Goal: Answer question/provide support: Share knowledge or assist other users

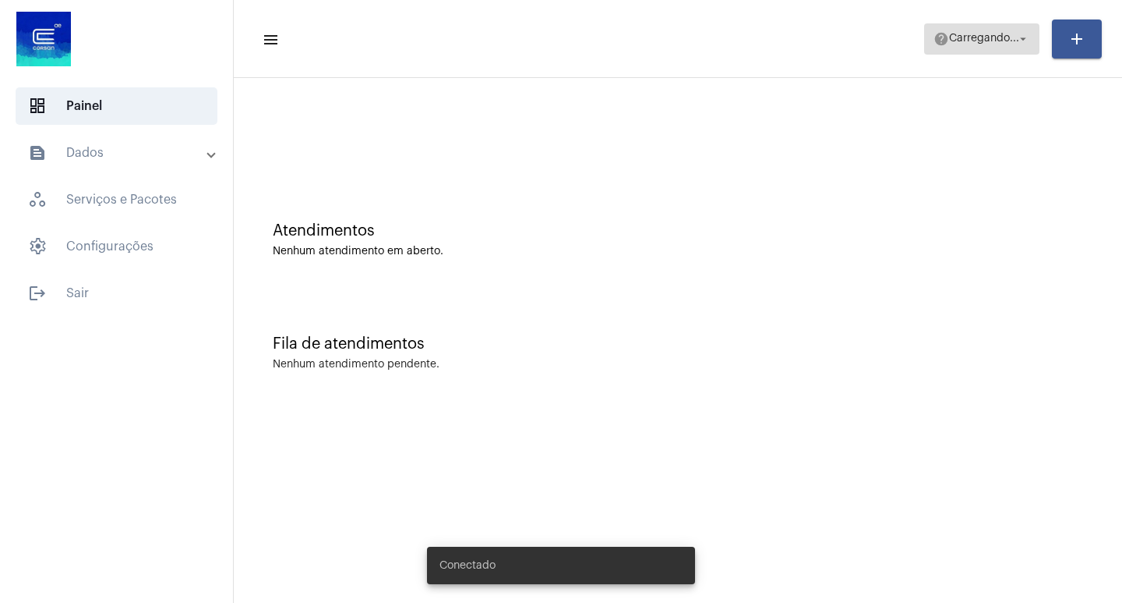
click at [990, 41] on span "Carregando..." at bounding box center [984, 39] width 70 height 11
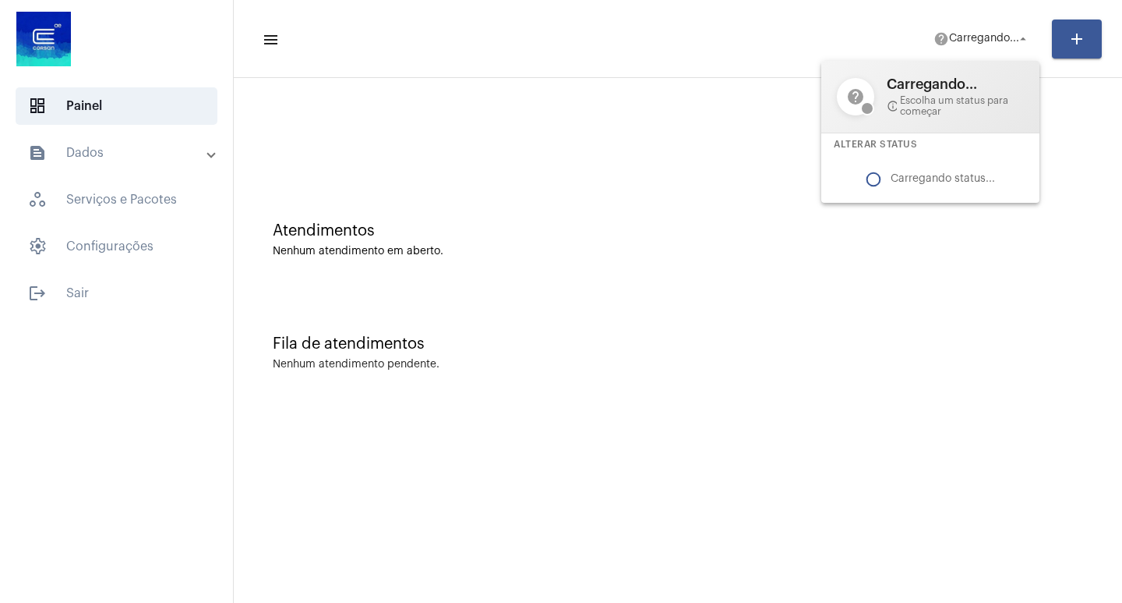
click at [1000, 34] on div at bounding box center [561, 301] width 1122 height 603
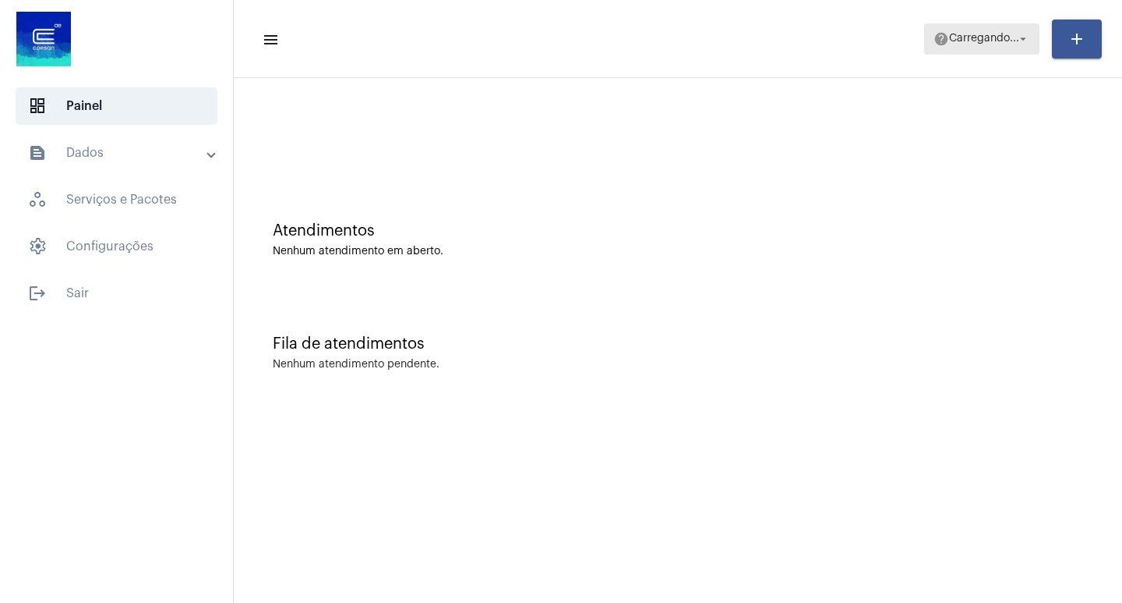
click at [1000, 34] on span "Carregando..." at bounding box center [984, 39] width 70 height 11
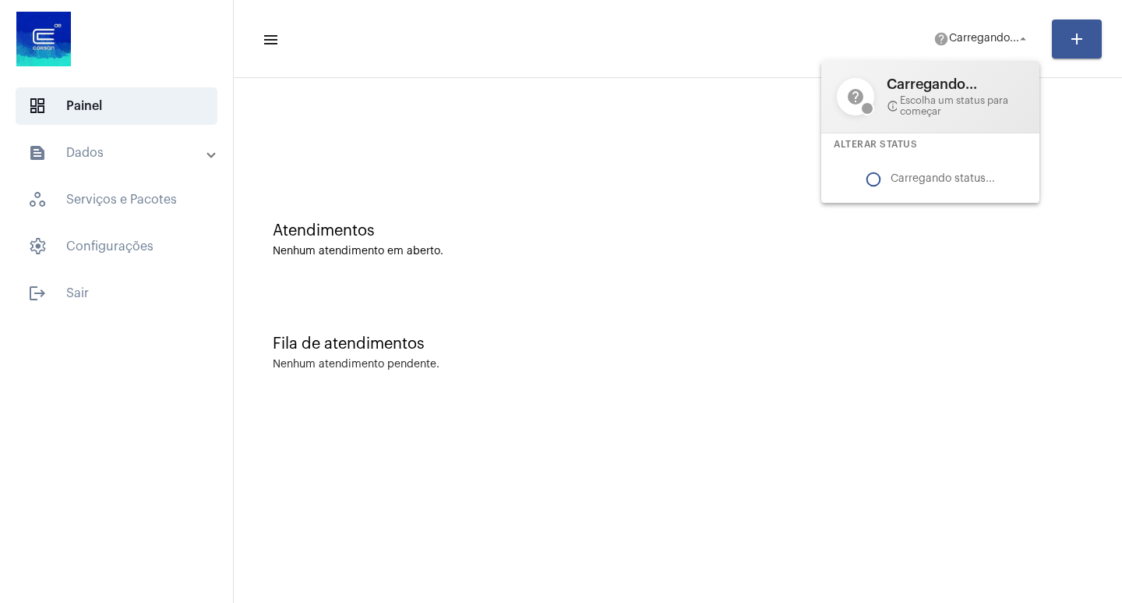
click at [1000, 34] on div at bounding box center [561, 301] width 1122 height 603
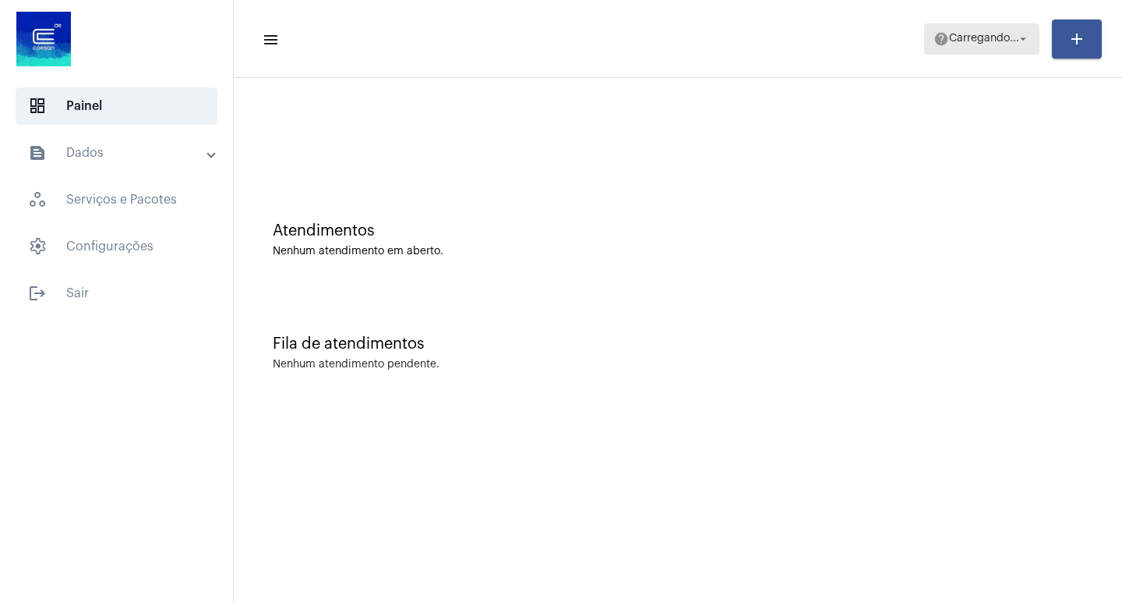
click at [1000, 34] on span "Carregando..." at bounding box center [984, 39] width 70 height 11
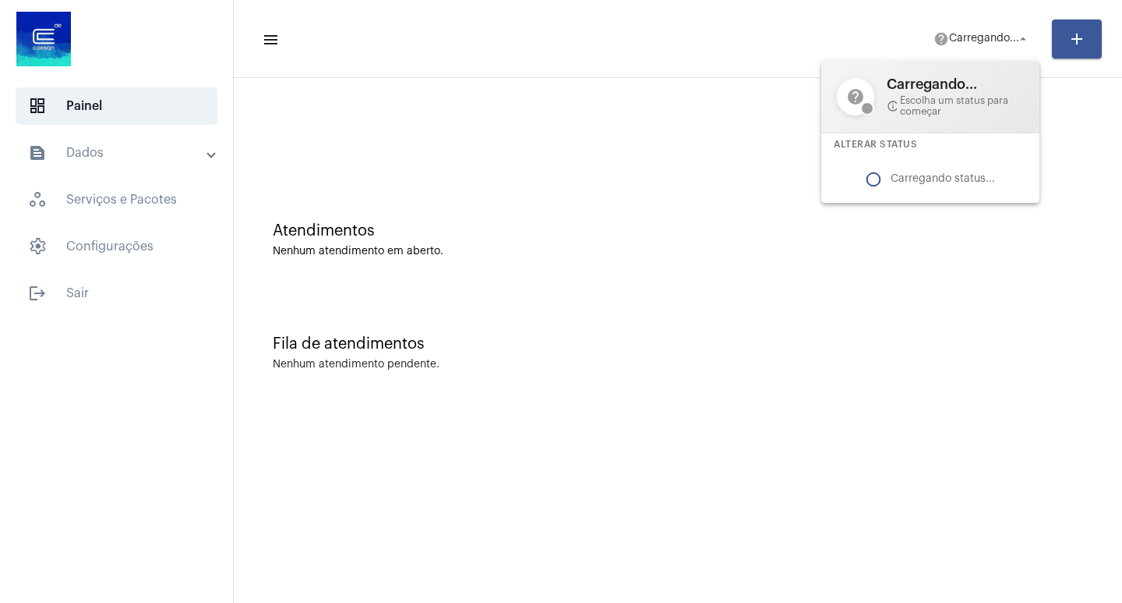
click at [603, 178] on div at bounding box center [561, 301] width 1122 height 603
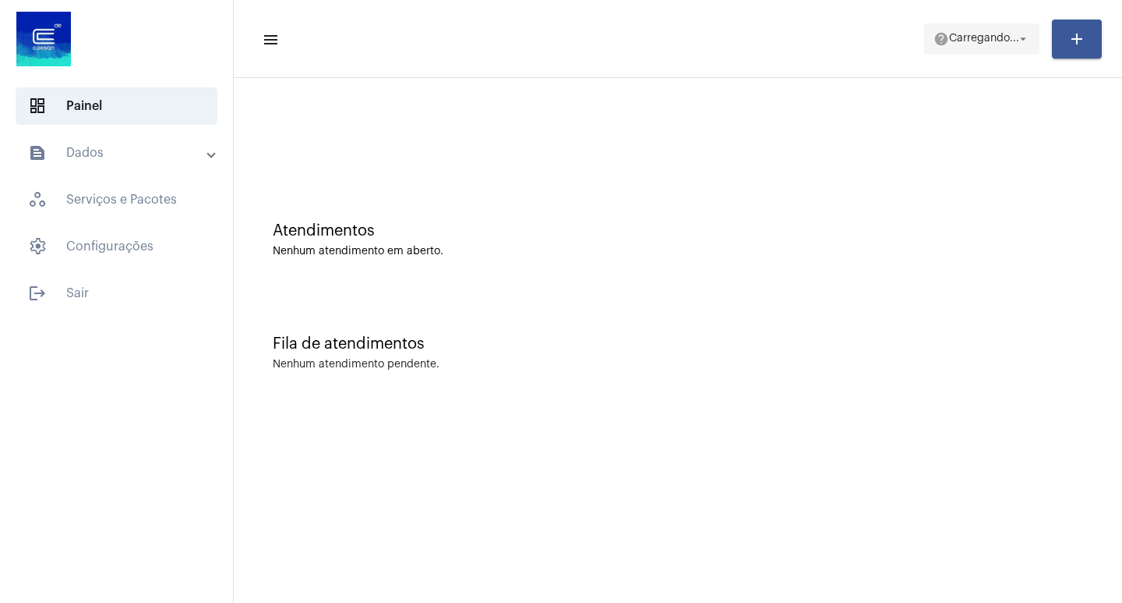
click at [951, 35] on span "Carregando..." at bounding box center [984, 39] width 70 height 11
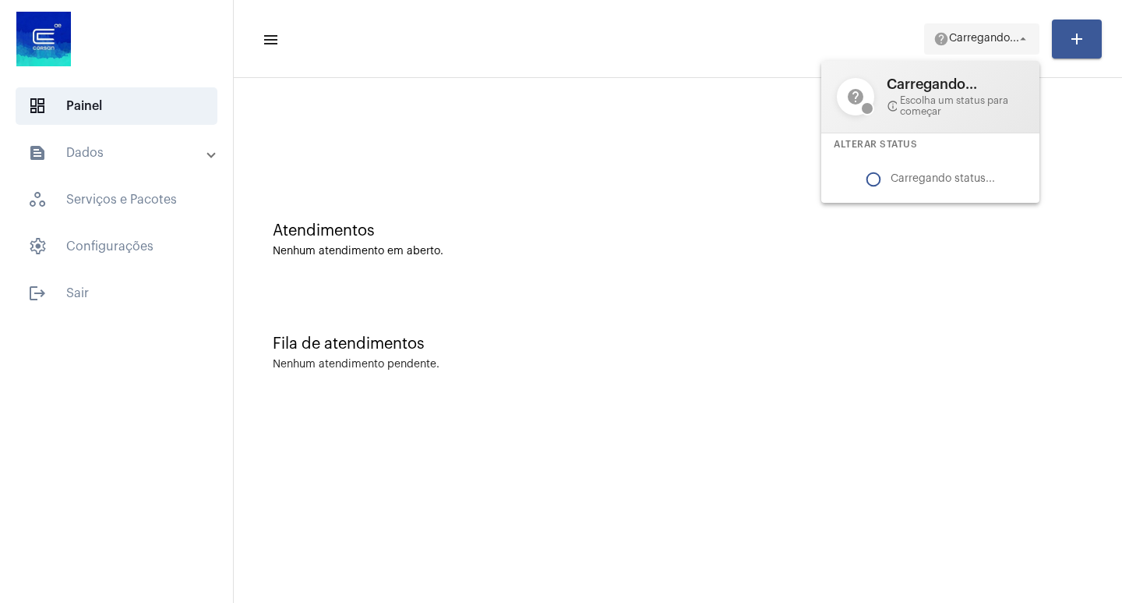
click at [951, 35] on div at bounding box center [561, 301] width 1122 height 603
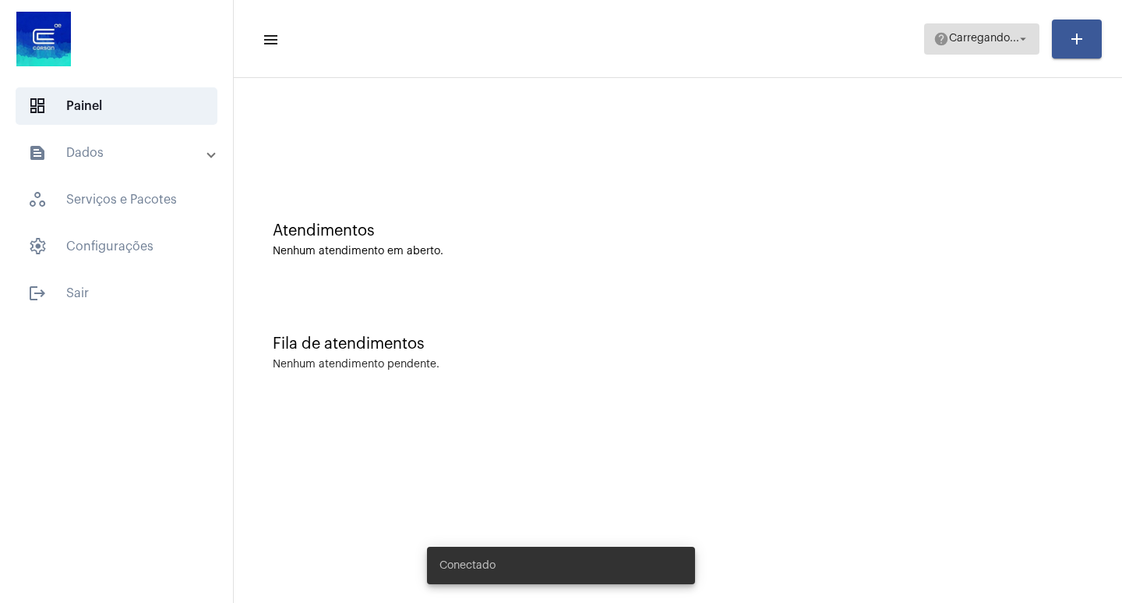
click at [992, 47] on span "help [PERSON_NAME]... arrow_drop_down" at bounding box center [982, 38] width 97 height 28
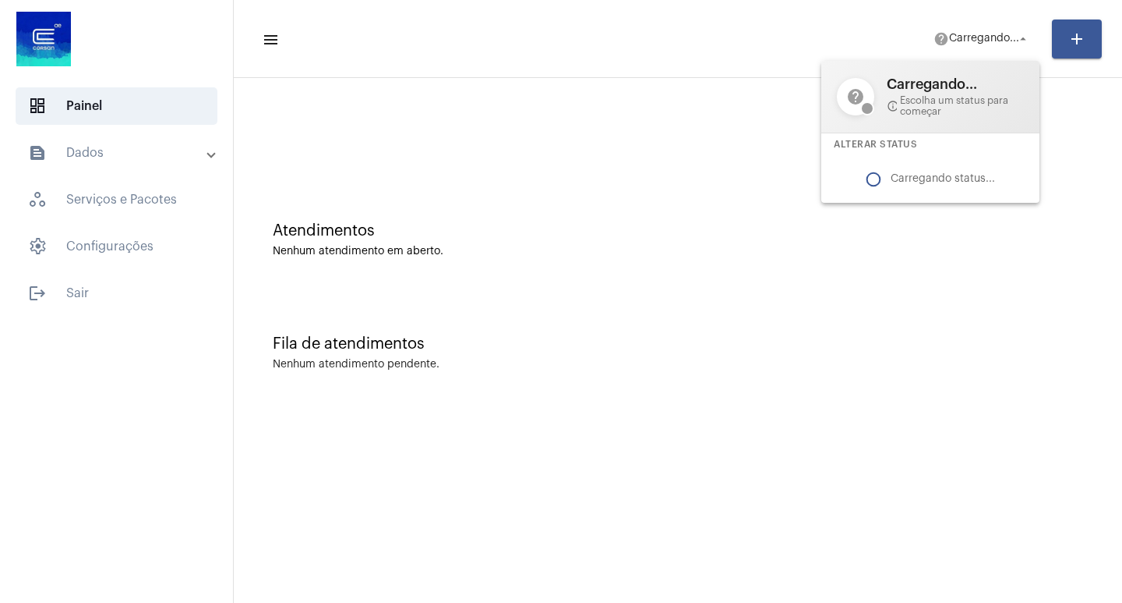
click at [712, 288] on div at bounding box center [561, 301] width 1122 height 603
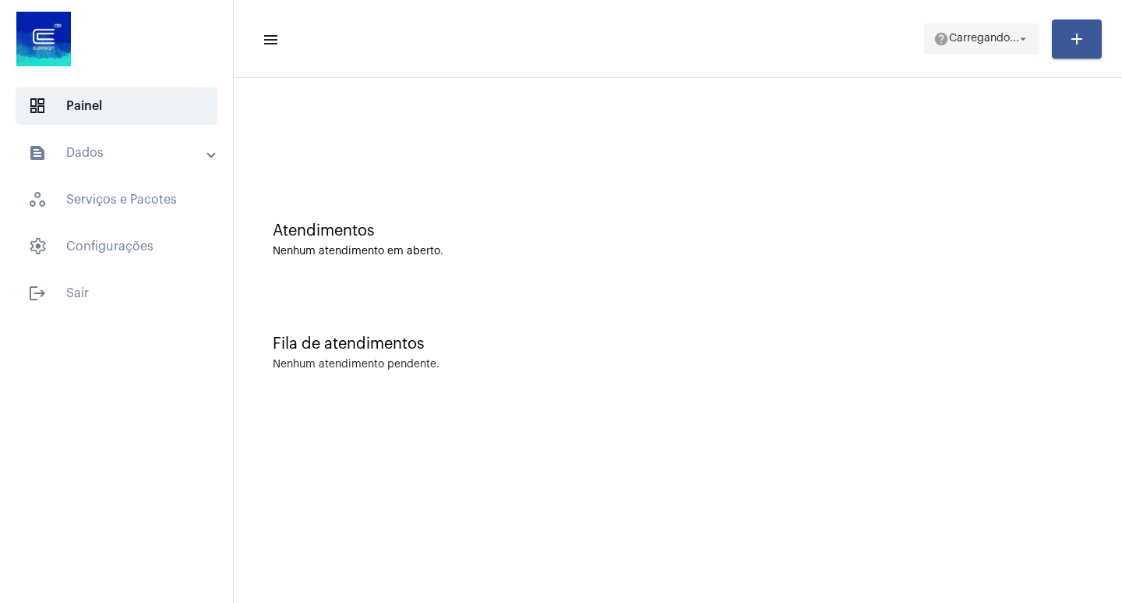
click at [963, 37] on span "Carregando..." at bounding box center [984, 39] width 70 height 11
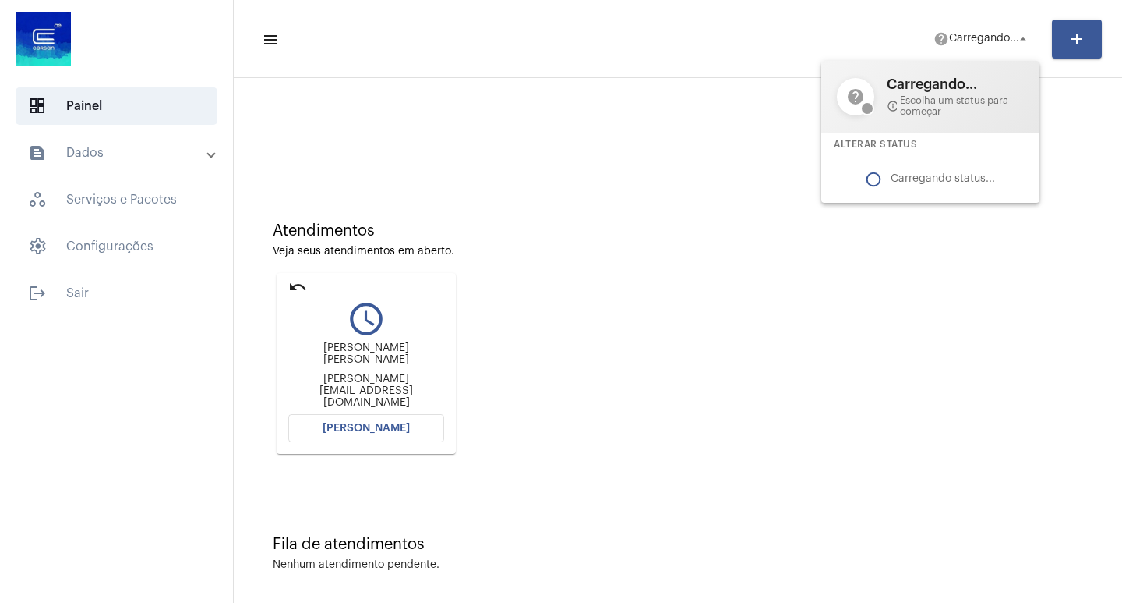
click at [351, 426] on div at bounding box center [561, 301] width 1122 height 603
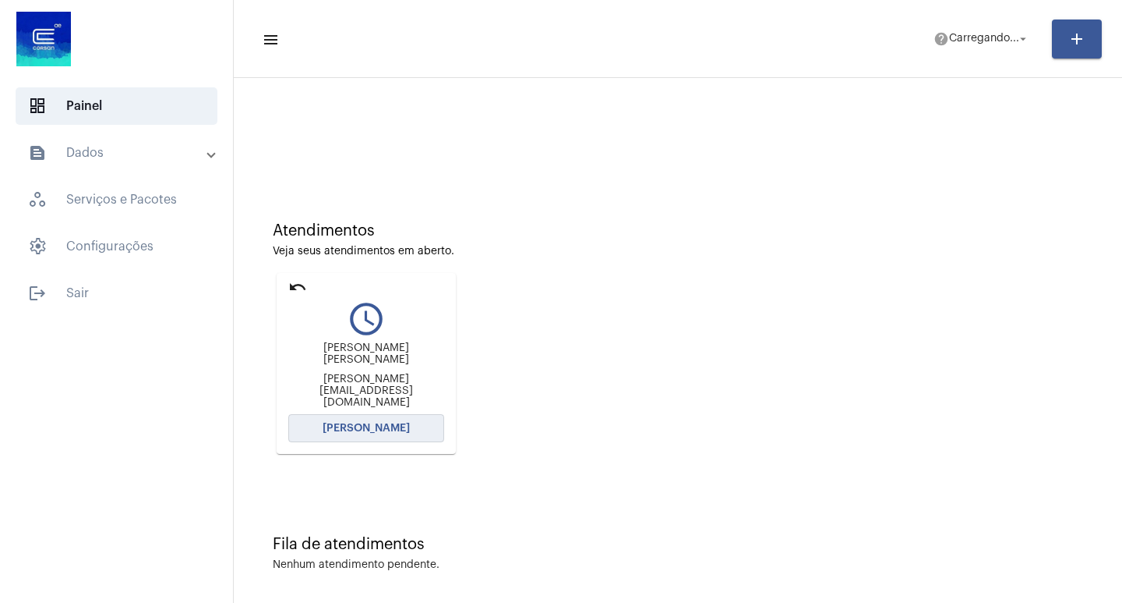
click at [391, 421] on button "[PERSON_NAME]" at bounding box center [366, 428] width 156 height 28
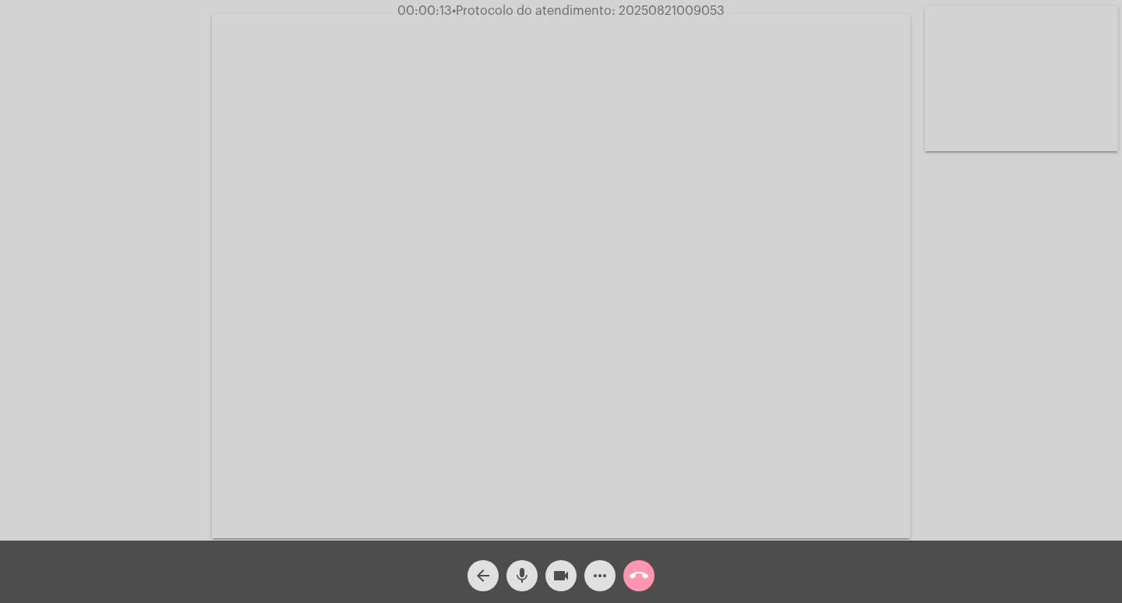
click at [961, 408] on div "Acessando Câmera e Microfone..." at bounding box center [561, 274] width 1119 height 540
click at [666, 6] on span "• Protocolo do atendimento: 20250821009053" at bounding box center [590, 11] width 273 height 12
click at [666, 6] on span "• Protocolo do atendimento: 20250821009053" at bounding box center [588, 11] width 273 height 12
copy span "20250821009053"
click at [652, 576] on button "call_end" at bounding box center [639, 575] width 31 height 31
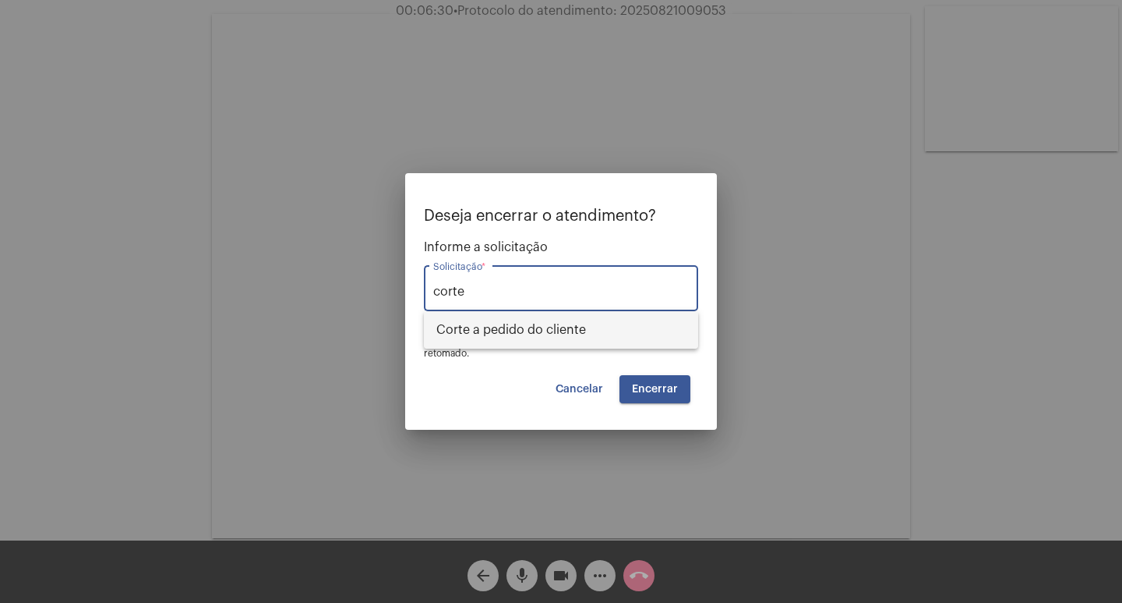
click at [566, 329] on span "Corte a pedido do cliente" at bounding box center [561, 329] width 249 height 37
type input "Corte a pedido do cliente"
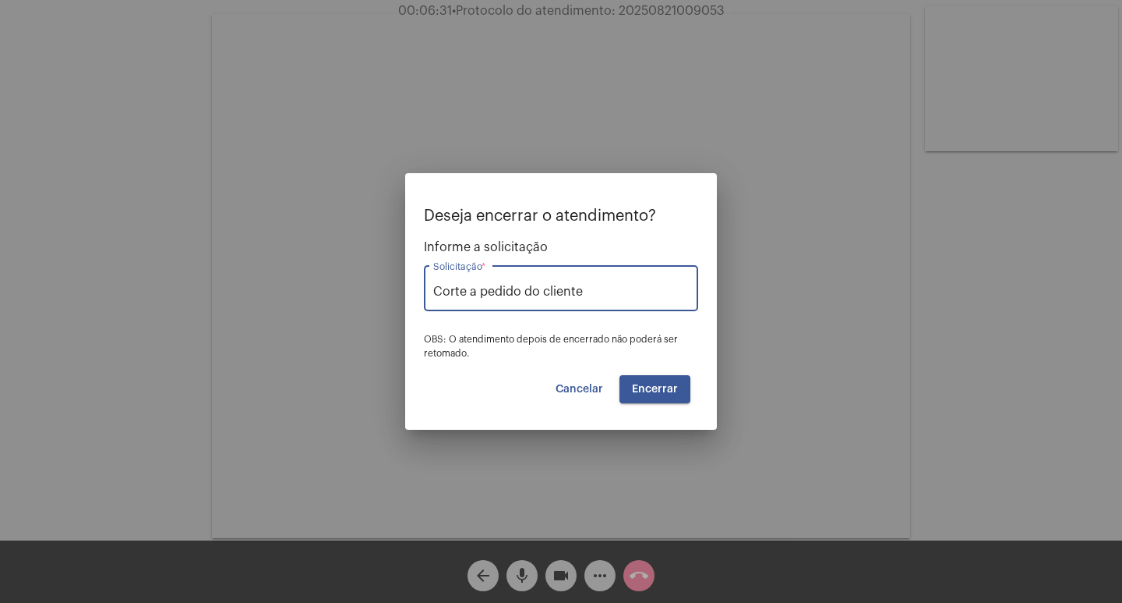
click at [653, 375] on button "Encerrar" at bounding box center [655, 389] width 71 height 28
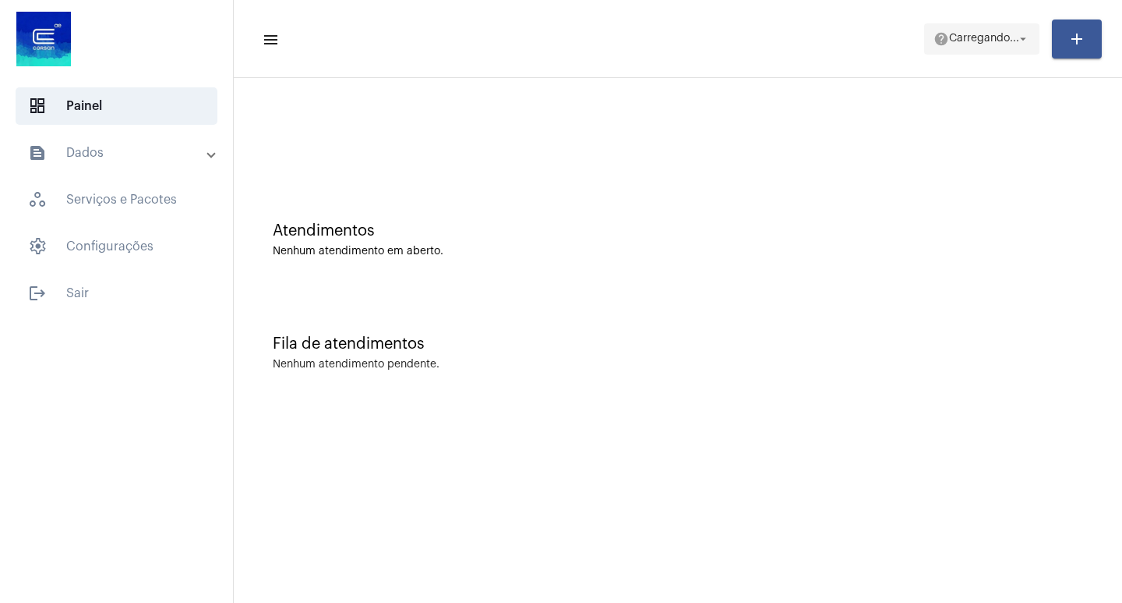
click at [981, 40] on span "Carregando..." at bounding box center [984, 39] width 70 height 11
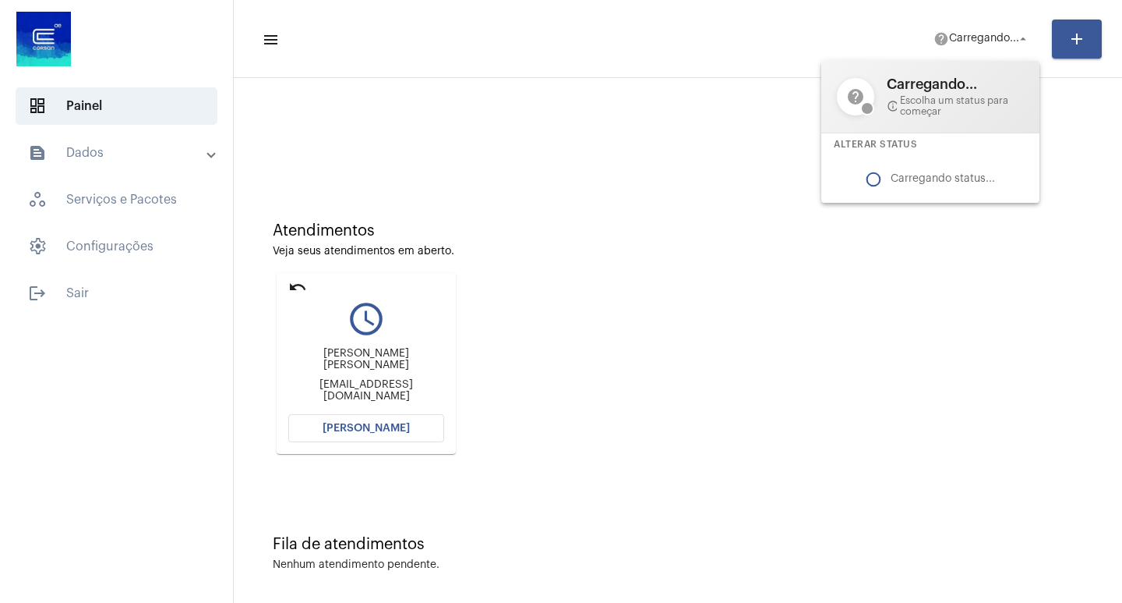
click at [382, 424] on div at bounding box center [561, 301] width 1122 height 603
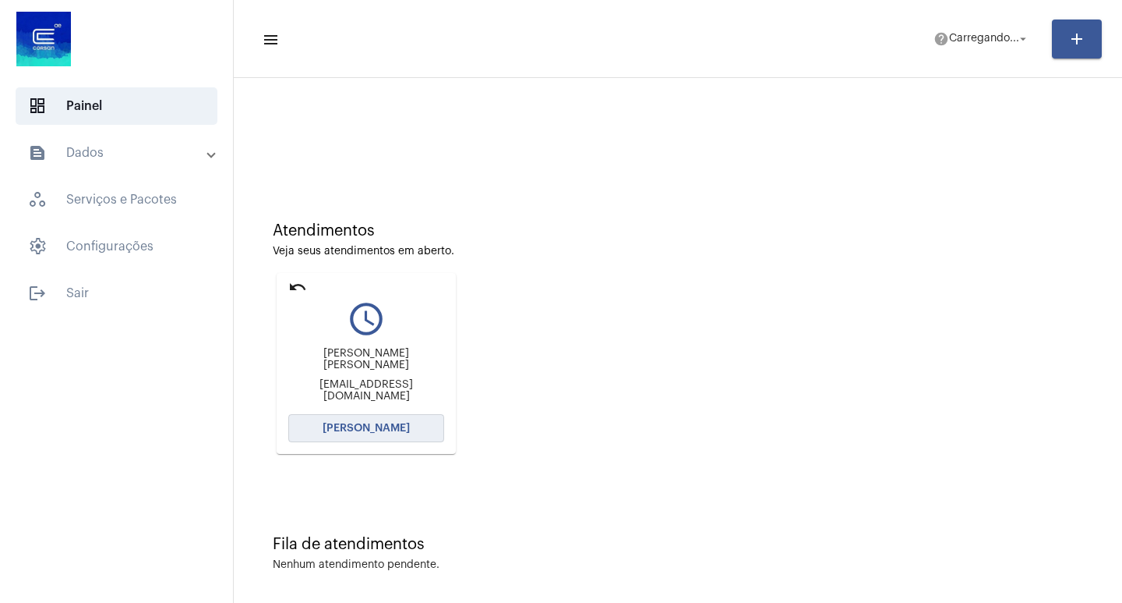
click at [412, 432] on button "[PERSON_NAME]" at bounding box center [366, 428] width 156 height 28
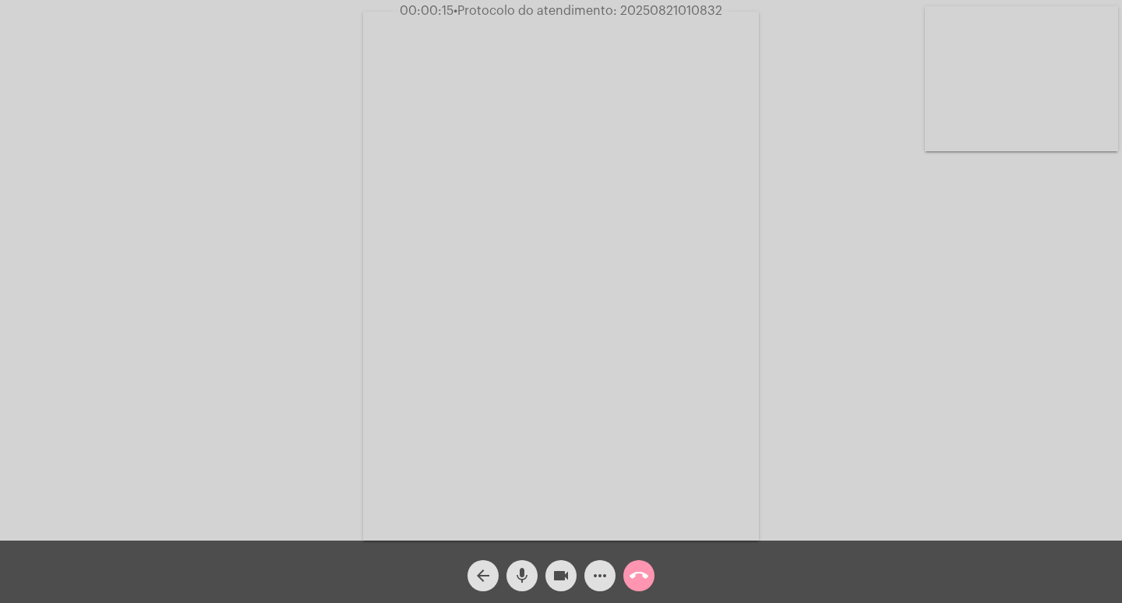
click at [966, 313] on div "Acessando Câmera e Microfone..." at bounding box center [561, 274] width 1119 height 540
click at [640, 592] on div "arrow_back mic videocam more_horiz call_end" at bounding box center [561, 571] width 1122 height 62
click at [640, 585] on span "call_end" at bounding box center [639, 575] width 19 height 31
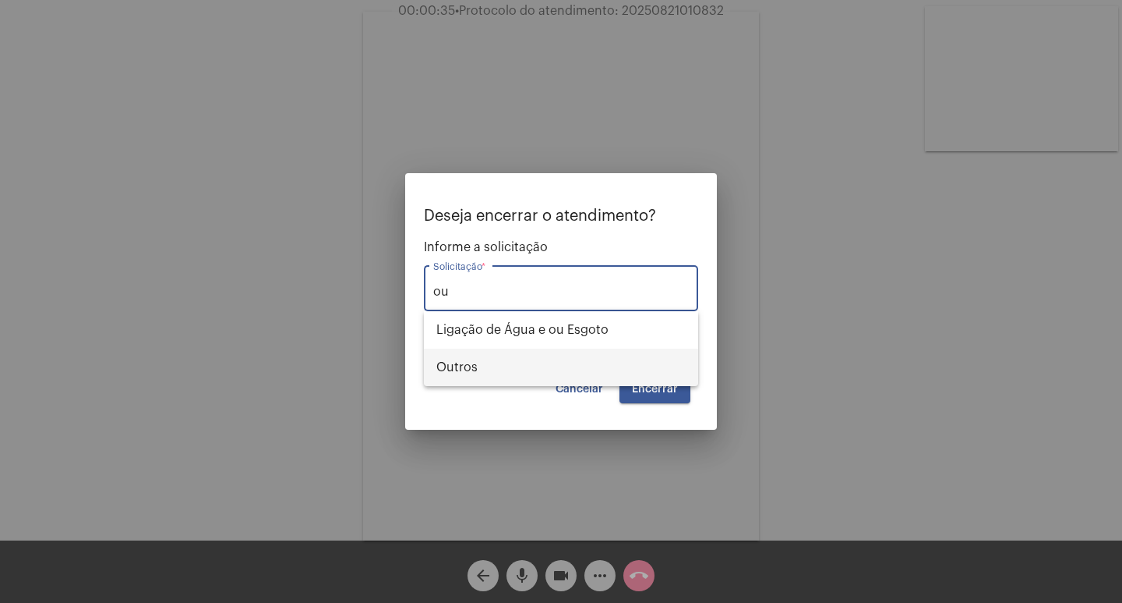
click at [503, 358] on span "Outros" at bounding box center [561, 366] width 249 height 37
type input "Outros"
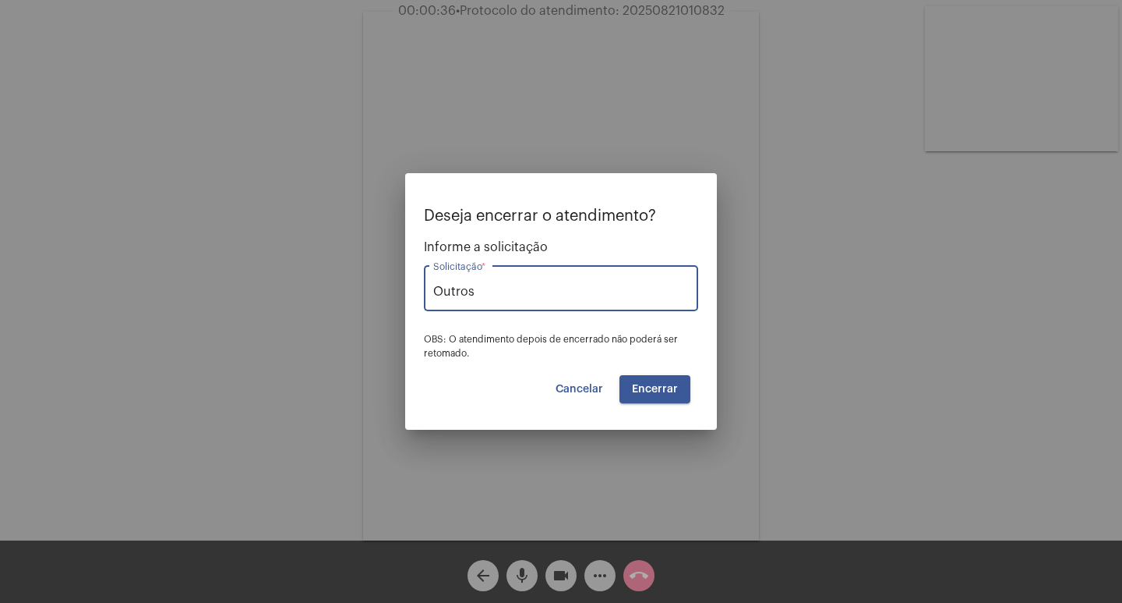
click at [656, 383] on span "Encerrar" at bounding box center [655, 388] width 46 height 11
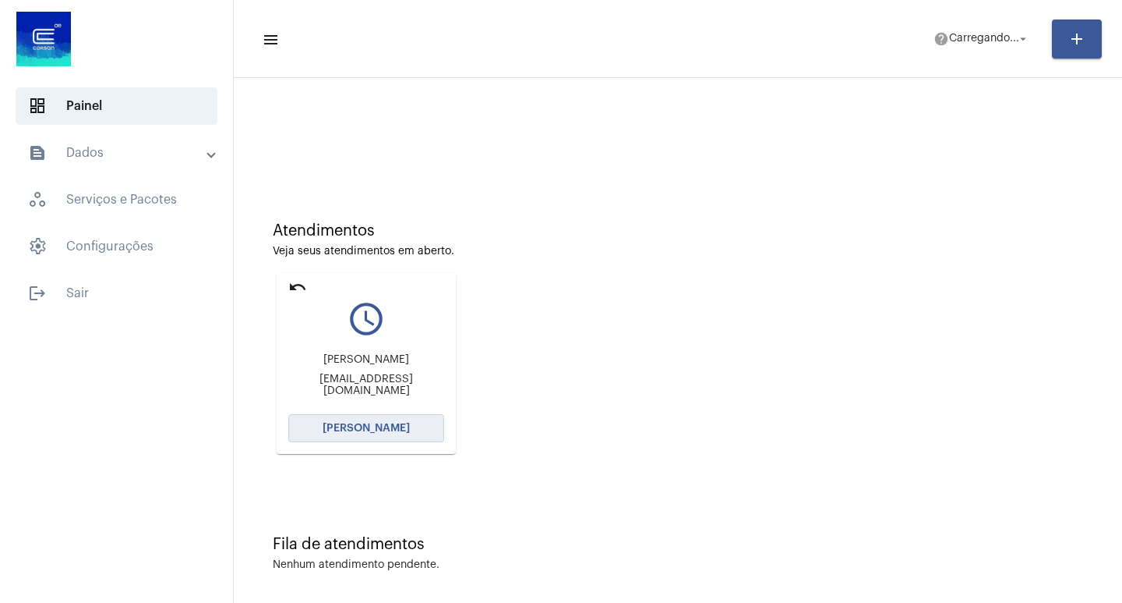
click at [369, 434] on button "[PERSON_NAME]" at bounding box center [366, 428] width 156 height 28
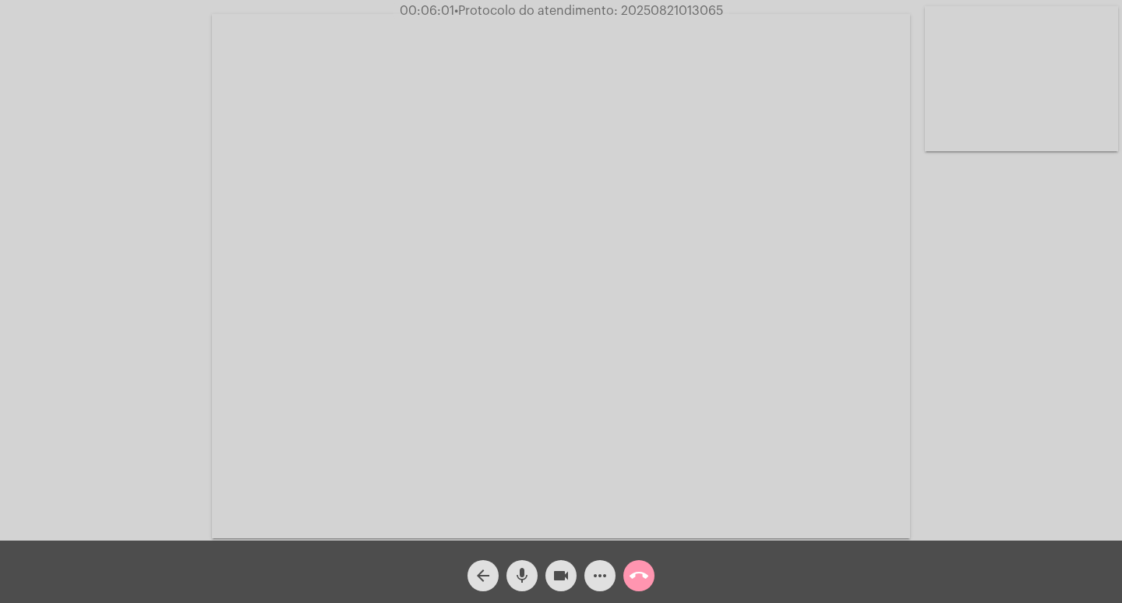
click at [1122, 418] on div "Acessando Câmera e Microfone..." at bounding box center [561, 270] width 1122 height 540
click at [656, 12] on span "• Protocolo do atendimento: 20250821013065" at bounding box center [588, 11] width 269 height 12
click at [642, 575] on mat-icon "call_end" at bounding box center [639, 575] width 19 height 19
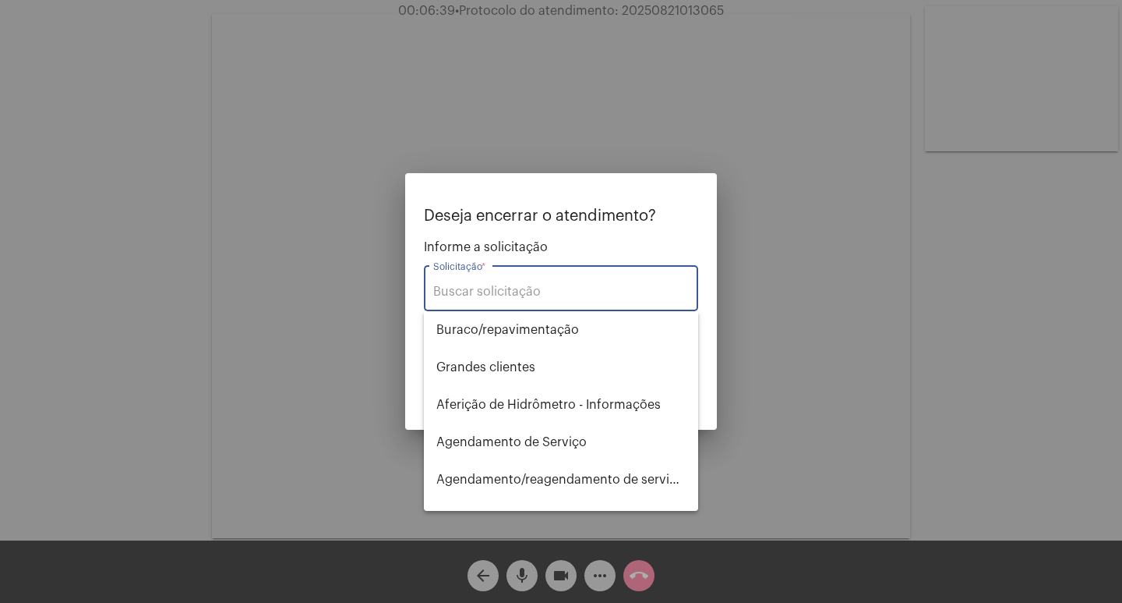
click at [532, 295] on input "Solicitação *" at bounding box center [561, 292] width 256 height 14
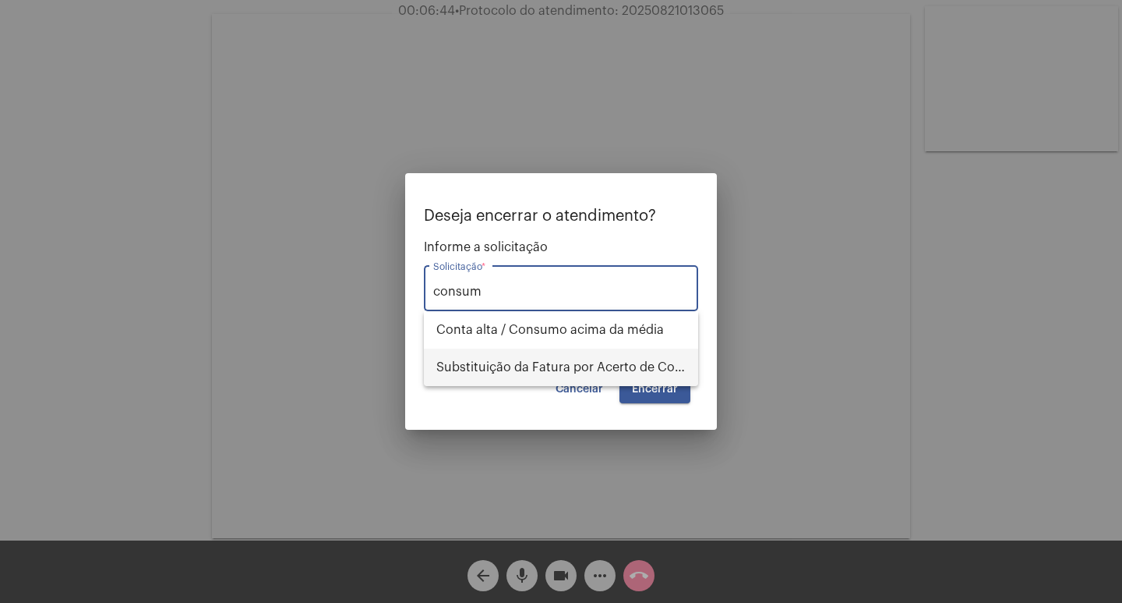
click at [561, 359] on span "Substituição da Fatura por Acerto de Consumo" at bounding box center [561, 366] width 249 height 37
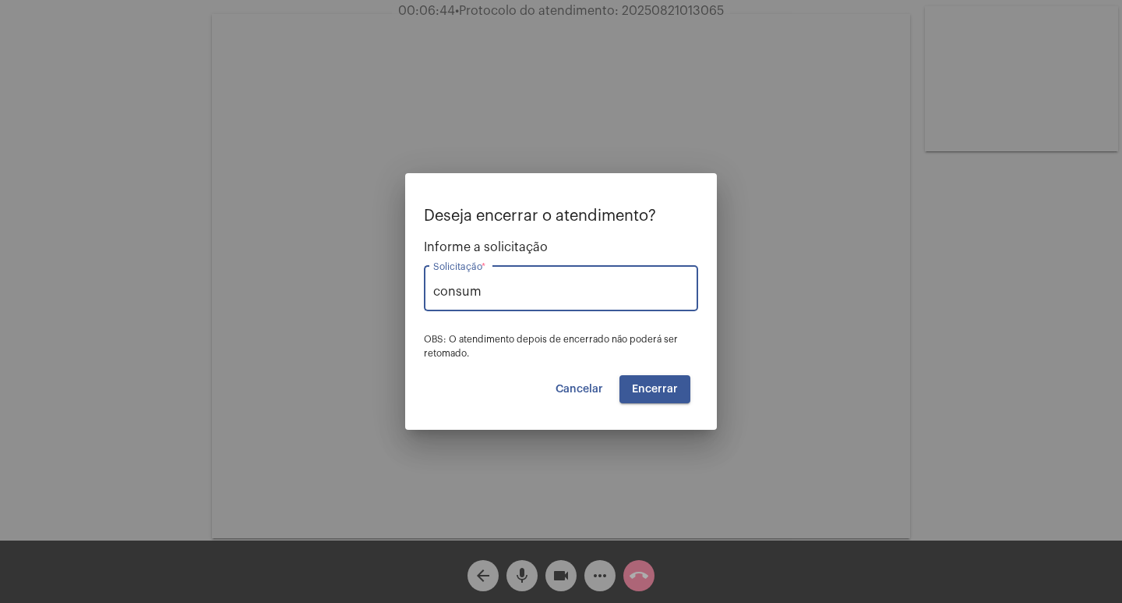
type input "Substituição da Fatura por Acerto de Consumo"
click at [666, 387] on span "Encerrar" at bounding box center [655, 388] width 46 height 11
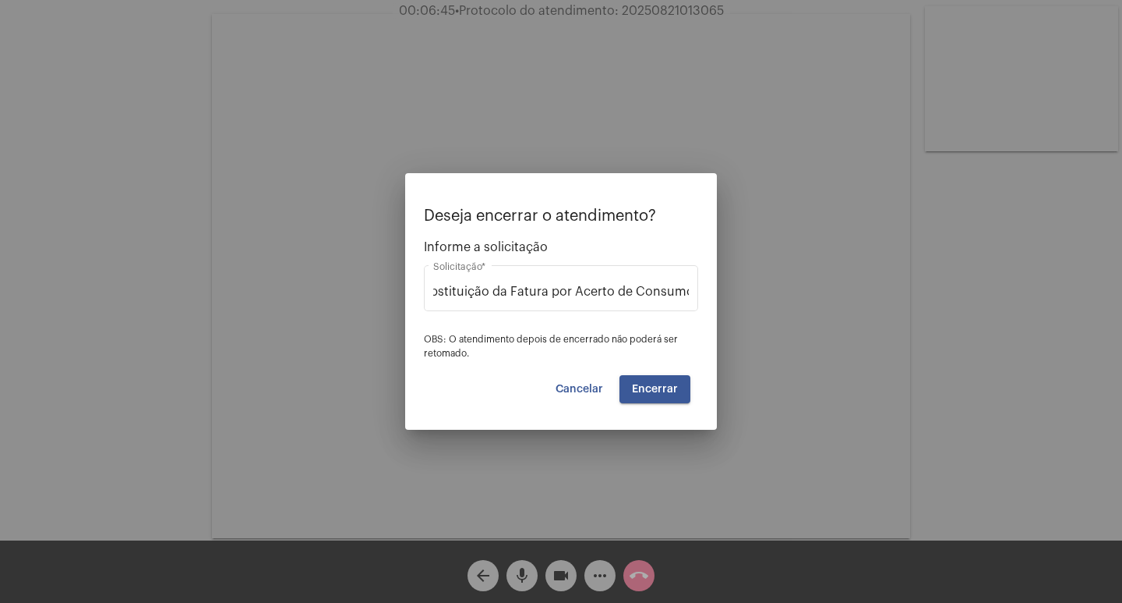
scroll to position [0, 0]
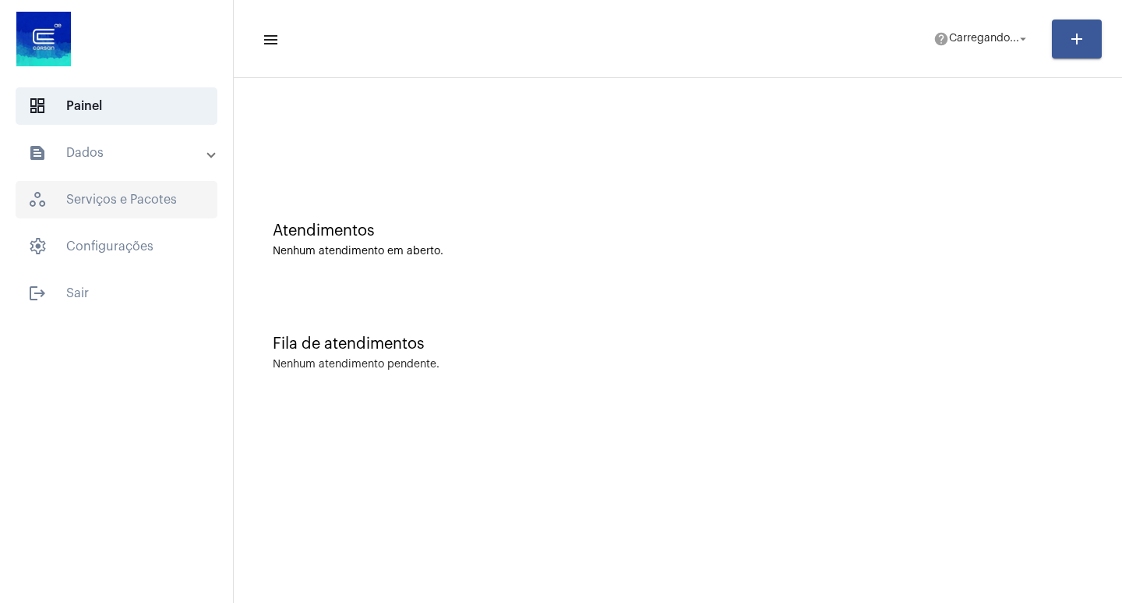
click at [95, 205] on span "workspaces_outlined Serviços e Pacotes" at bounding box center [117, 199] width 202 height 37
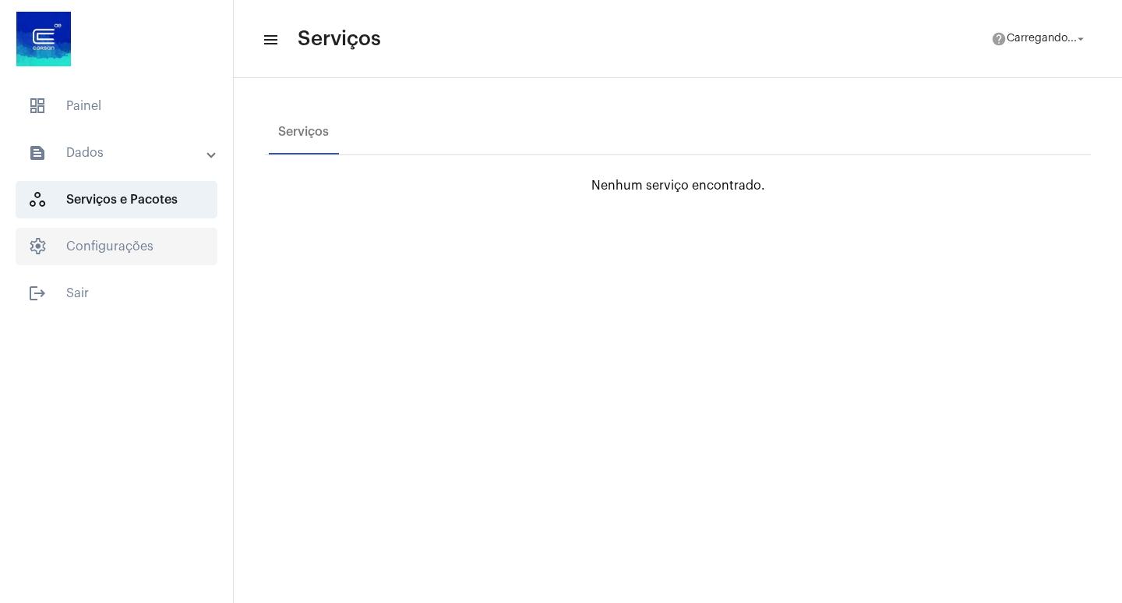
click at [95, 239] on span "settings Configurações" at bounding box center [117, 246] width 202 height 37
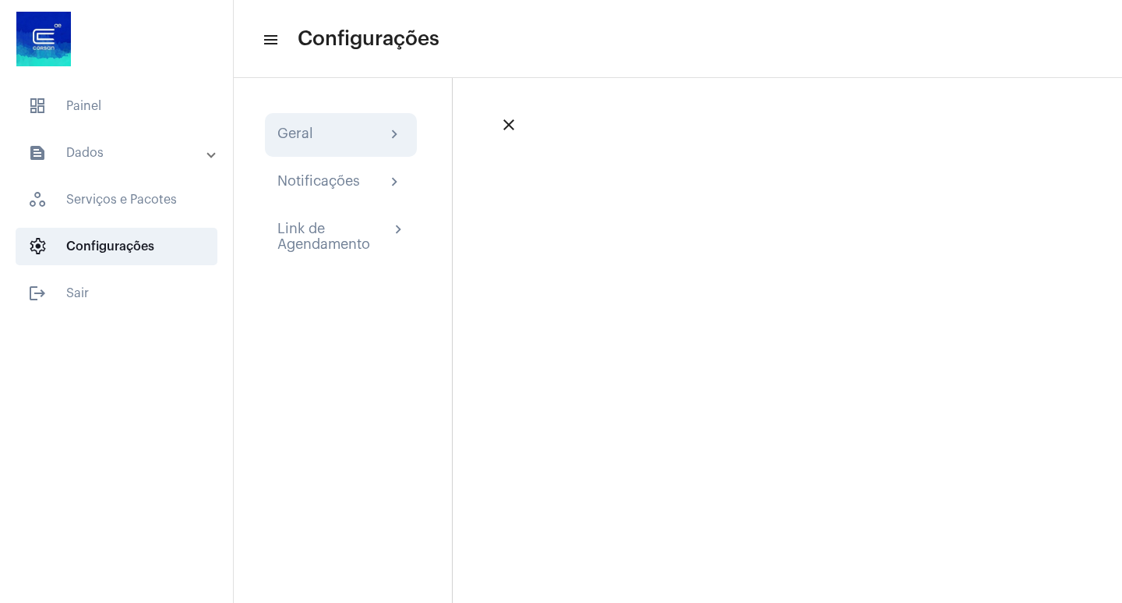
click at [316, 141] on div "Geral chevron_right" at bounding box center [340, 134] width 127 height 19
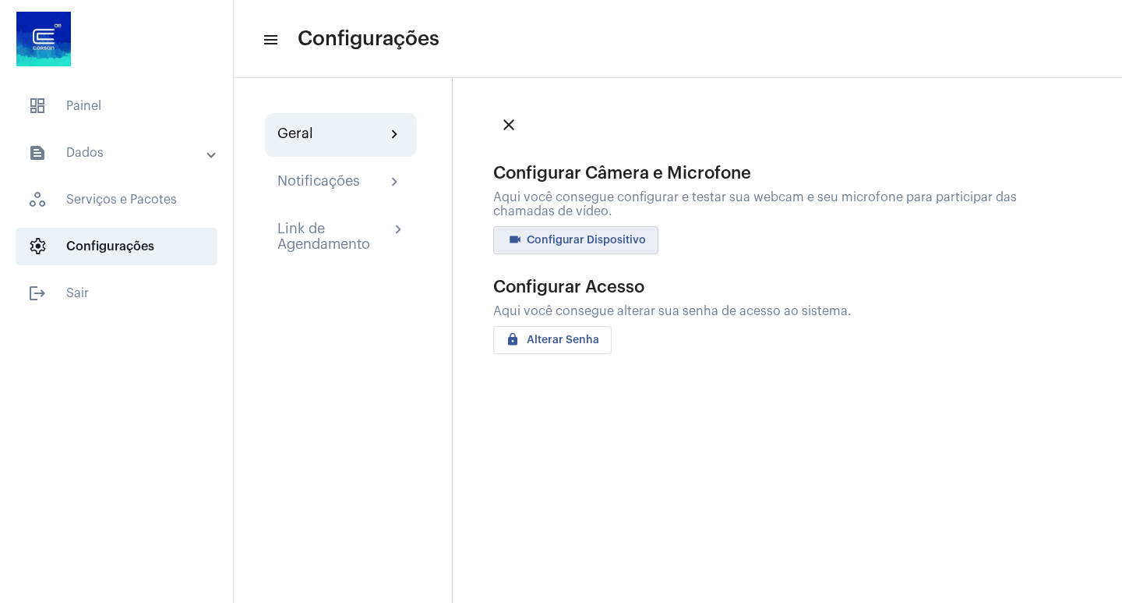
click at [640, 249] on button "videocam Configurar Dispositivo" at bounding box center [575, 240] width 165 height 28
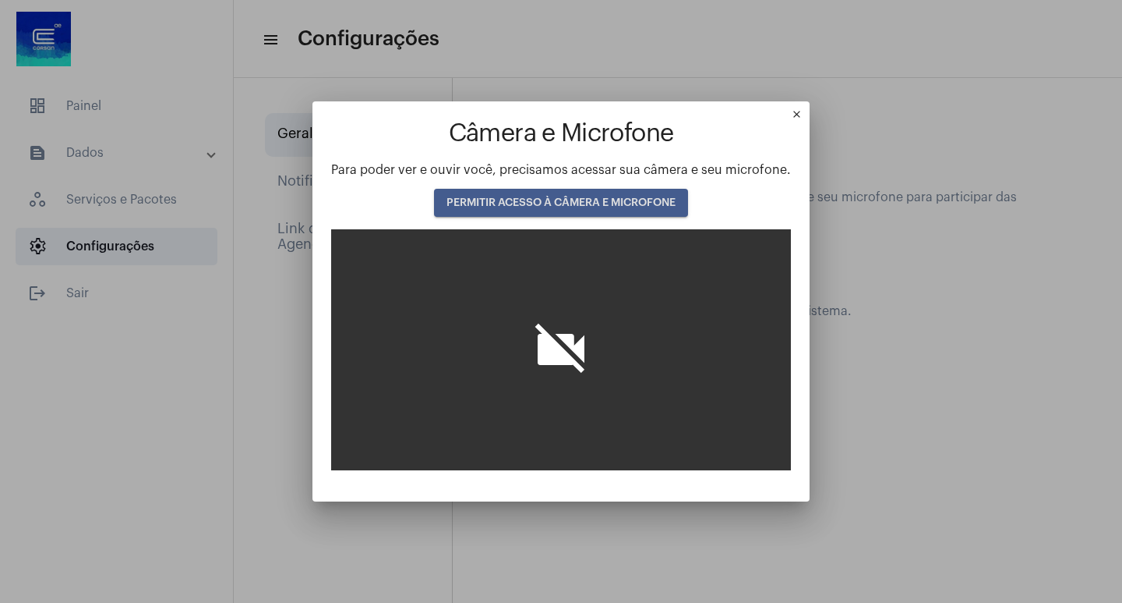
click at [564, 208] on button "PERMITIR ACESSO À CÂMERA E MICROFONE" at bounding box center [561, 203] width 254 height 28
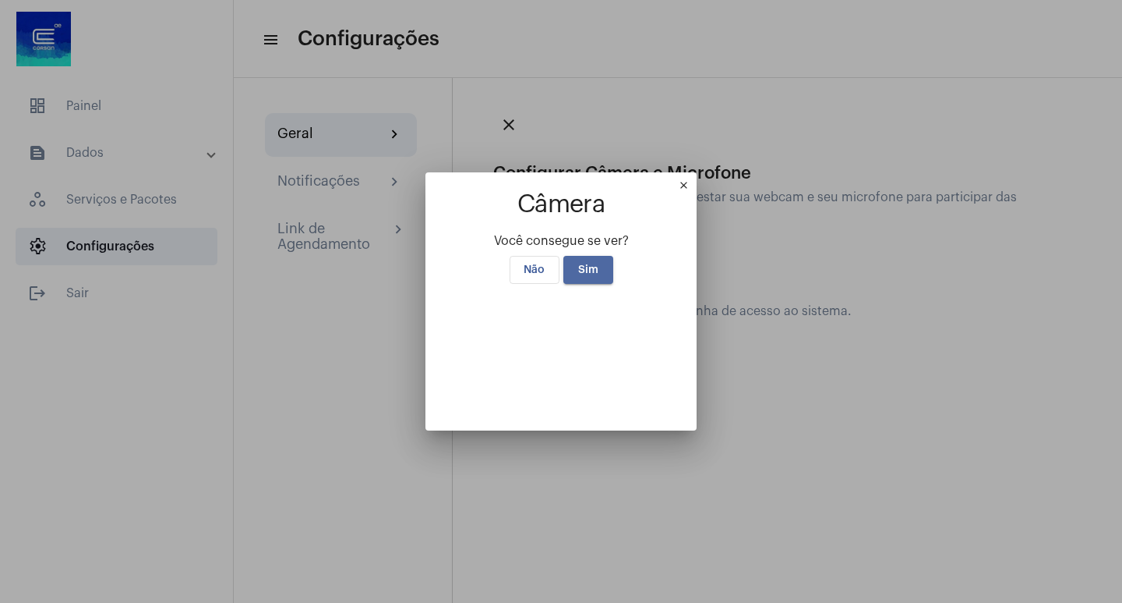
click at [589, 256] on button "Sim" at bounding box center [589, 270] width 50 height 28
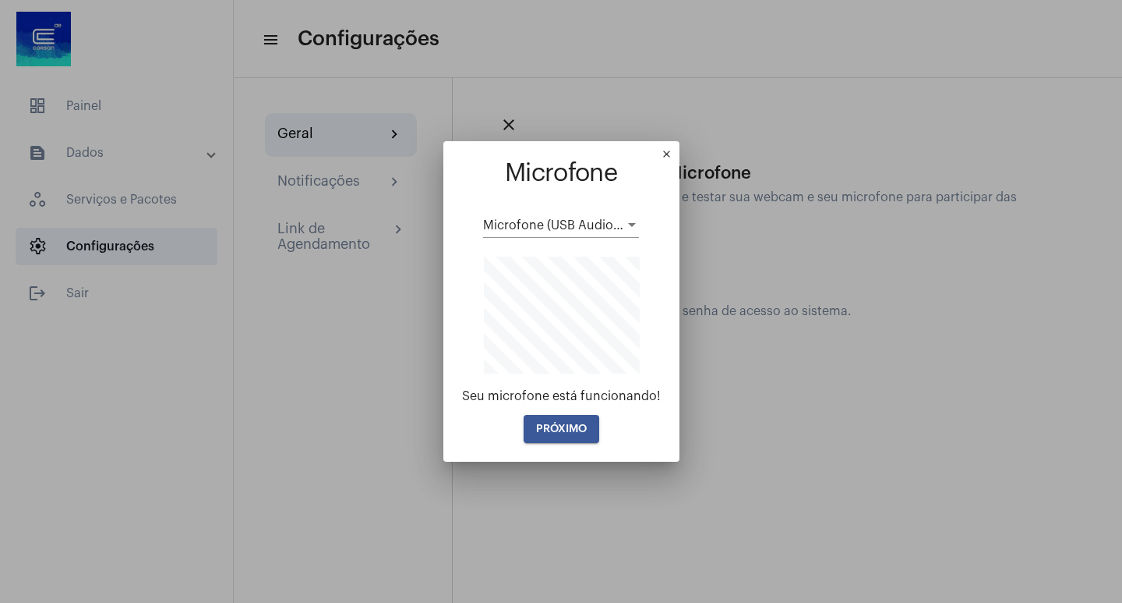
click at [534, 420] on button "PRÓXIMO" at bounding box center [562, 429] width 76 height 28
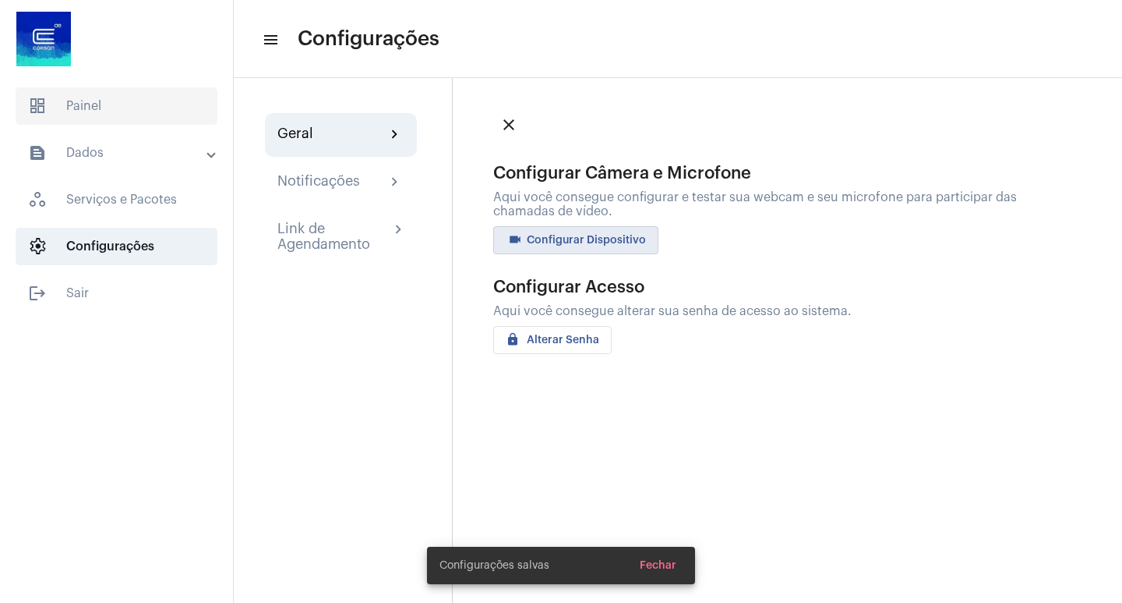
click at [90, 114] on span "dashboard Painel" at bounding box center [117, 105] width 202 height 37
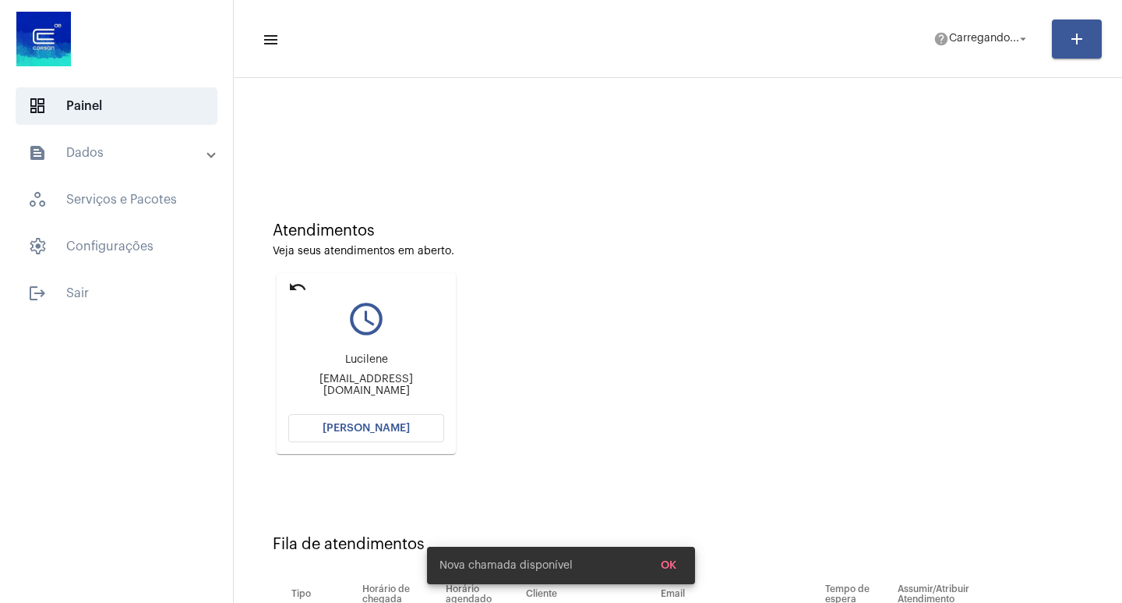
click at [289, 281] on mat-icon "undo" at bounding box center [297, 286] width 19 height 19
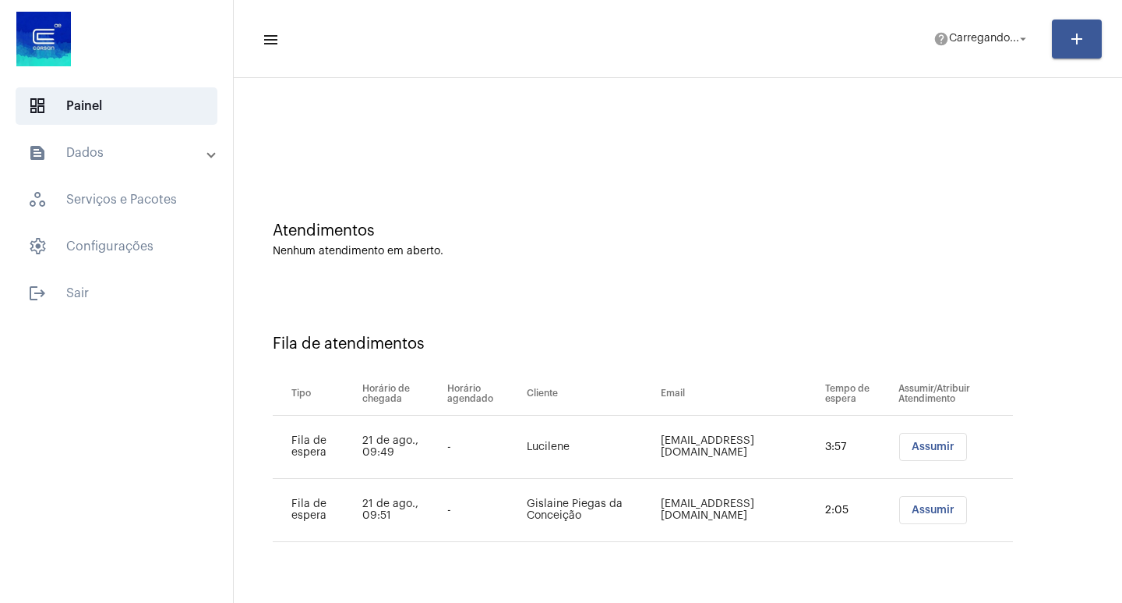
click at [931, 438] on button "Assumir" at bounding box center [934, 447] width 68 height 28
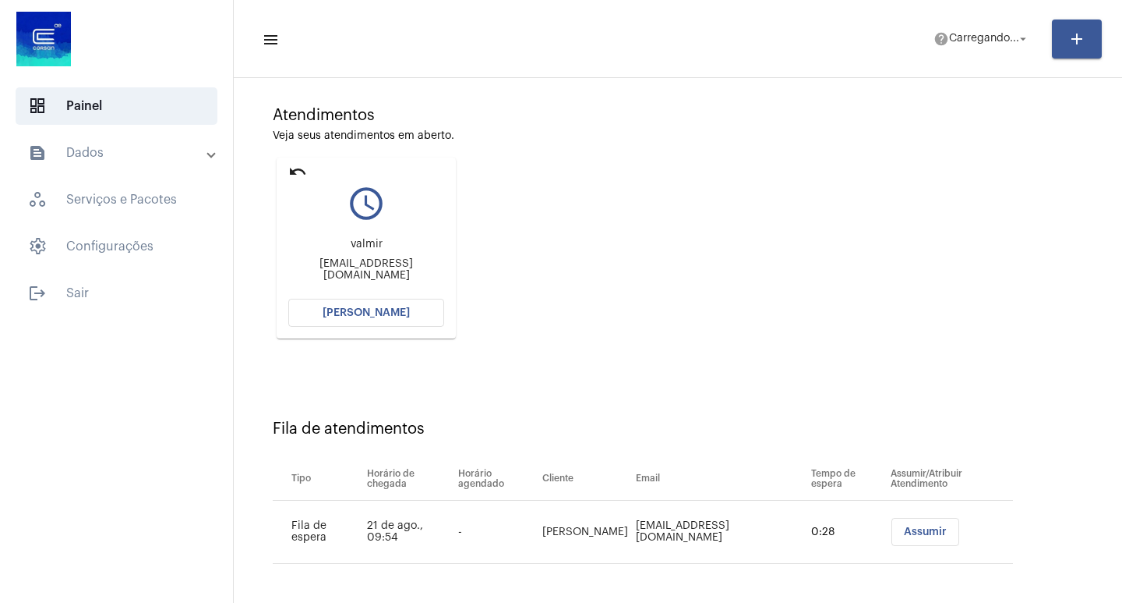
scroll to position [118, 0]
click at [396, 313] on span "[PERSON_NAME]" at bounding box center [366, 309] width 87 height 11
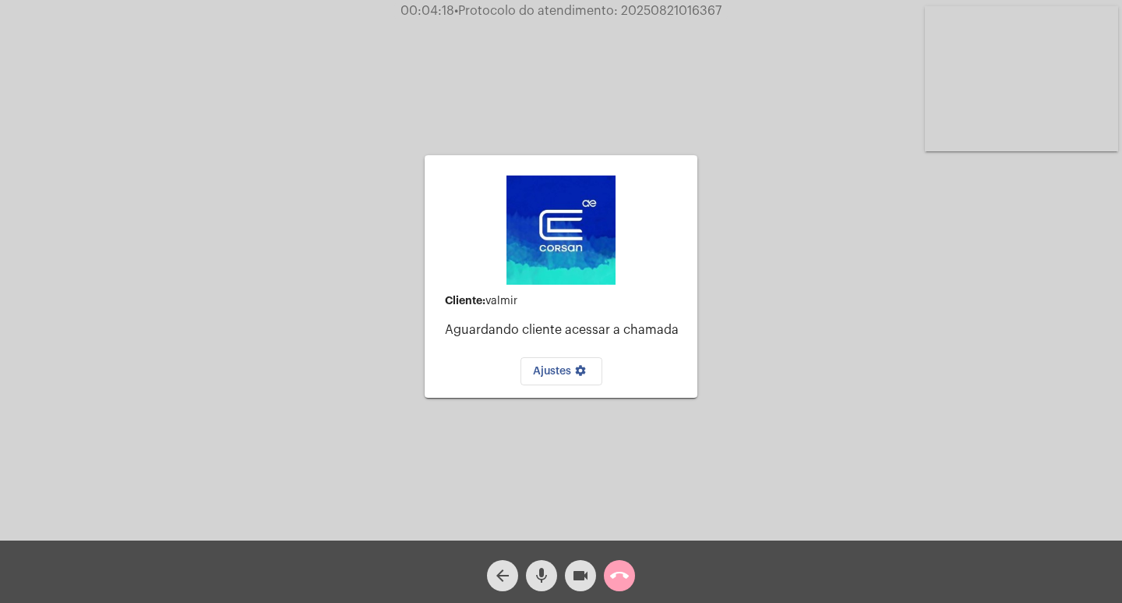
click at [621, 580] on mat-icon "call_end" at bounding box center [619, 575] width 19 height 19
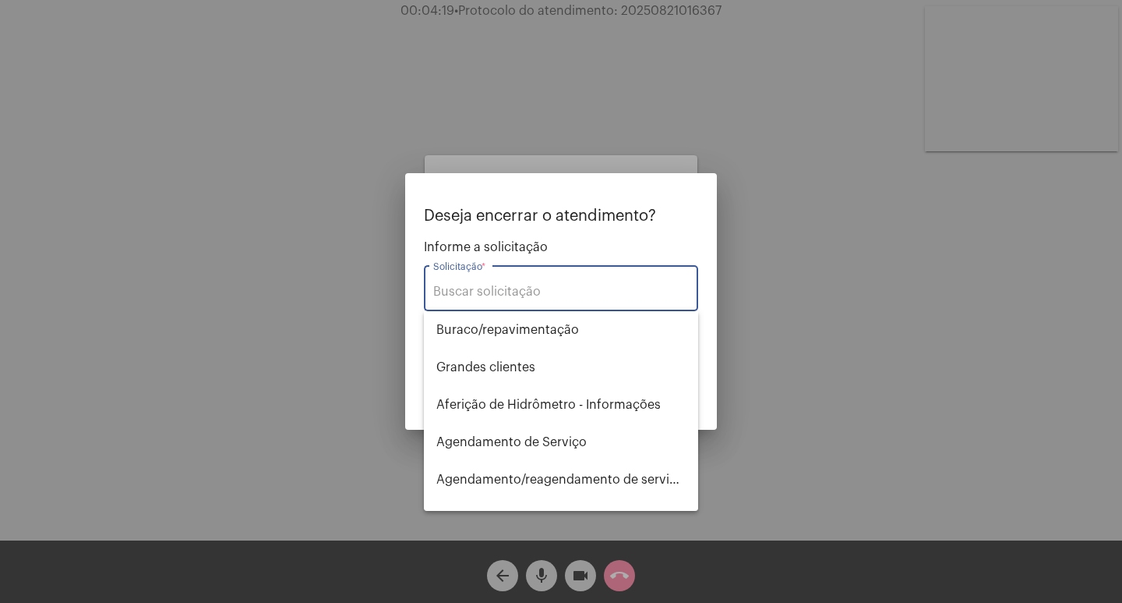
click at [475, 284] on div "Solicitação *" at bounding box center [561, 286] width 256 height 49
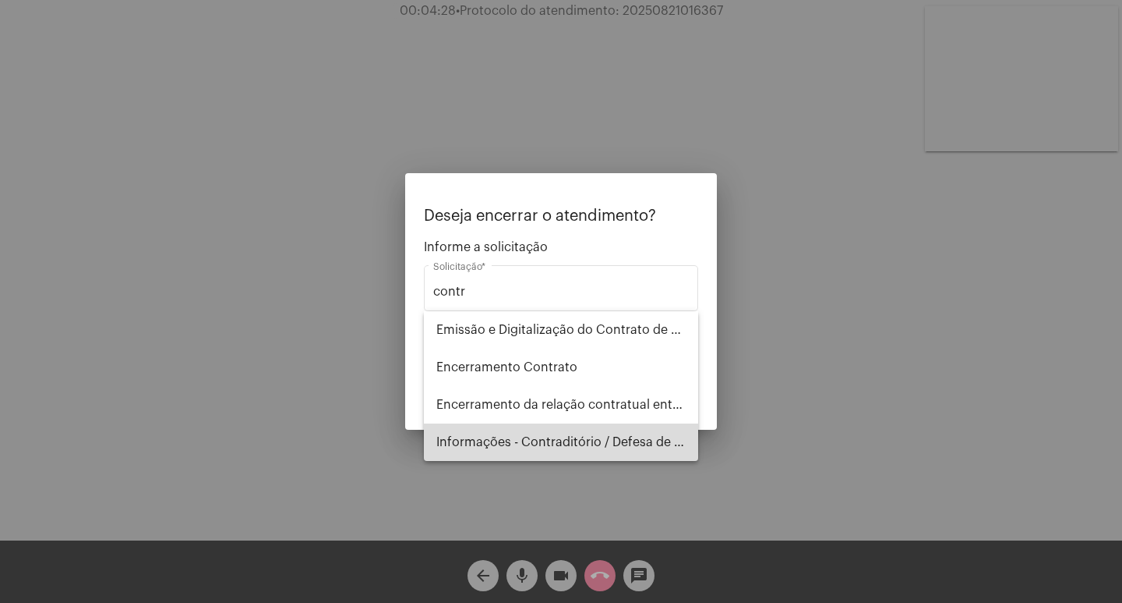
click at [563, 455] on span "Informações - Contraditório / Defesa de infração" at bounding box center [561, 441] width 249 height 37
type input "Informações - Contraditório / Defesa de infração"
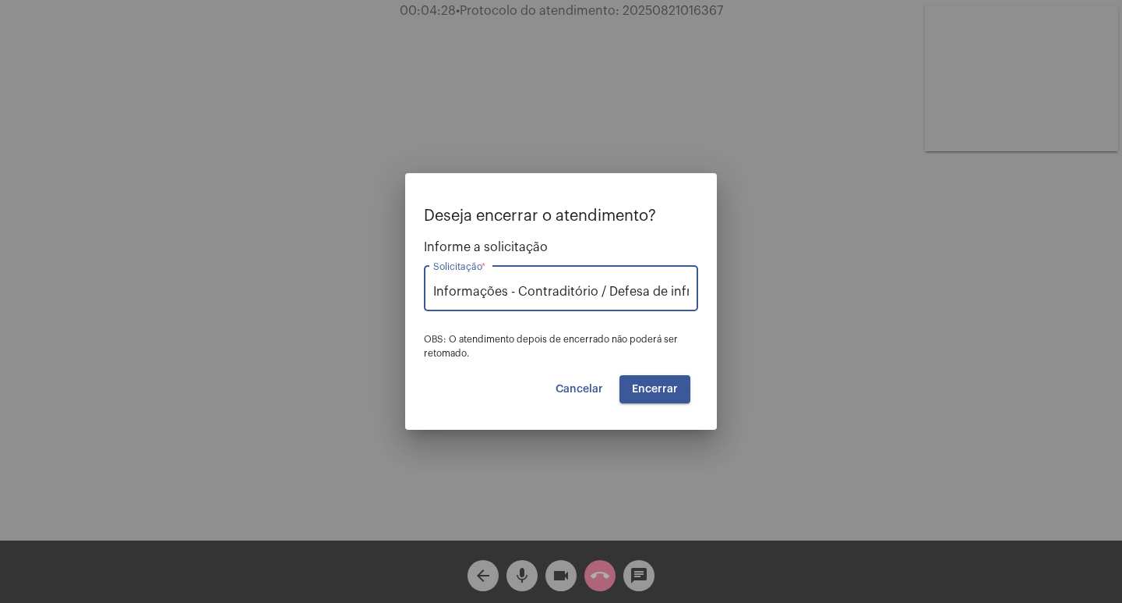
scroll to position [0, 27]
click at [645, 388] on span "Encerrar" at bounding box center [655, 388] width 46 height 11
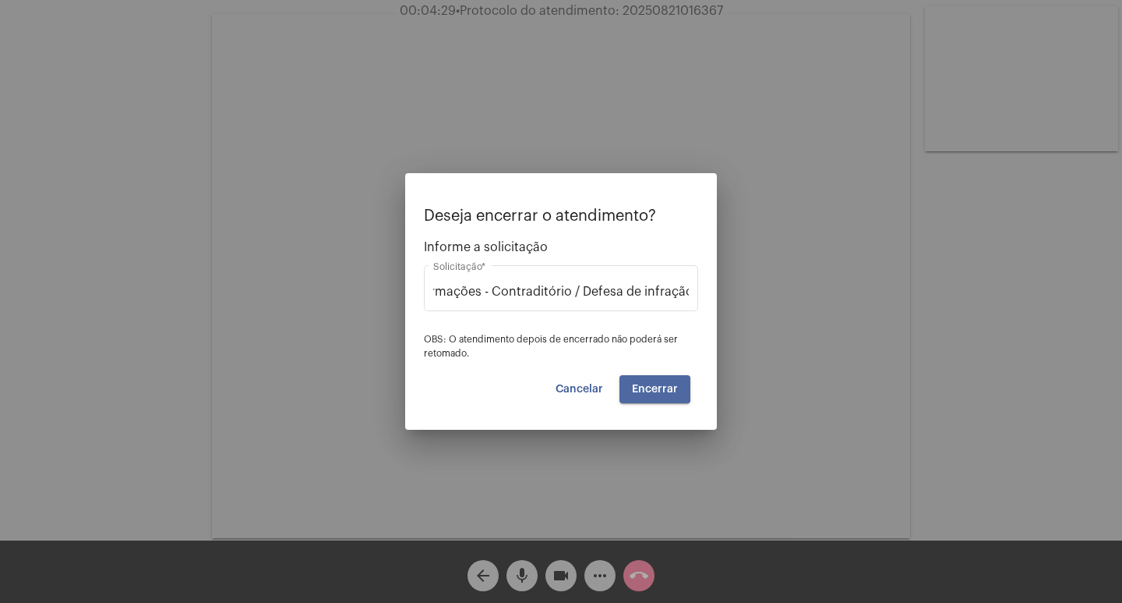
scroll to position [0, 0]
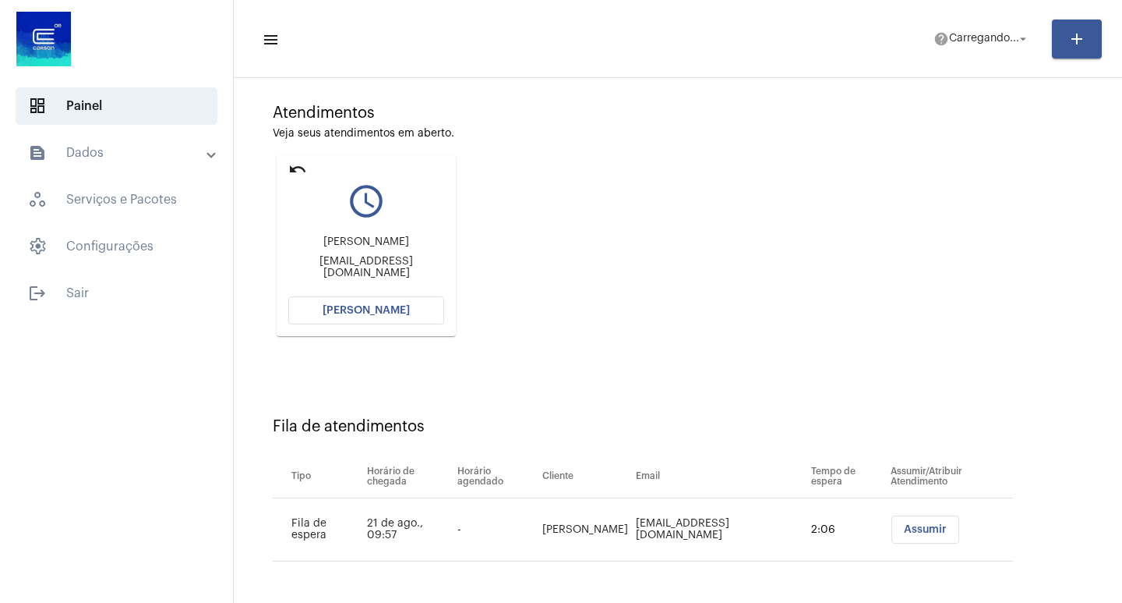
scroll to position [118, 0]
click at [382, 313] on span "[PERSON_NAME]" at bounding box center [366, 309] width 87 height 11
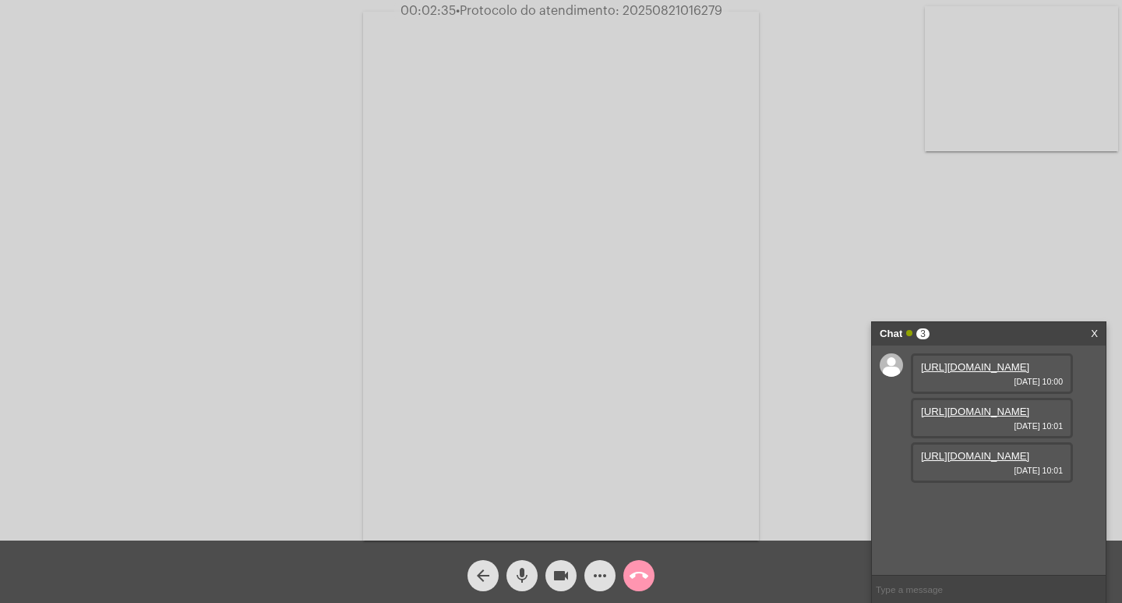
click at [989, 373] on link "https://neft-transfer-bucket.s3.amazonaws.com/temp-c1be9372-d6da-6ef9-f066-c3dc…" at bounding box center [975, 367] width 108 height 12
click at [976, 417] on link "https://neft-transfer-bucket.s3.amazonaws.com/temp-0084f0da-593a-162e-ccc1-bceb…" at bounding box center [975, 411] width 108 height 12
click at [959, 417] on link "https://neft-transfer-bucket.s3.amazonaws.com/temp-0084f0da-593a-162e-ccc1-bceb…" at bounding box center [975, 411] width 108 height 12
click at [970, 461] on link "https://neft-transfer-bucket.s3.amazonaws.com/temp-b888b7d6-93a4-8ac1-91f5-9142…" at bounding box center [975, 456] width 108 height 12
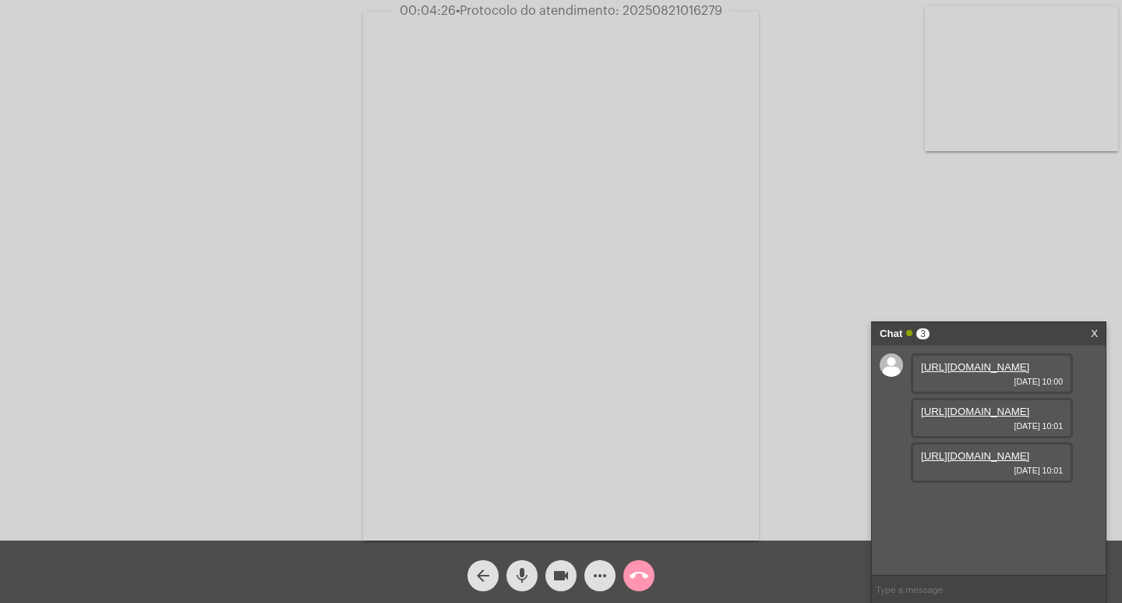
drag, startPoint x: 475, startPoint y: 554, endPoint x: 415, endPoint y: 554, distance: 60.0
click at [415, 554] on div "arrow_back mic videocam more_horiz call_end" at bounding box center [561, 571] width 1122 height 62
click at [973, 506] on link "https://neft-transfer-bucket.s3.amazonaws.com/temp-149227ac-704d-b0a8-0eb0-b313…" at bounding box center [975, 500] width 108 height 12
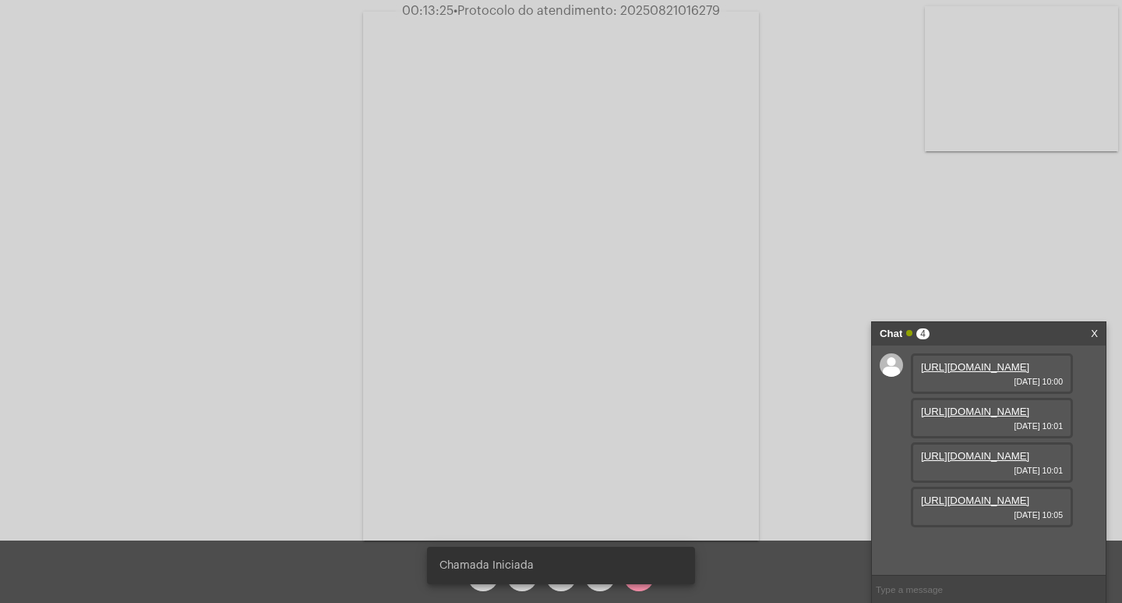
click at [598, 586] on div "Chamada Iniciada" at bounding box center [561, 565] width 306 height 75
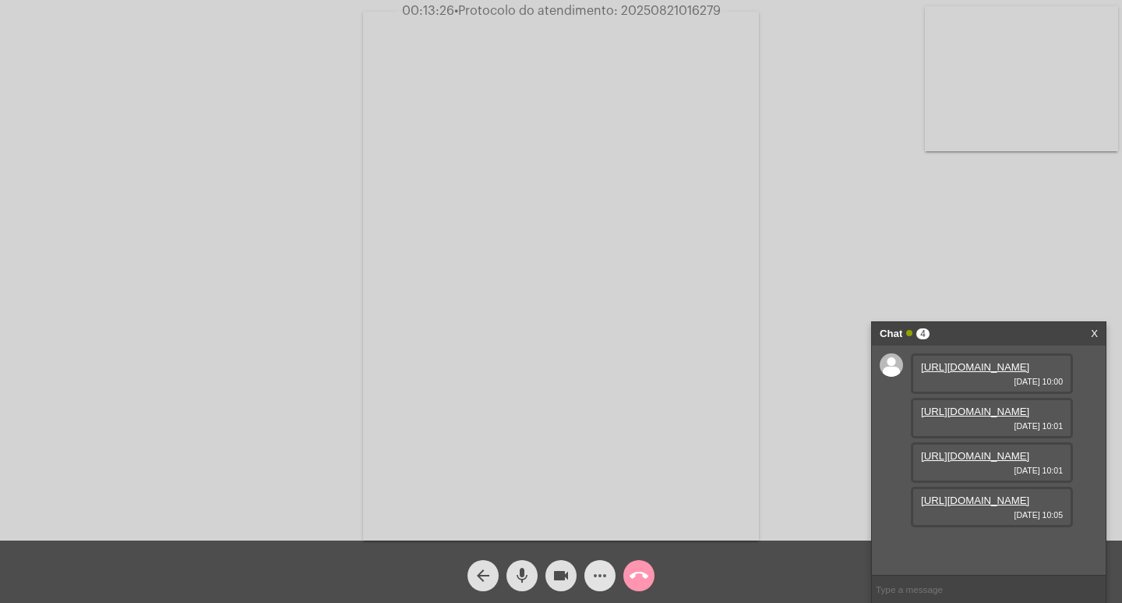
click at [598, 580] on mat-icon "more_horiz" at bounding box center [600, 575] width 19 height 19
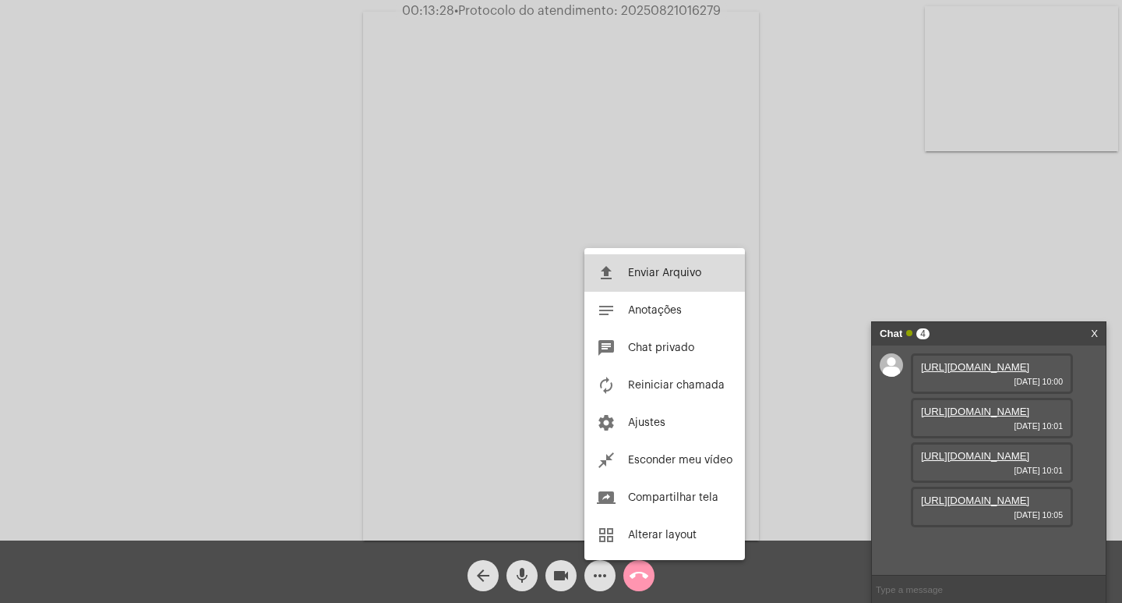
click at [658, 263] on button "file_upload Enviar Arquivo" at bounding box center [665, 272] width 161 height 37
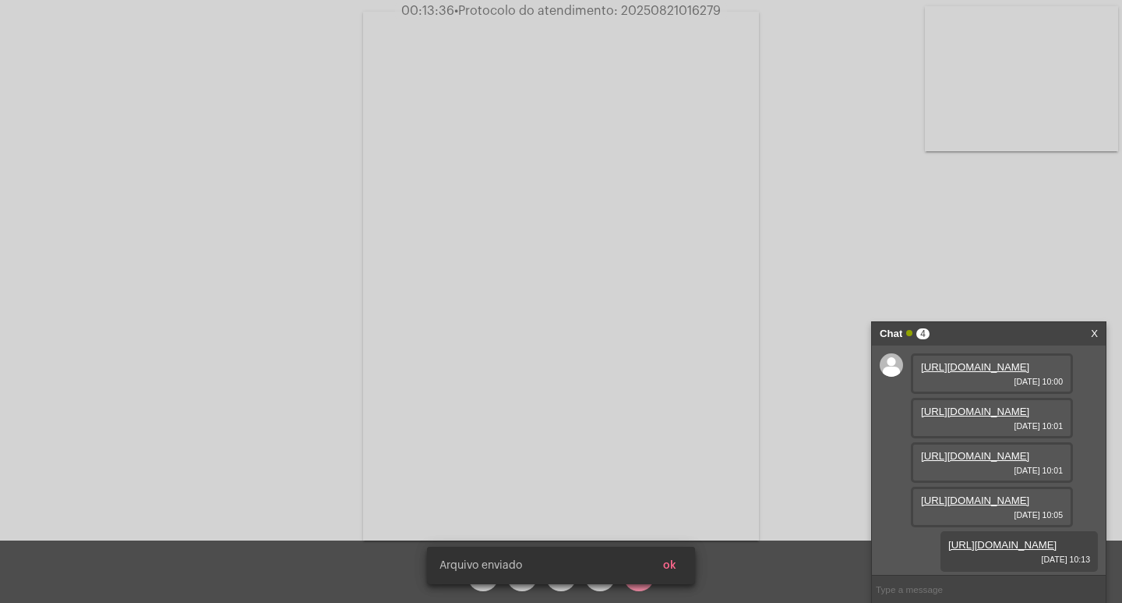
scroll to position [172, 0]
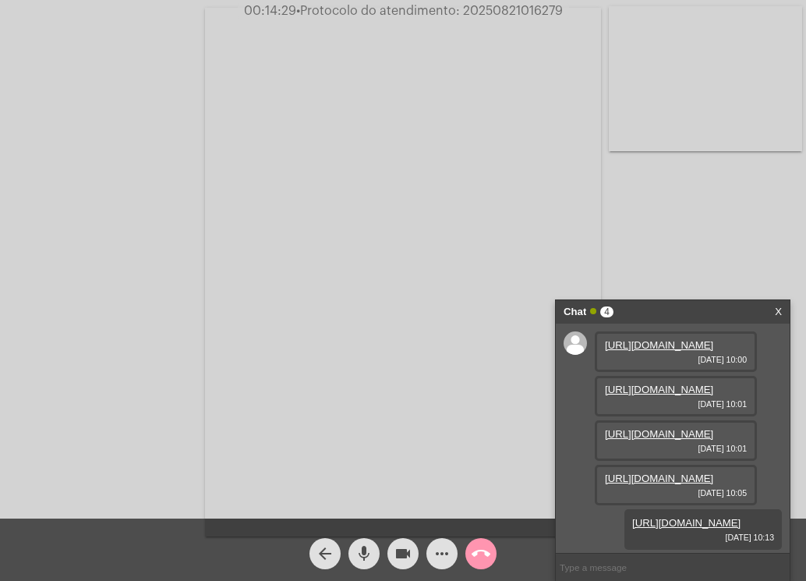
click at [563, 12] on span "• Protocolo do atendimento: 20250821016279" at bounding box center [429, 11] width 267 height 12
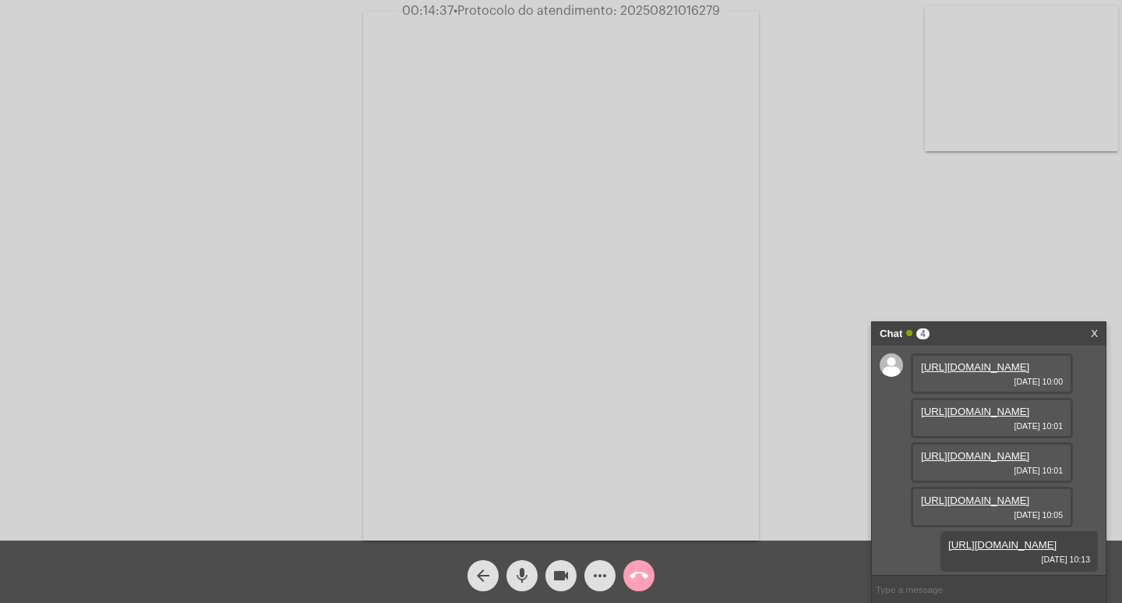
click at [632, 580] on mat-icon "call_end" at bounding box center [639, 575] width 19 height 19
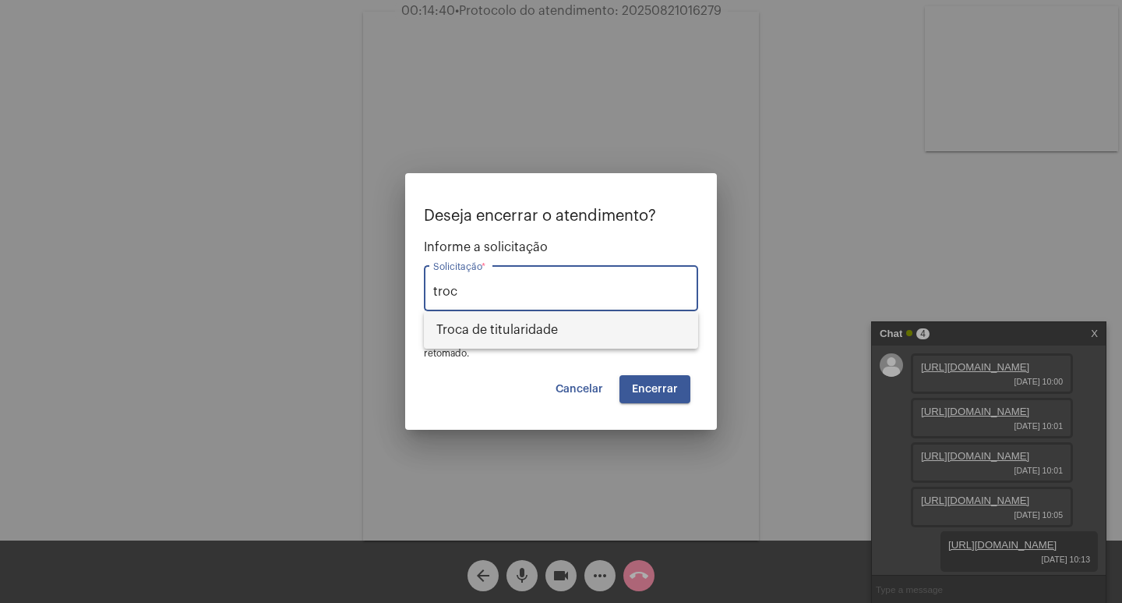
click at [552, 322] on span "Troca de titularidade" at bounding box center [561, 329] width 249 height 37
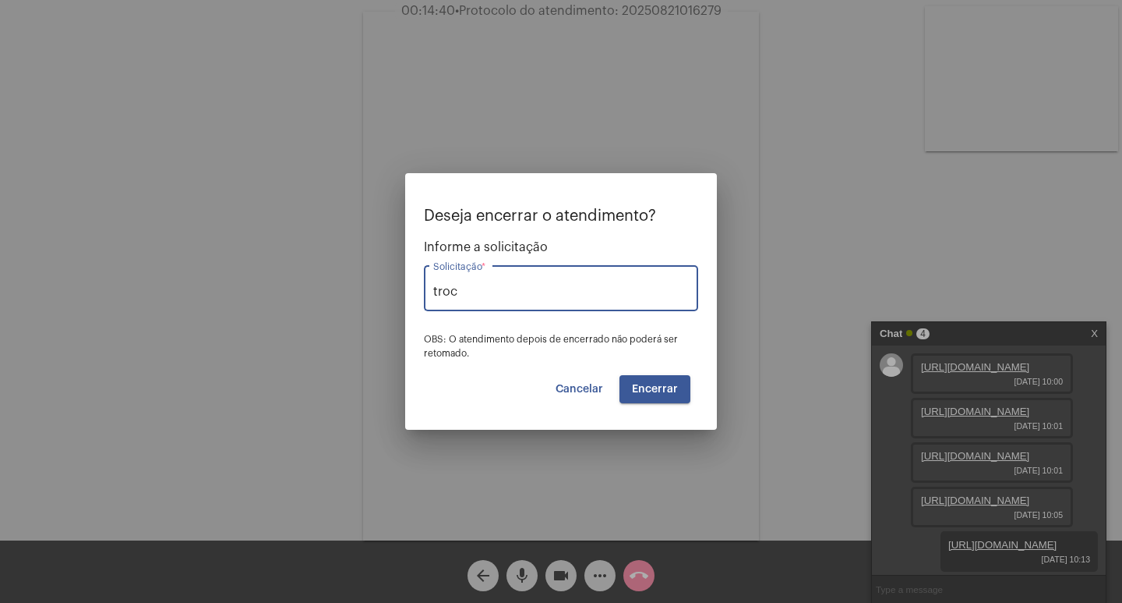
type input "Troca de titularidade"
click at [651, 394] on button "Encerrar" at bounding box center [655, 389] width 71 height 28
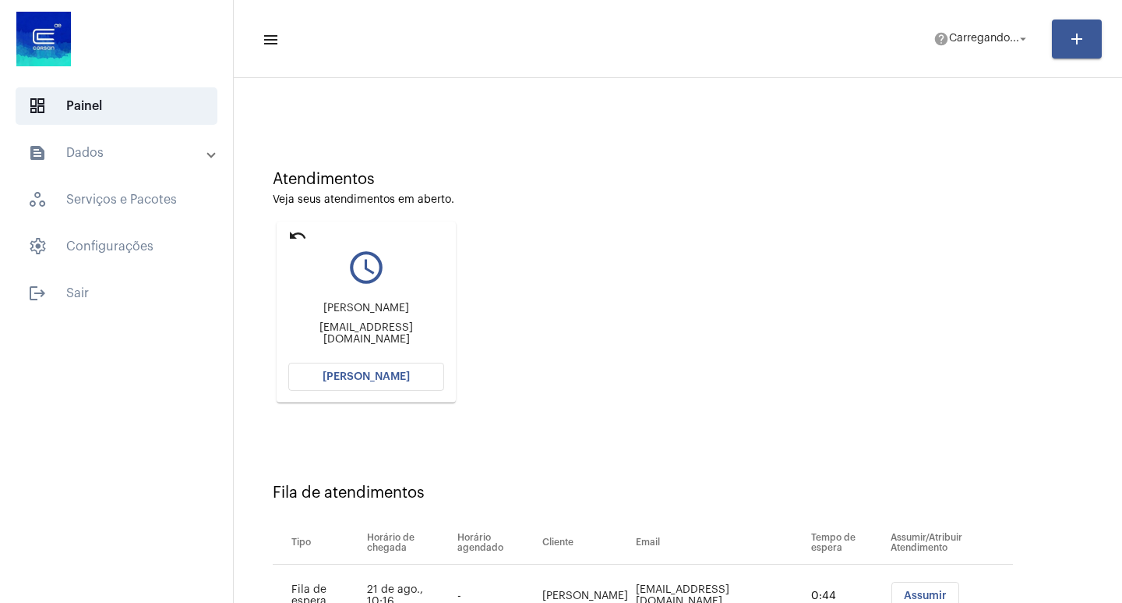
scroll to position [118, 0]
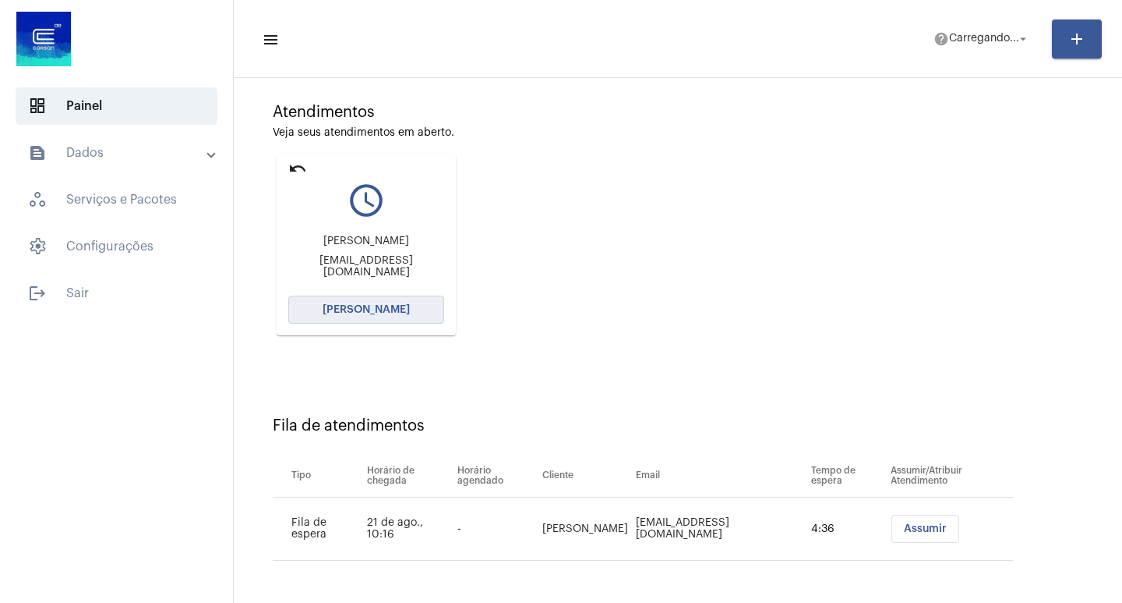
click at [395, 300] on button "[PERSON_NAME]" at bounding box center [366, 309] width 156 height 28
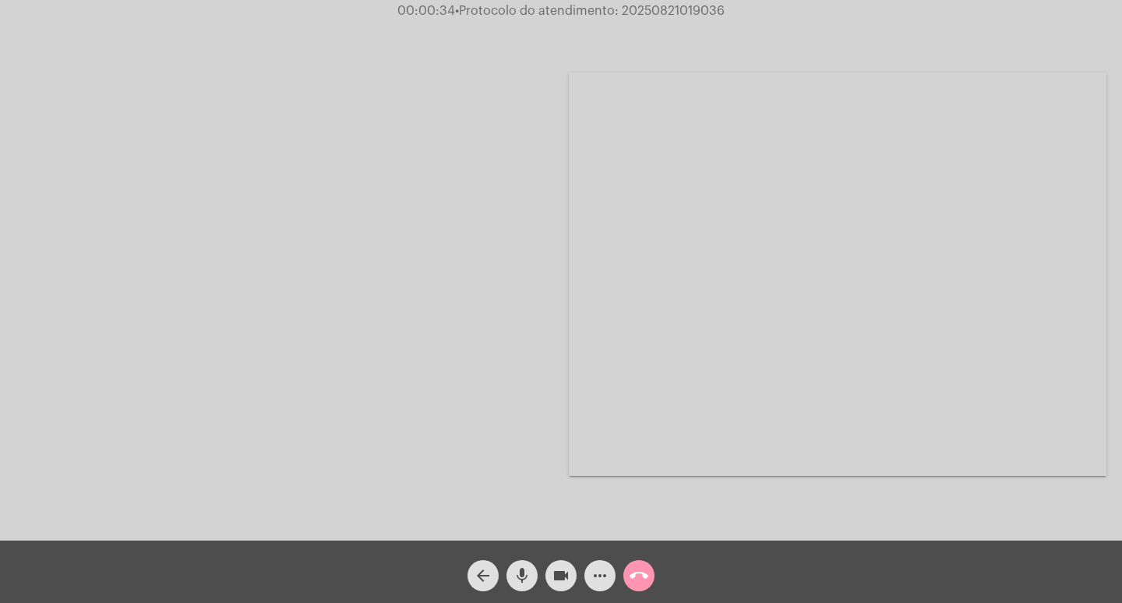
click at [296, 335] on div at bounding box center [285, 274] width 538 height 536
click at [299, 346] on div at bounding box center [285, 274] width 538 height 536
click at [299, 346] on div "Acessando Câmera e Microfone..." at bounding box center [561, 272] width 1119 height 540
click at [291, 335] on div "Acessando Câmera e Microfone..." at bounding box center [561, 274] width 1119 height 540
drag, startPoint x: 400, startPoint y: 7, endPoint x: 494, endPoint y: 23, distance: 95.7
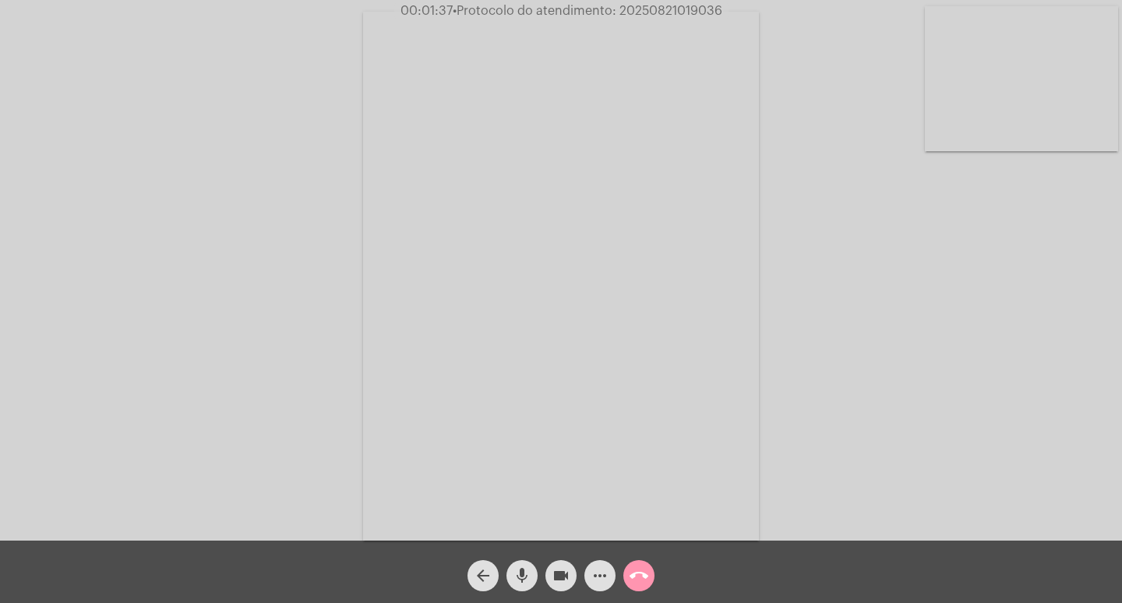
click at [494, 23] on app-call "00:01:37 • Protocolo do atendimento: 20250821019036 Acessando Câmera e Microfon…" at bounding box center [561, 301] width 1122 height 603
click at [186, 131] on div "Acessando Câmera e Microfone..." at bounding box center [561, 274] width 1119 height 540
click at [266, 150] on div "Acessando Câmera e Microfone..." at bounding box center [561, 274] width 1119 height 540
click at [676, 10] on span "• Protocolo do atendimento: 20250821019036" at bounding box center [590, 11] width 270 height 12
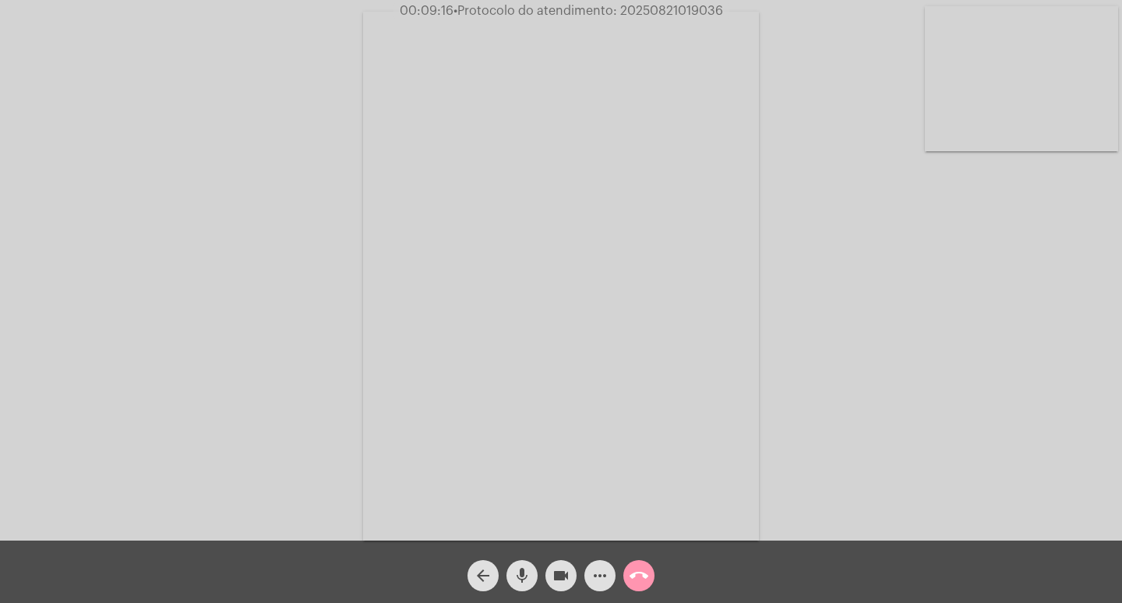
click at [642, 584] on mat-icon "call_end" at bounding box center [639, 575] width 19 height 19
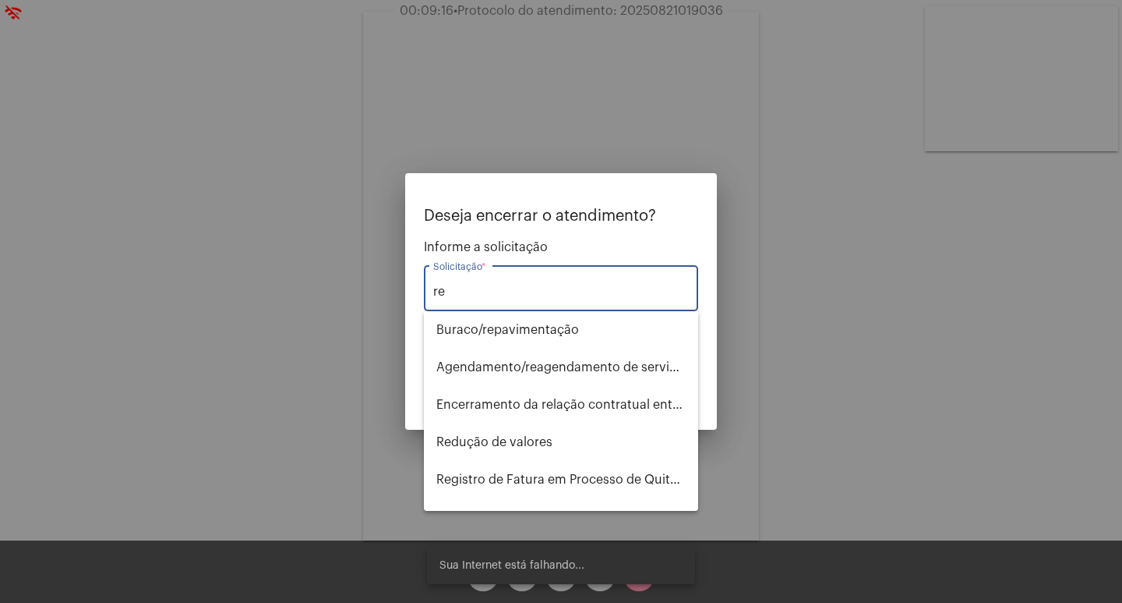
type input "r"
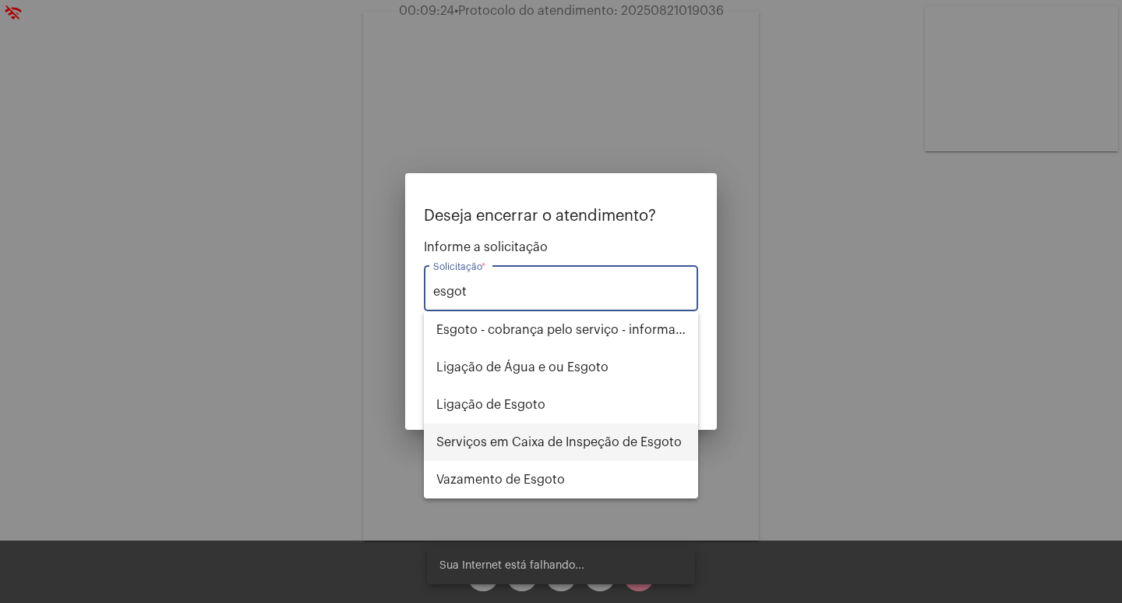
click at [547, 453] on span "Serviços em Caixa de Inspeção de Esgoto" at bounding box center [561, 441] width 249 height 37
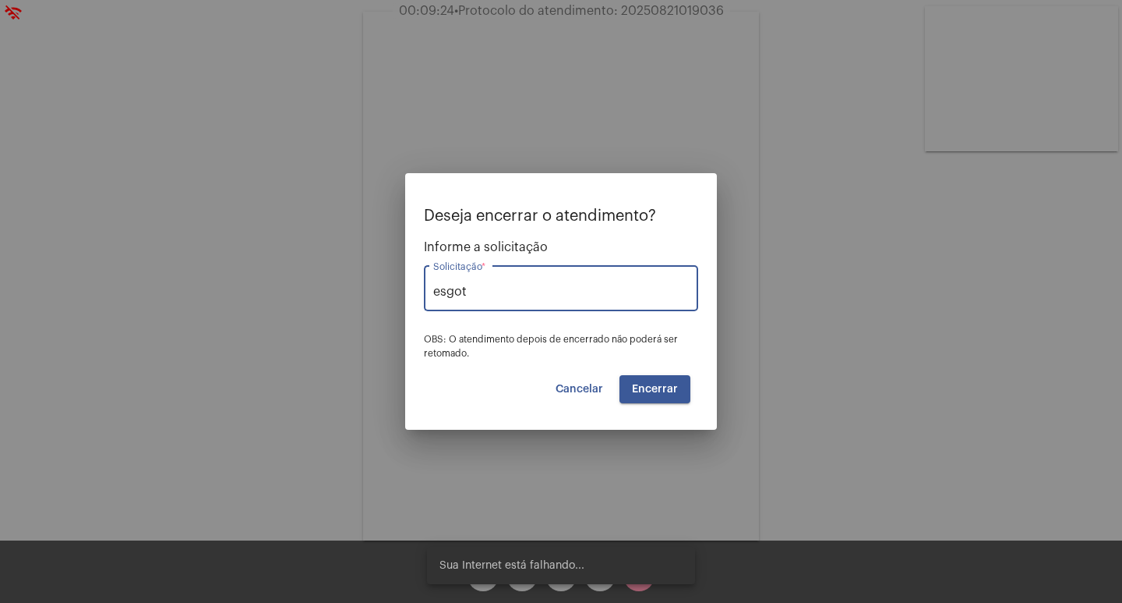
type input "Serviços em Caixa de Inspeção de Esgoto"
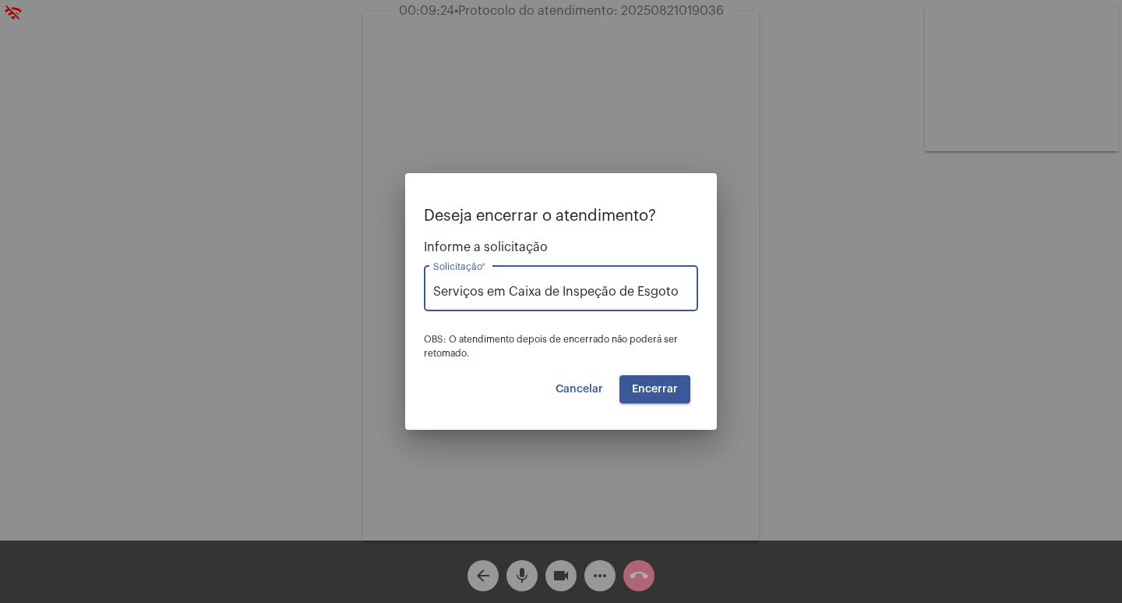
click at [628, 389] on button "Encerrar" at bounding box center [655, 389] width 71 height 28
click at [651, 391] on span "Encerrar" at bounding box center [655, 388] width 46 height 11
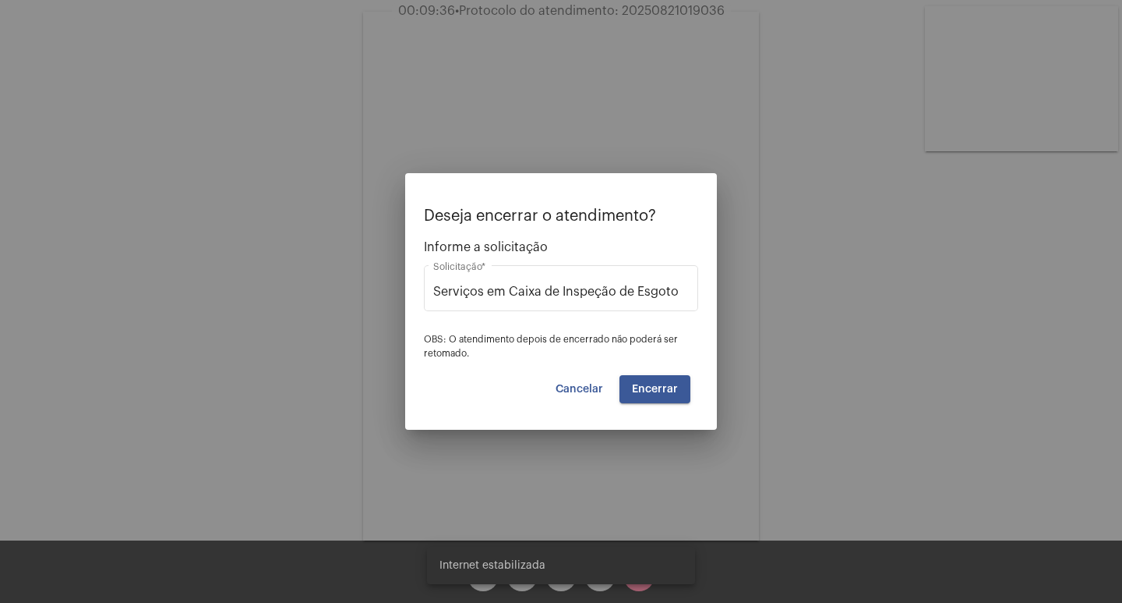
click at [669, 394] on span "Encerrar" at bounding box center [655, 388] width 46 height 11
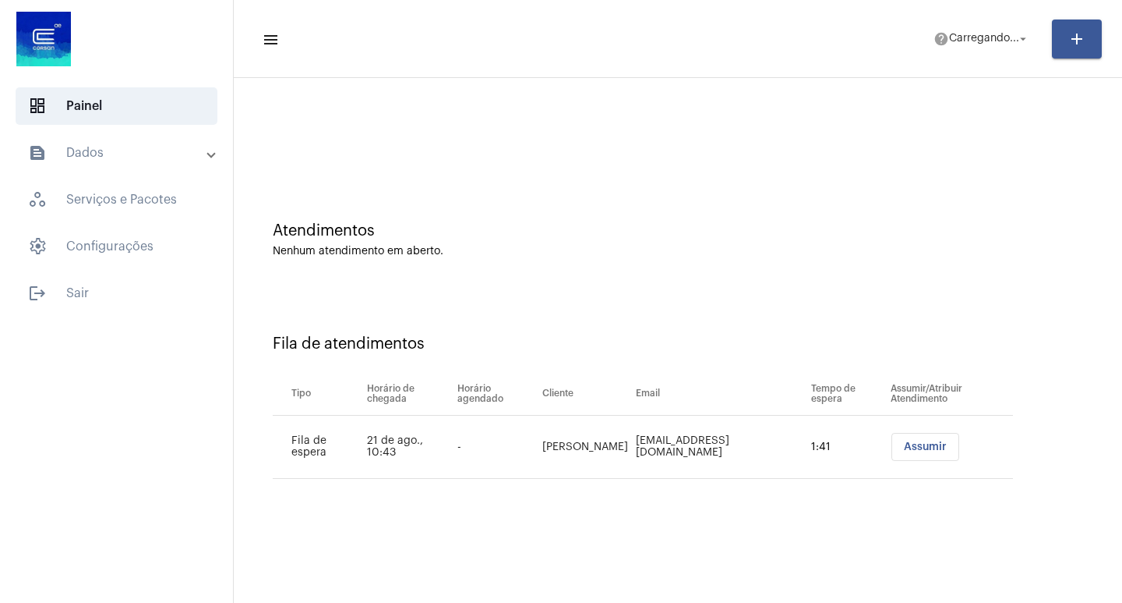
click at [904, 445] on span "Assumir" at bounding box center [925, 446] width 43 height 11
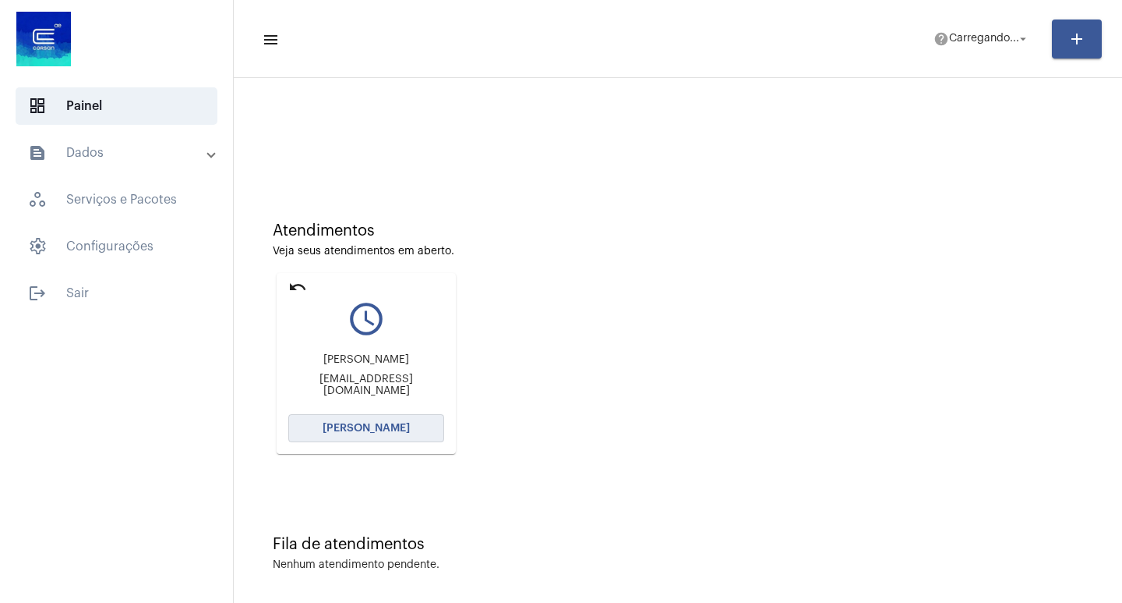
click at [359, 441] on button "[PERSON_NAME]" at bounding box center [366, 428] width 156 height 28
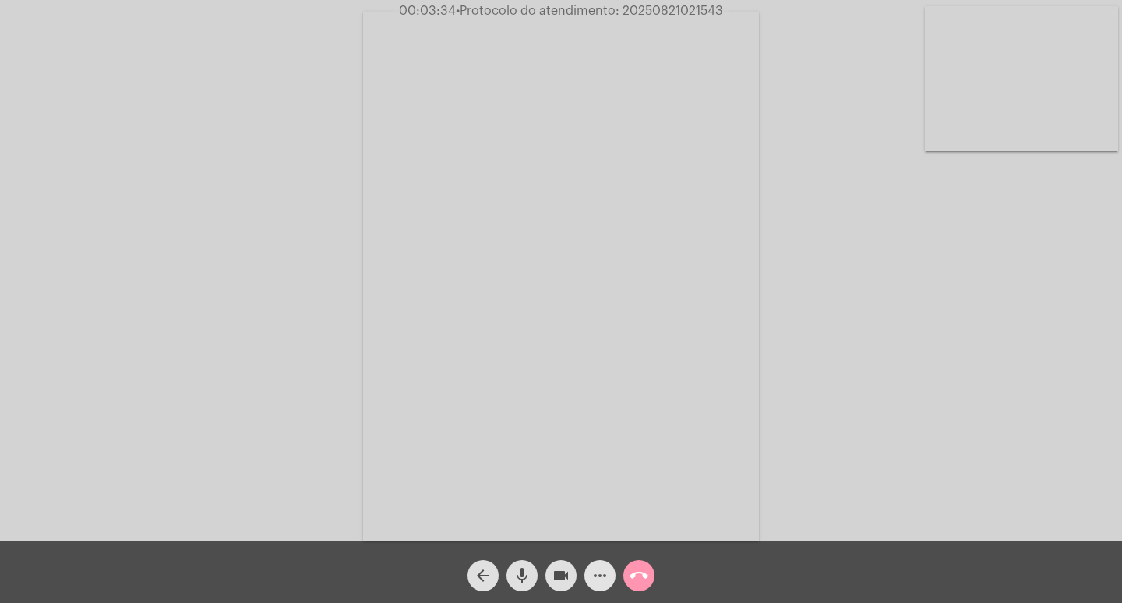
click at [604, 581] on mat-icon "more_horiz" at bounding box center [600, 575] width 19 height 19
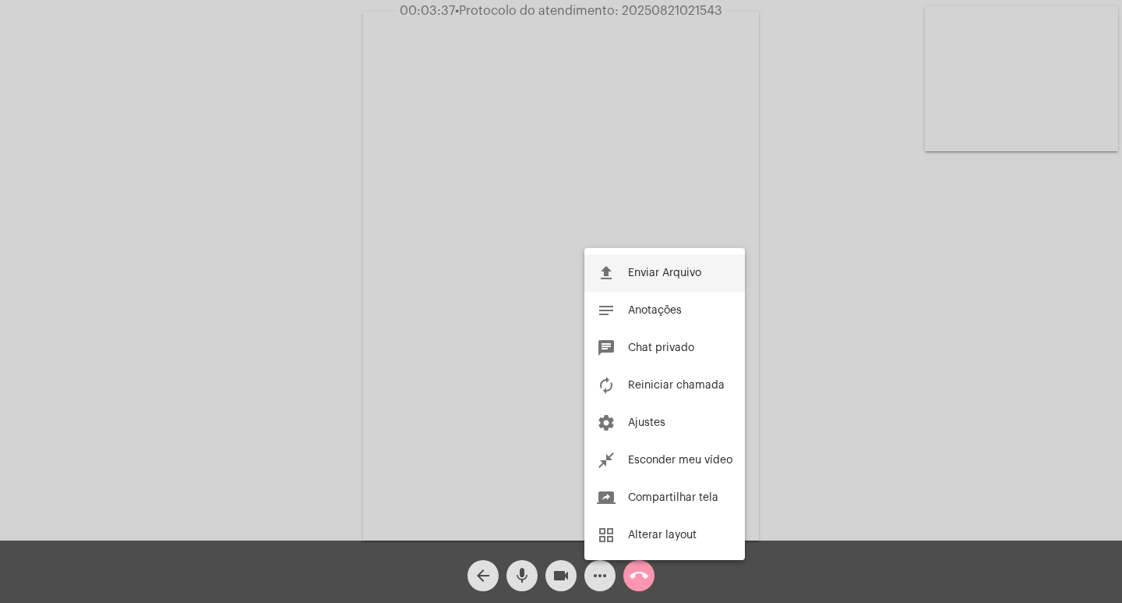
click at [666, 266] on button "file_upload Enviar Arquivo" at bounding box center [665, 272] width 161 height 37
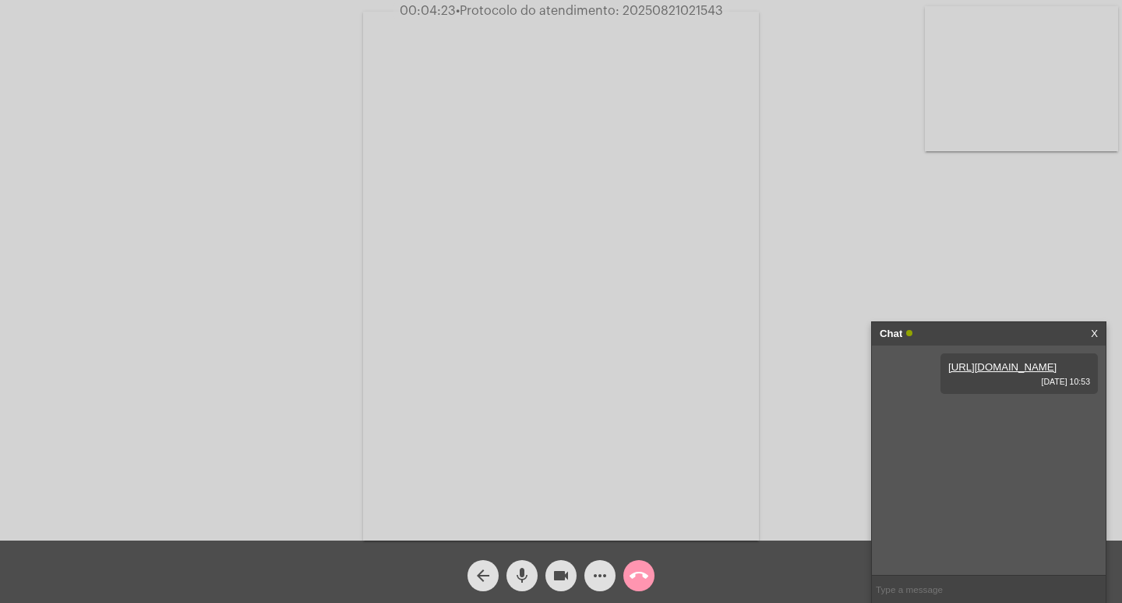
click at [671, 9] on span "• Protocolo do atendimento: 20250821021543" at bounding box center [589, 11] width 267 height 12
copy span "20250821021543"
click at [635, 578] on mat-icon "call_end" at bounding box center [639, 575] width 19 height 19
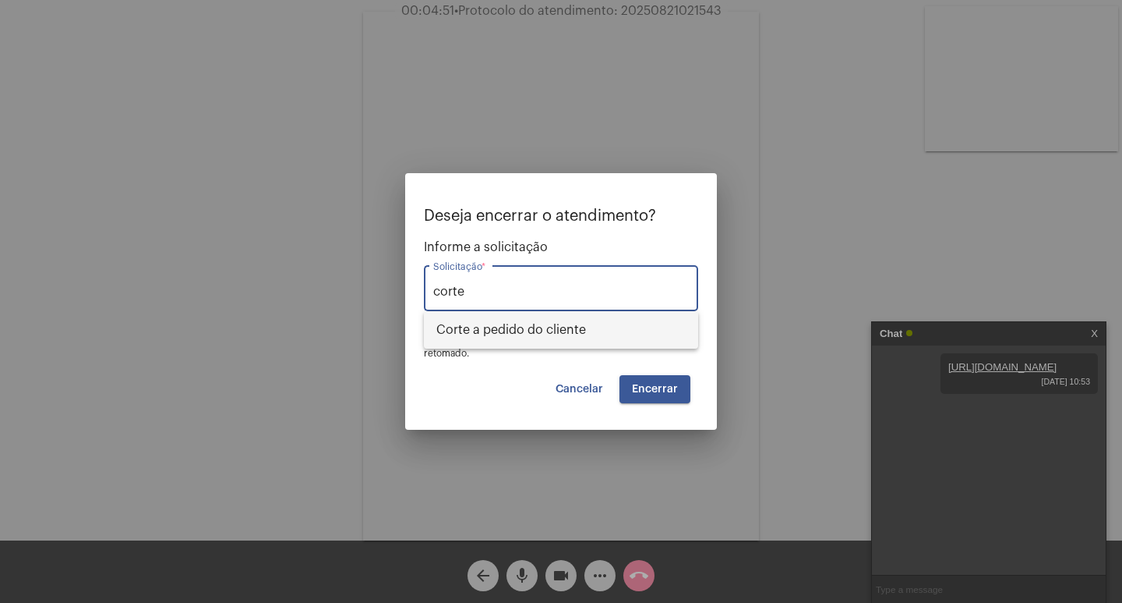
click at [558, 334] on span "Corte a pedido do cliente" at bounding box center [561, 329] width 249 height 37
type input "Corte a pedido do cliente"
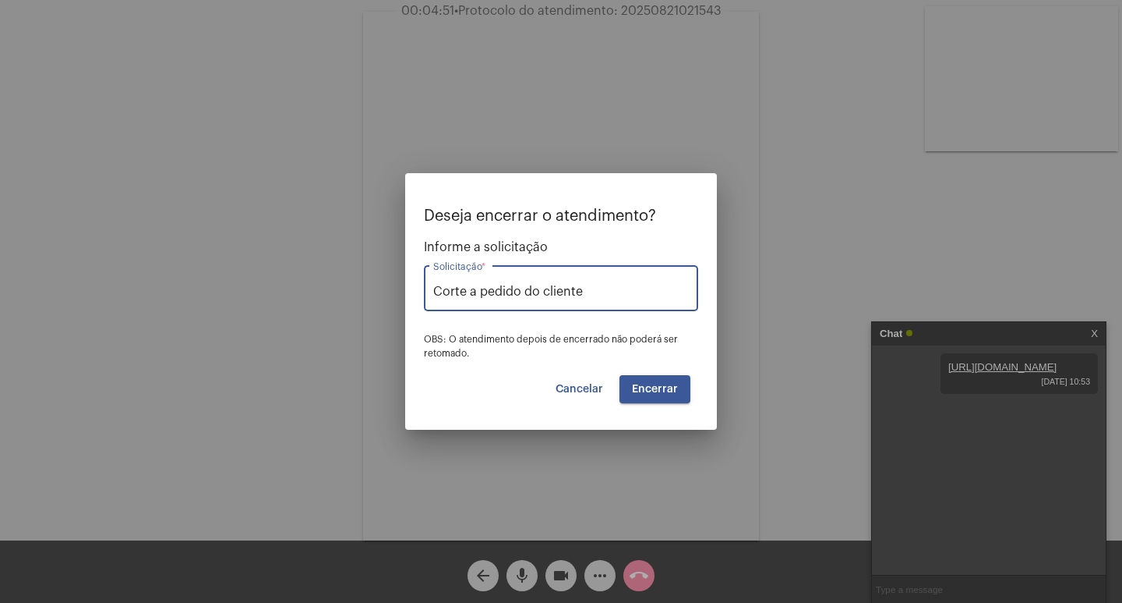
click at [678, 387] on button "Encerrar" at bounding box center [655, 389] width 71 height 28
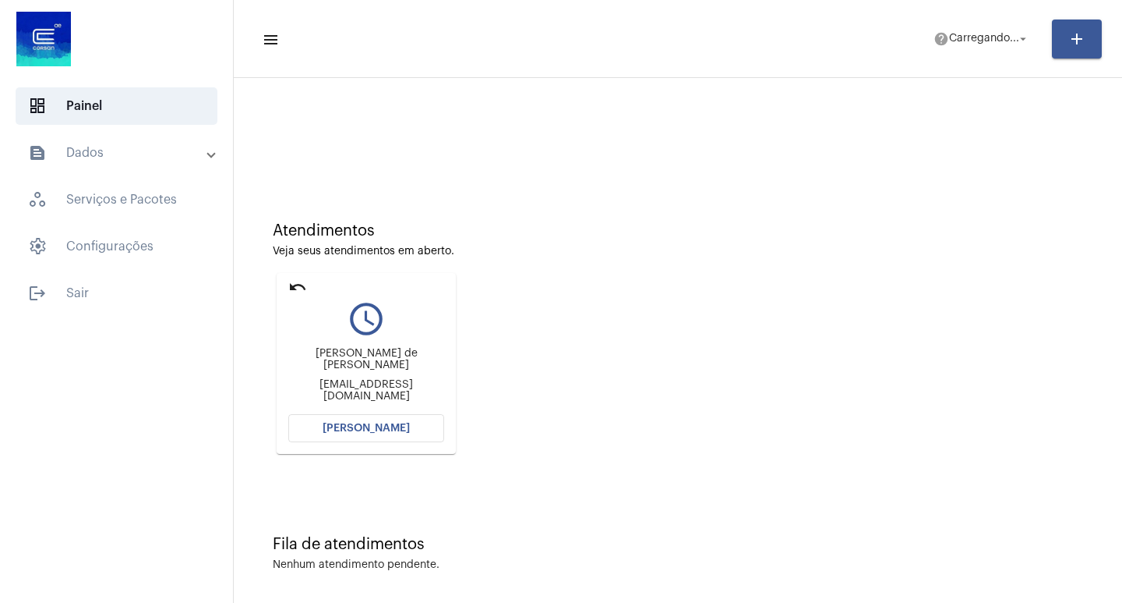
click at [366, 425] on span "[PERSON_NAME]" at bounding box center [366, 427] width 87 height 11
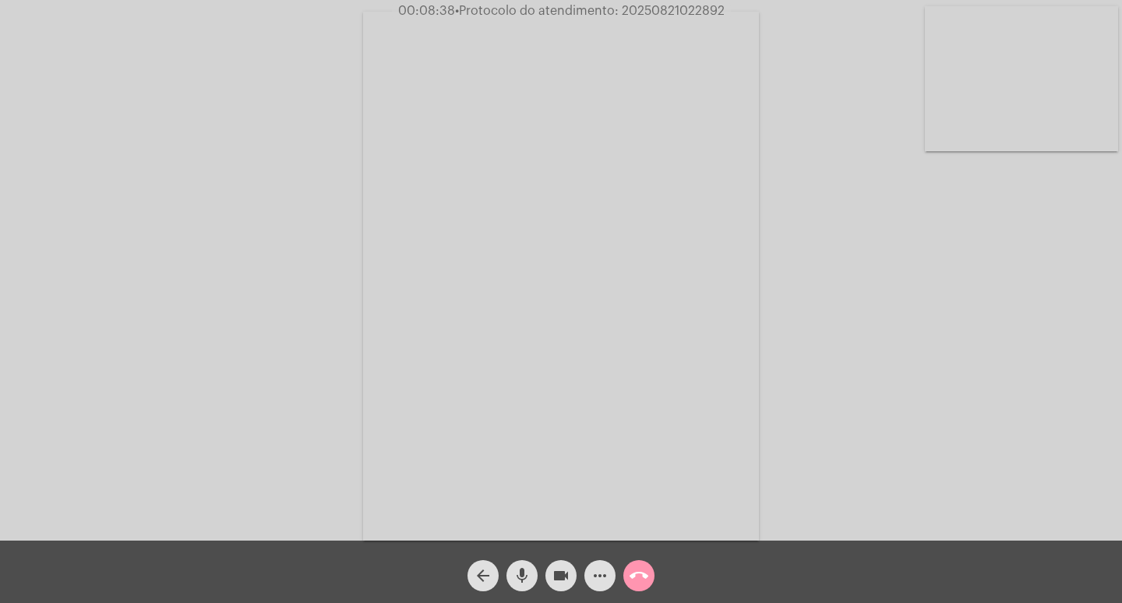
click at [520, 575] on mat-icon "mic" at bounding box center [522, 575] width 19 height 19
click at [553, 575] on mat-icon "videocam" at bounding box center [561, 575] width 19 height 19
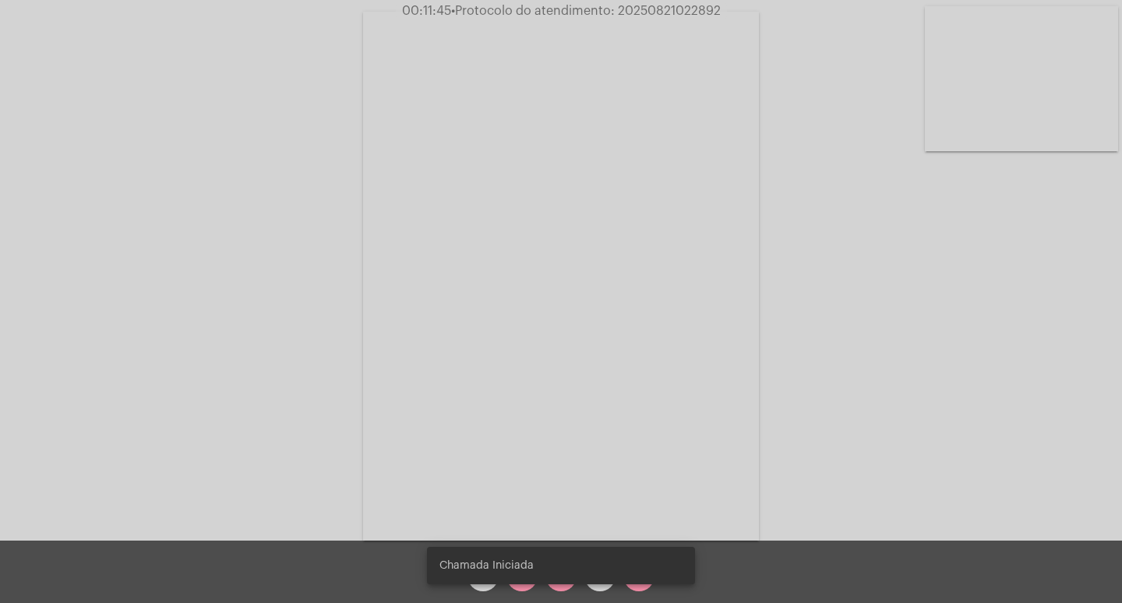
click at [529, 582] on snack-bar-container "Chamada Iniciada" at bounding box center [561, 564] width 268 height 37
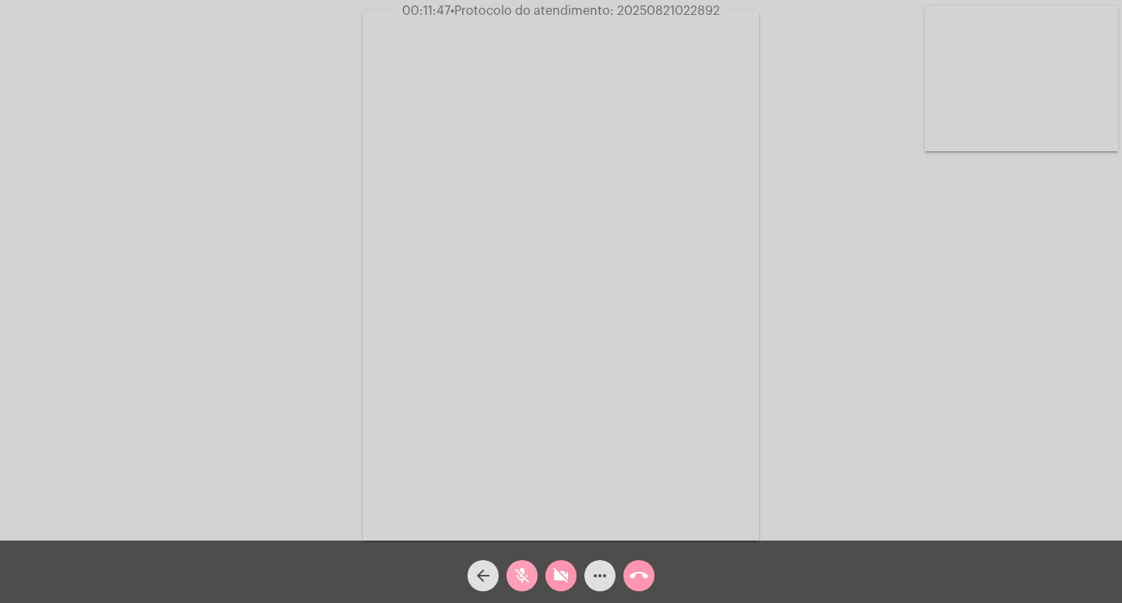
click at [514, 581] on mat-icon "mic_off" at bounding box center [522, 575] width 19 height 19
click at [555, 576] on mat-icon "videocam_off" at bounding box center [561, 575] width 19 height 19
click at [915, 358] on div "Acessando Câmera e Microfone..." at bounding box center [561, 274] width 1119 height 540
click at [687, 7] on span "• Protocolo do atendimento: 20250821022892" at bounding box center [588, 11] width 270 height 12
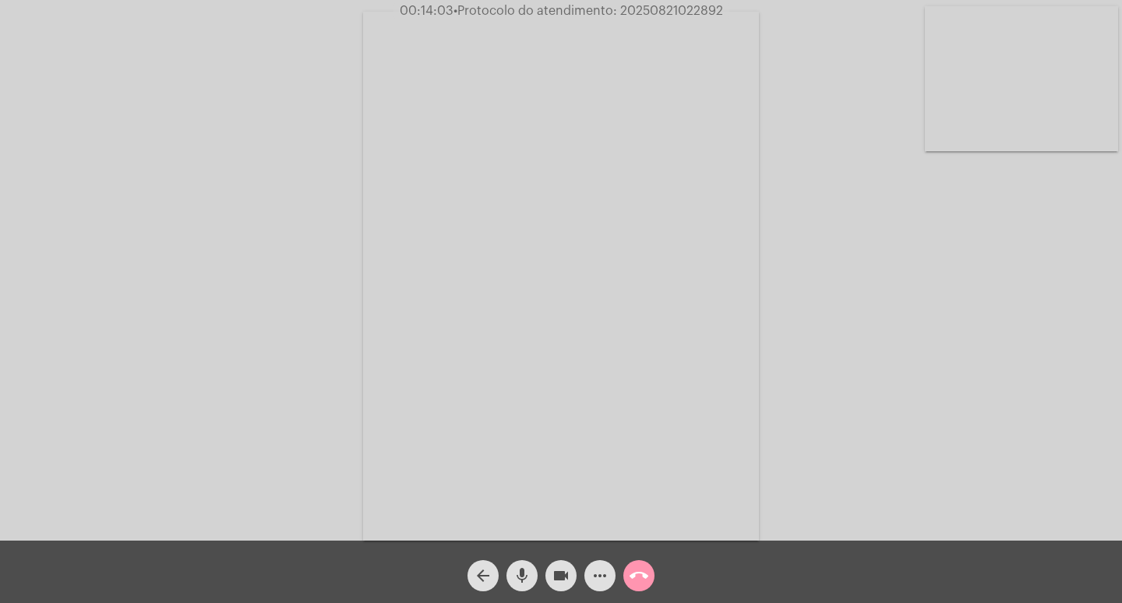
copy span "20250821022892"
click at [646, 582] on mat-icon "call_end" at bounding box center [639, 575] width 19 height 19
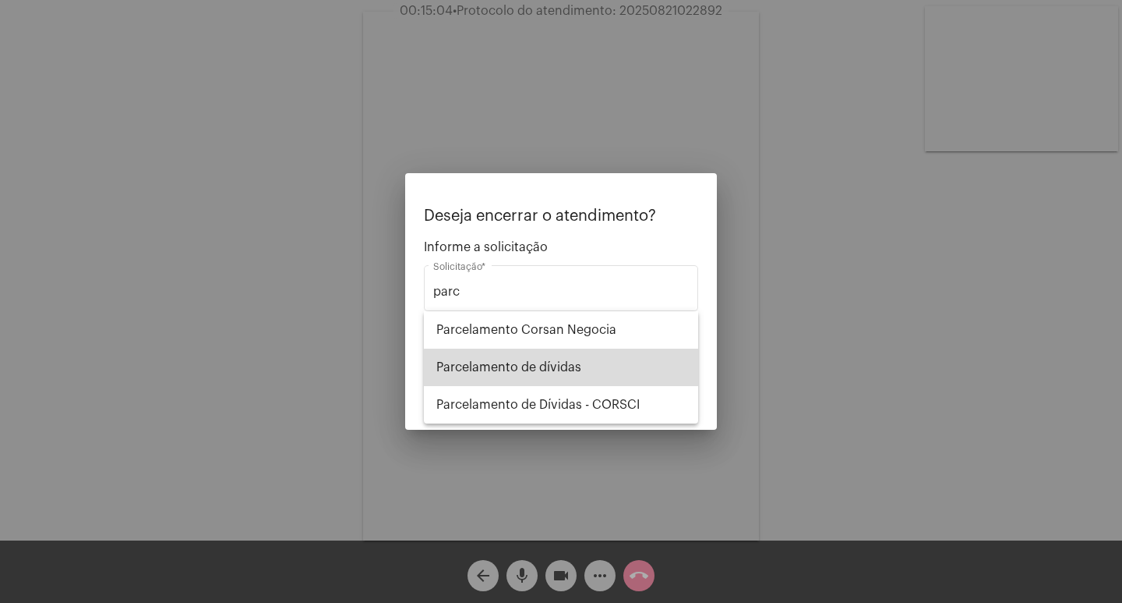
click at [580, 376] on span "Parcelamento de dívidas" at bounding box center [561, 366] width 249 height 37
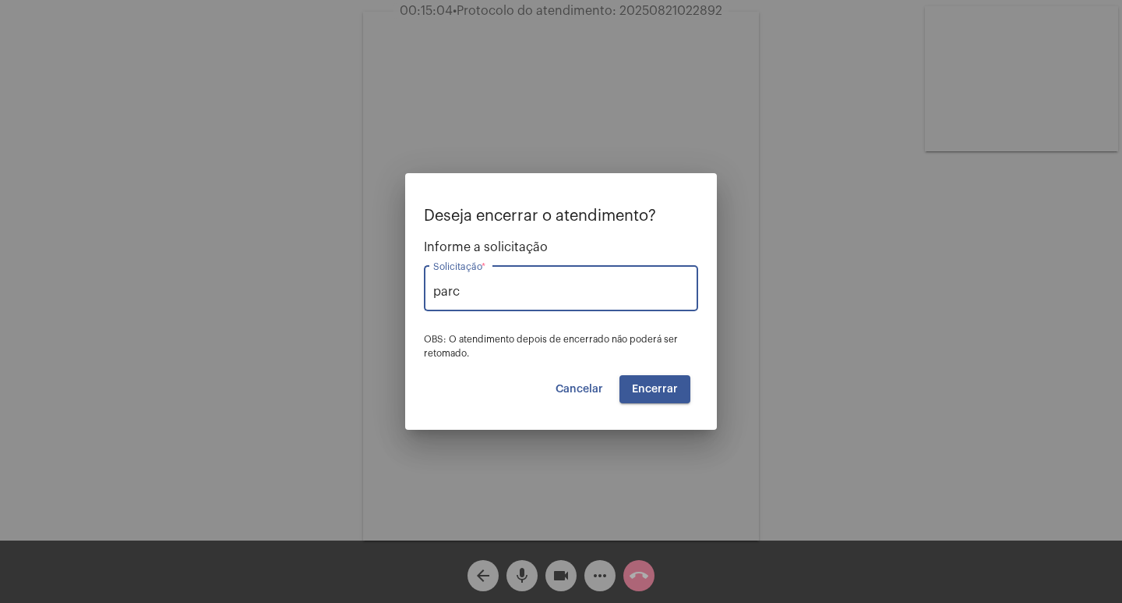
type input "Parcelamento de dívidas"
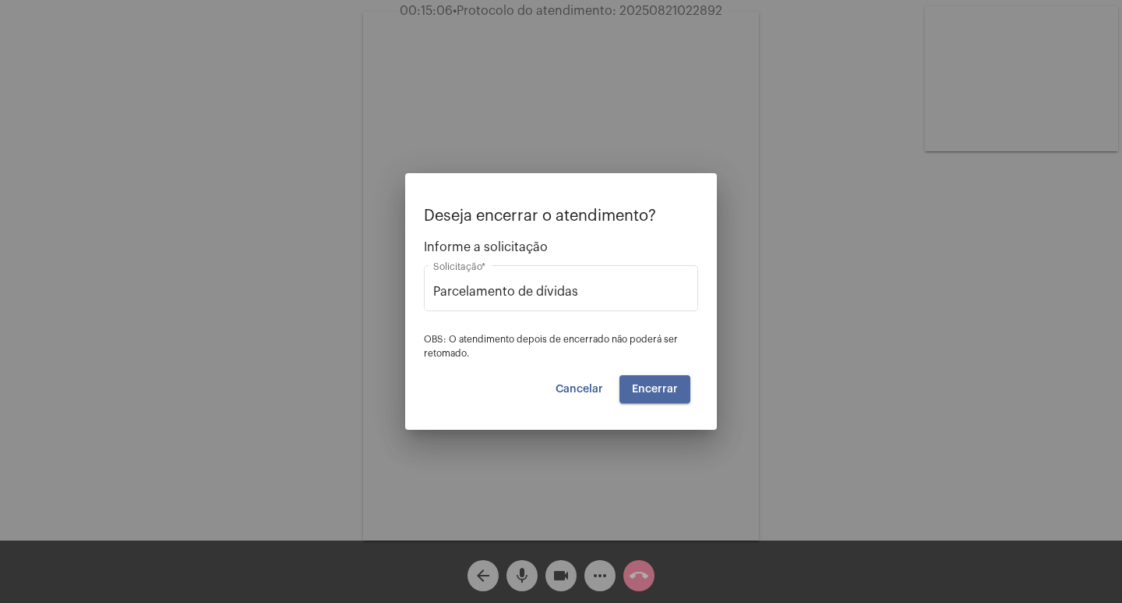
click at [645, 384] on span "Encerrar" at bounding box center [655, 388] width 46 height 11
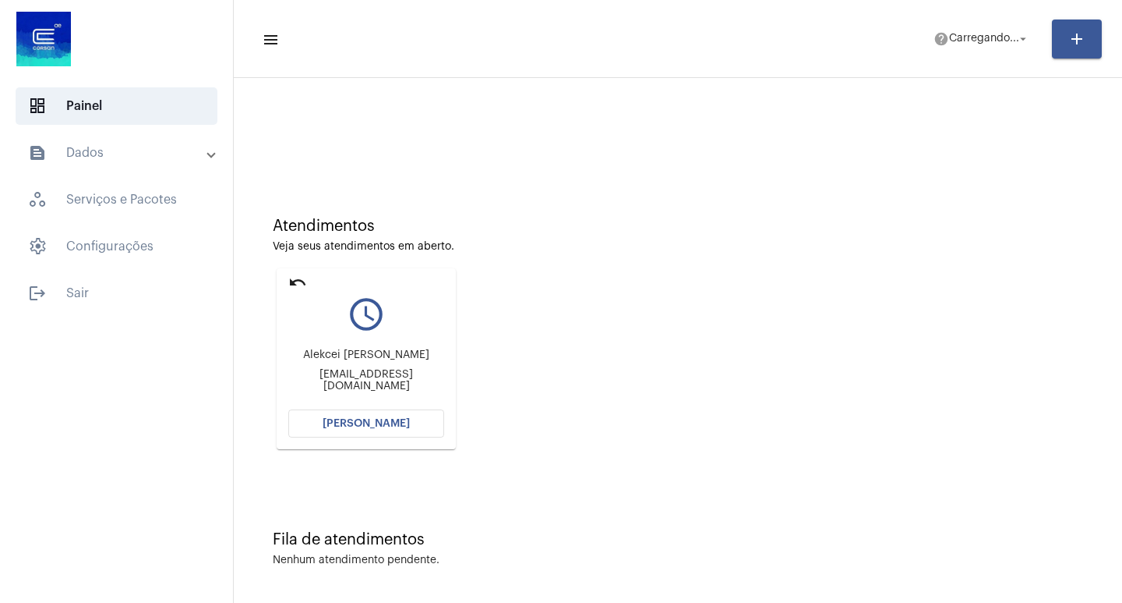
scroll to position [7, 0]
click at [375, 430] on button "[PERSON_NAME]" at bounding box center [366, 421] width 156 height 28
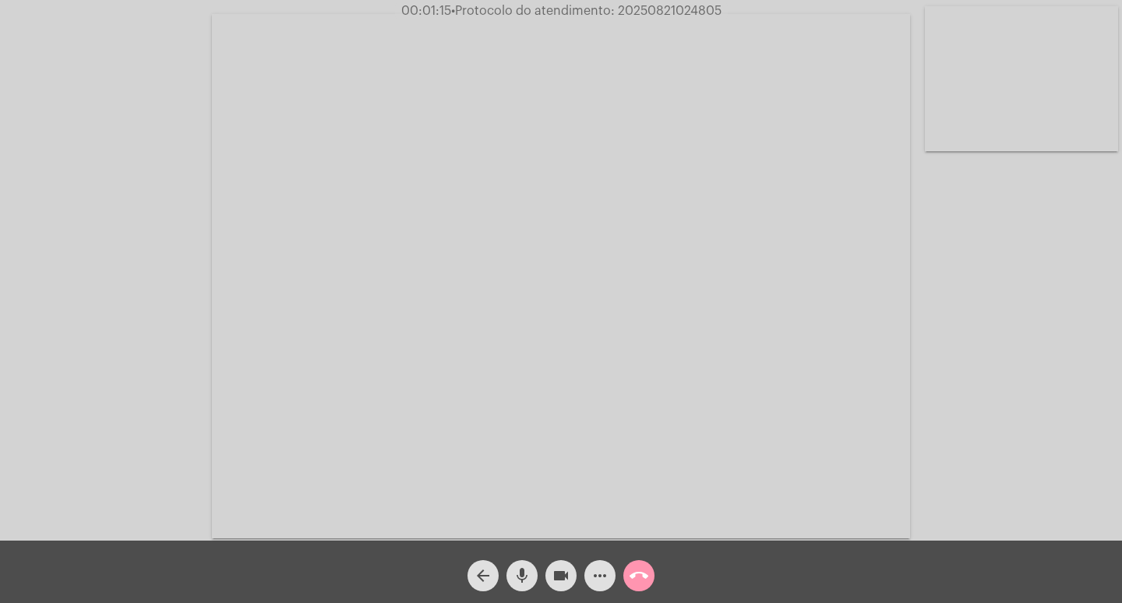
click at [592, 578] on mat-icon "more_horiz" at bounding box center [600, 575] width 19 height 19
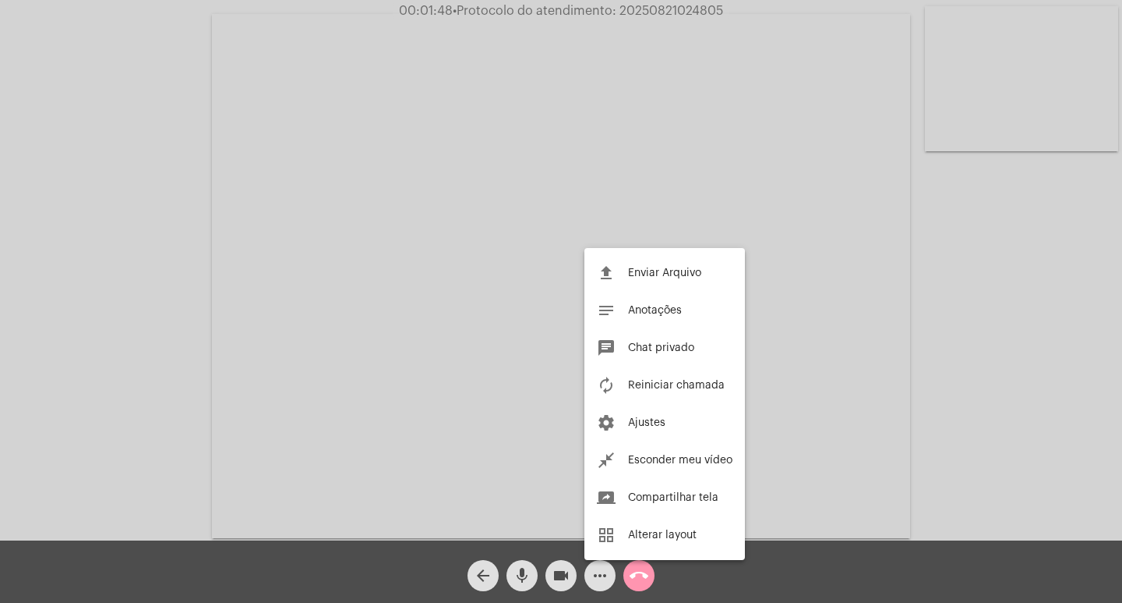
click at [554, 578] on div at bounding box center [561, 301] width 1122 height 603
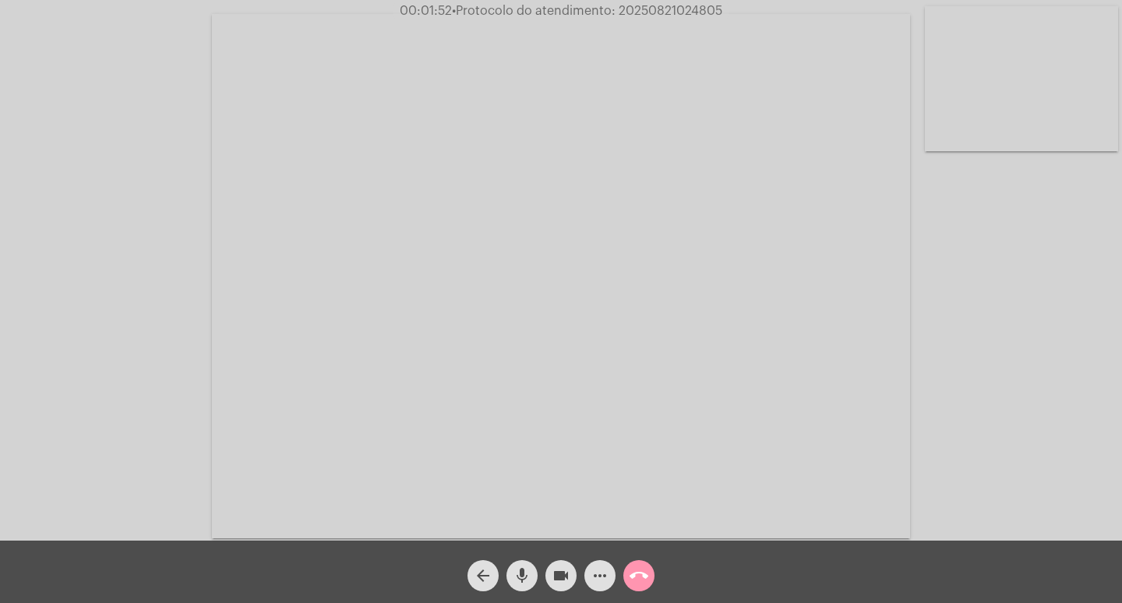
click at [564, 578] on mat-icon "videocam" at bounding box center [561, 575] width 19 height 19
click at [564, 578] on mat-icon "videocam_off" at bounding box center [561, 575] width 19 height 19
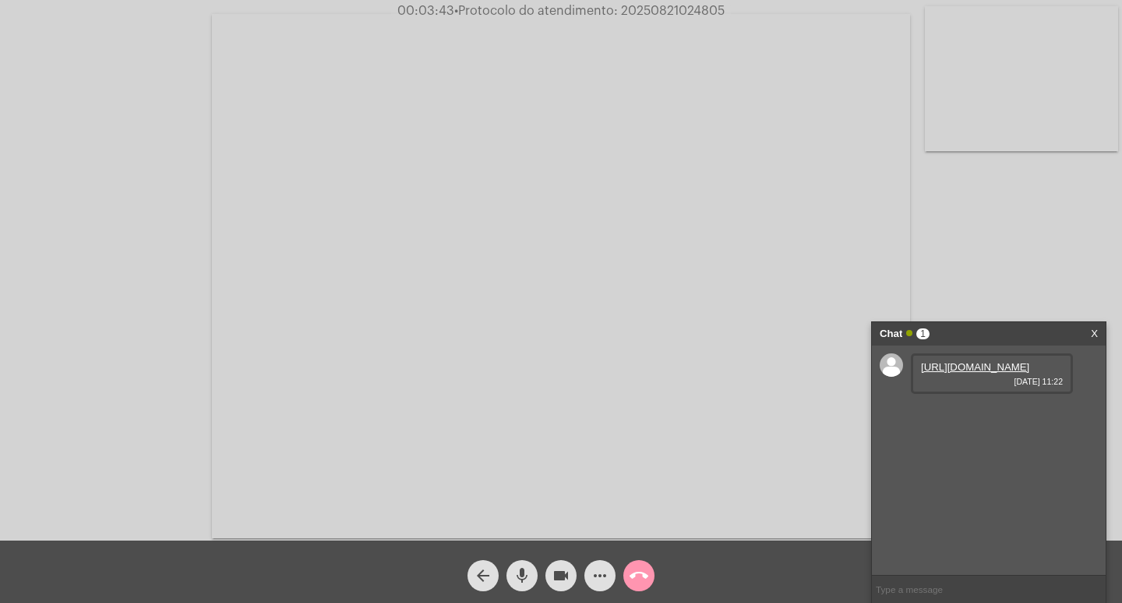
click at [984, 373] on link "https://neft-transfer-bucket.s3.amazonaws.com/temp-9f66792e-3632-f796-ac81-fcbf…" at bounding box center [975, 367] width 108 height 12
click at [679, 5] on span "• Protocolo do atendimento: 20250821024805" at bounding box center [589, 11] width 270 height 12
click at [642, 565] on span "call_end" at bounding box center [639, 575] width 19 height 31
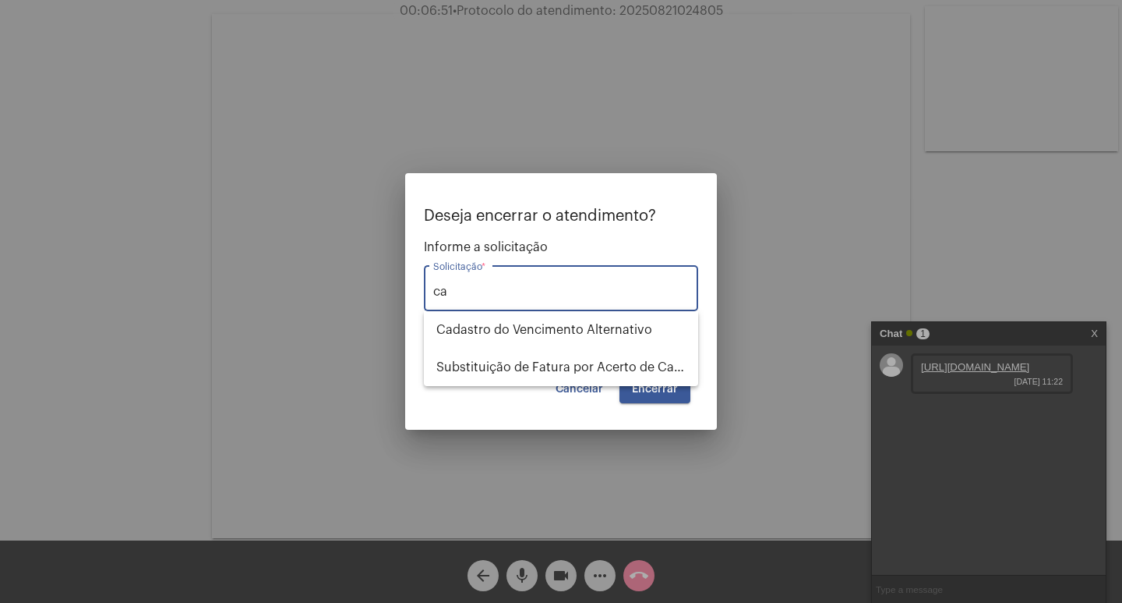
type input "c"
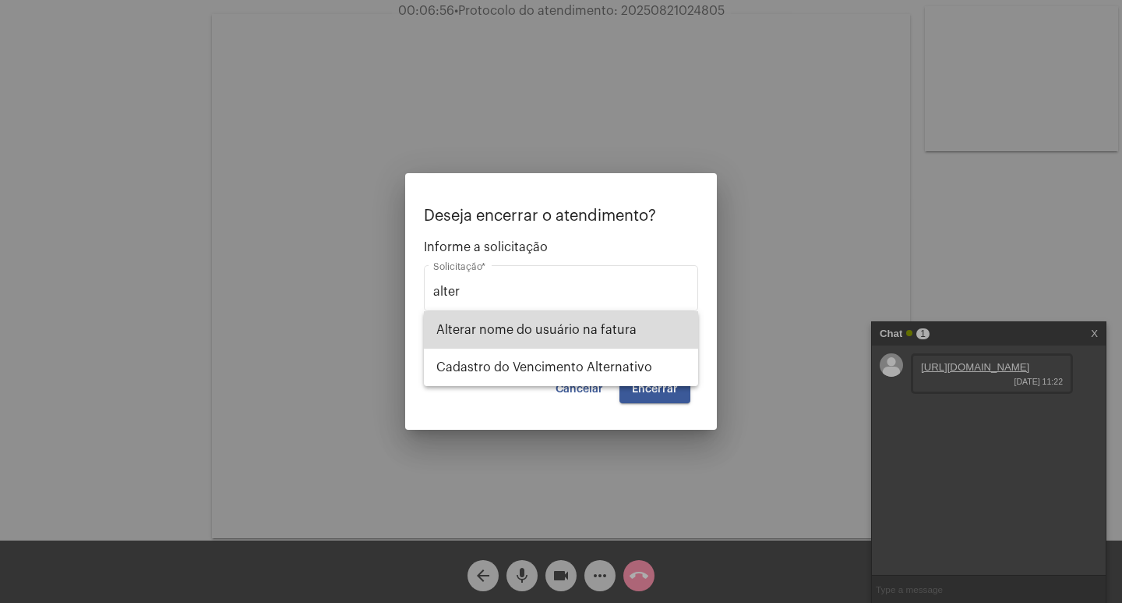
click at [569, 344] on span "Alterar nome do usuário na fatura" at bounding box center [561, 329] width 249 height 37
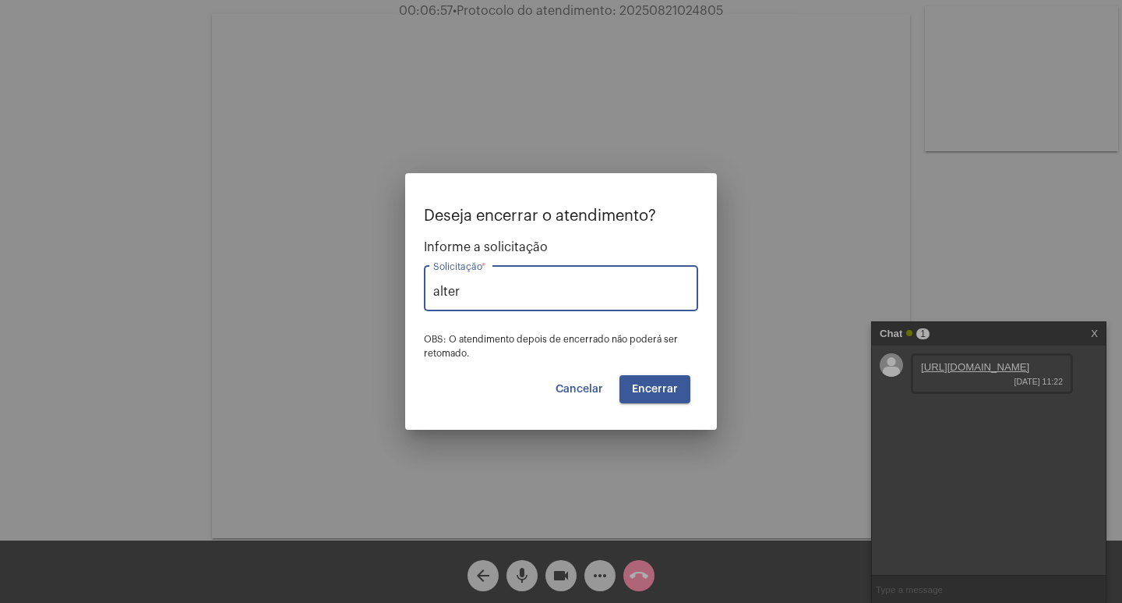
type input "Alterar nome do usuário na fatura"
click at [644, 392] on span "Encerrar" at bounding box center [655, 388] width 46 height 11
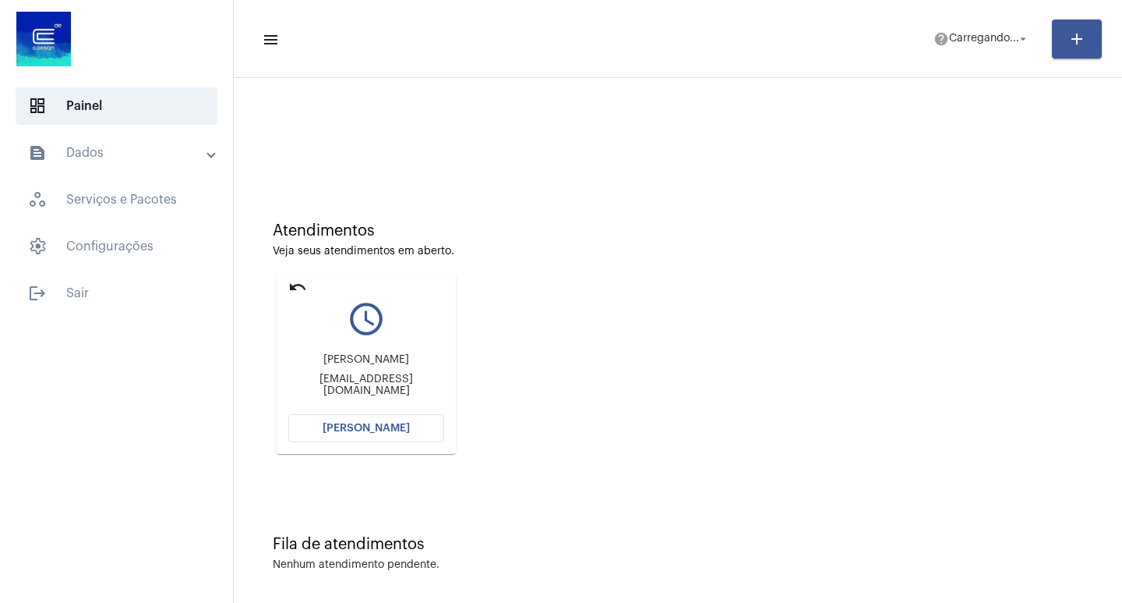
click at [356, 430] on span "[PERSON_NAME]" at bounding box center [366, 427] width 87 height 11
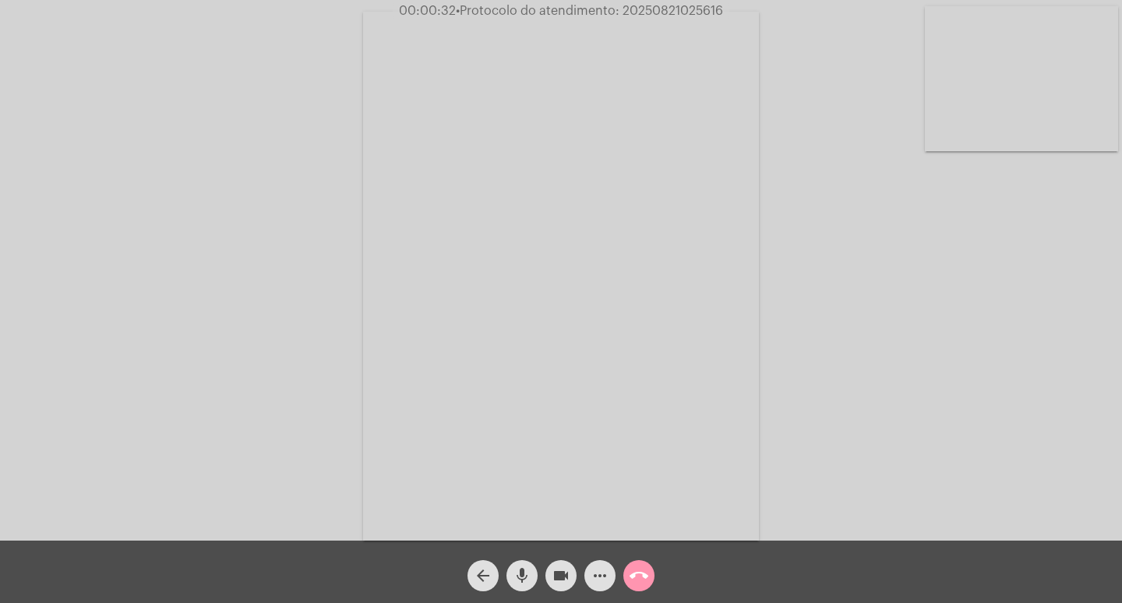
click at [90, 199] on div "Acessando Câmera e Microfone..." at bounding box center [561, 274] width 1119 height 540
click at [592, 577] on mat-icon "more_horiz" at bounding box center [600, 575] width 19 height 19
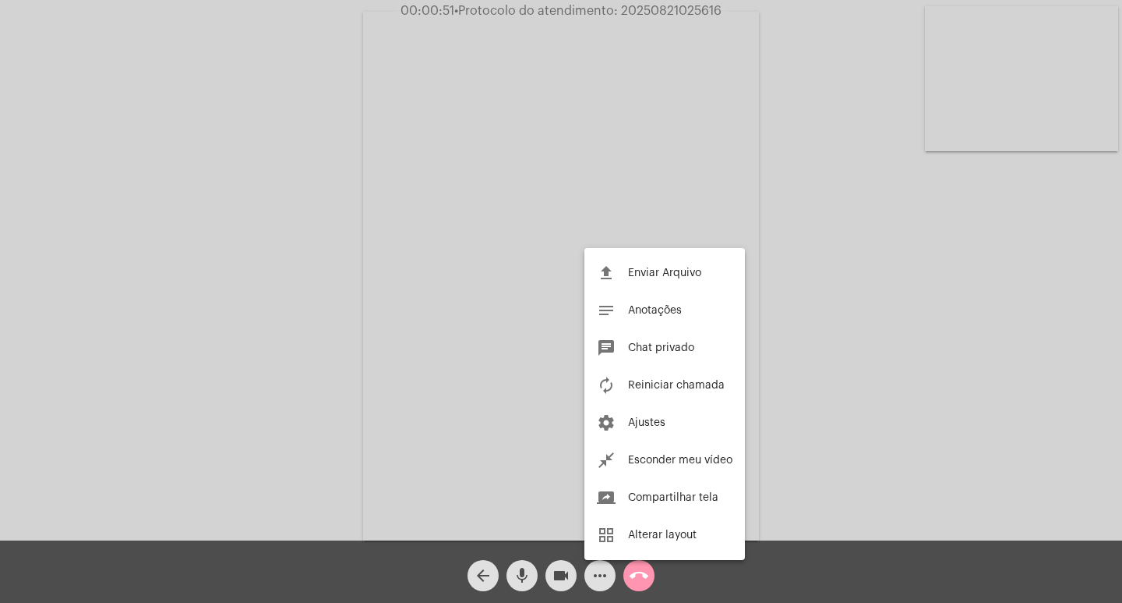
drag, startPoint x: 816, startPoint y: 345, endPoint x: 711, endPoint y: 597, distance: 272.9
click at [816, 350] on div at bounding box center [561, 301] width 1122 height 603
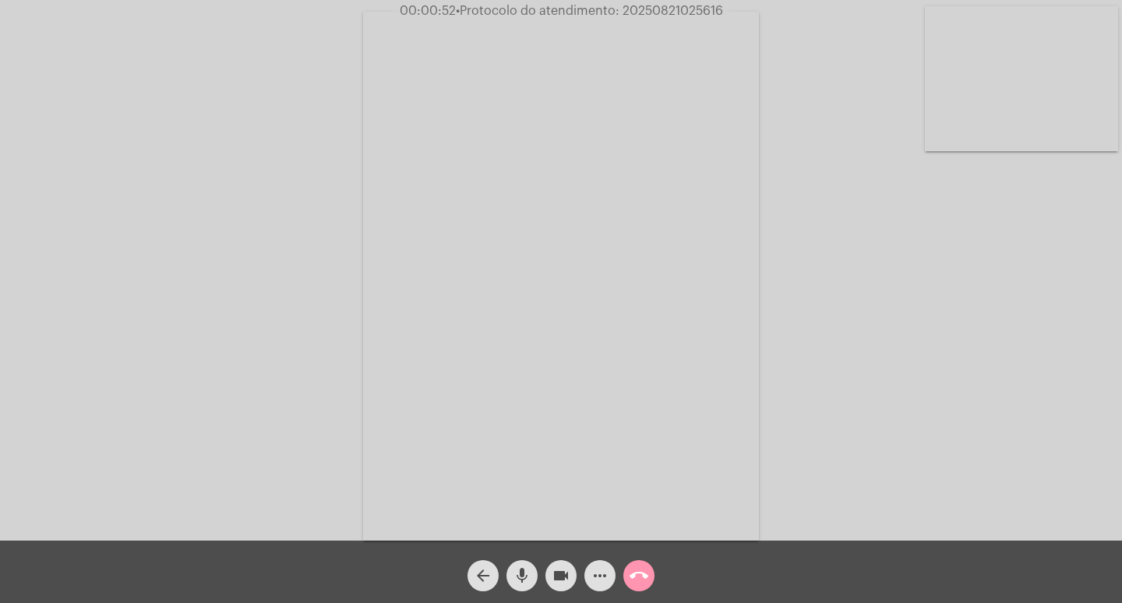
click at [892, 232] on div "Acessando Câmera e Microfone..." at bounding box center [561, 274] width 1119 height 540
click at [892, 235] on div "Acessando Câmera e Microfone..." at bounding box center [561, 274] width 1119 height 540
click at [921, 274] on div "Acessando Câmera e Microfone..." at bounding box center [561, 274] width 1119 height 540
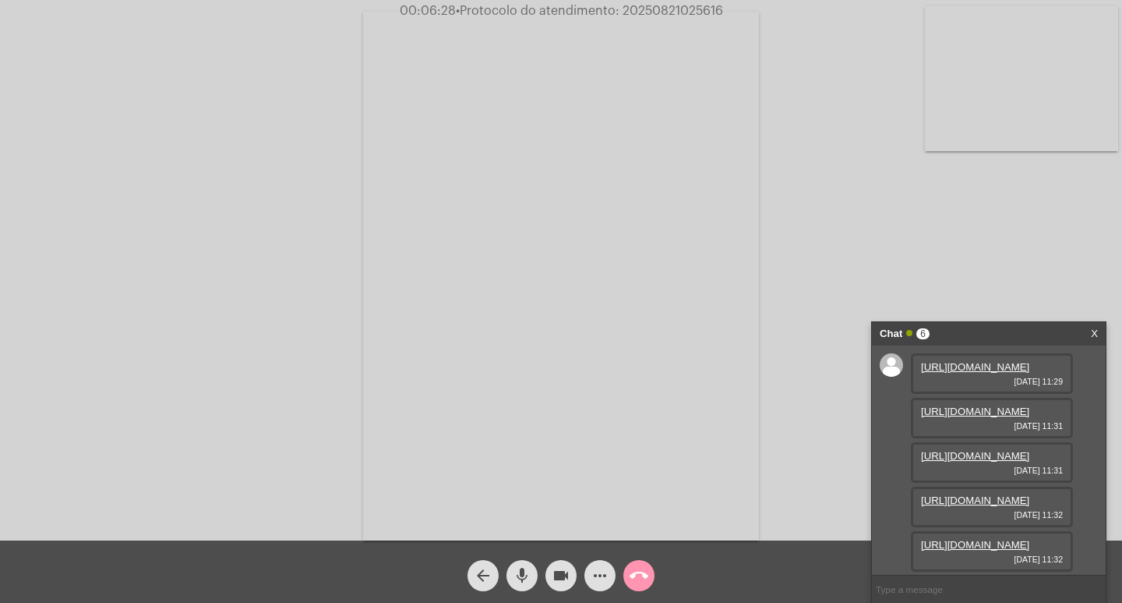
click at [970, 373] on link "https://neft-transfer-bucket.s3.amazonaws.com/temp-ef4567fc-3b1e-3b87-b5d9-80e1…" at bounding box center [975, 367] width 108 height 12
click at [974, 417] on link "https://neft-transfer-bucket.s3.amazonaws.com/temp-087df520-c16c-ef47-6836-1722…" at bounding box center [975, 411] width 108 height 12
click at [982, 461] on link "https://neft-transfer-bucket.s3.amazonaws.com/temp-99e75255-c42b-8d55-07f4-3ef4…" at bounding box center [975, 456] width 108 height 12
click at [955, 494] on link "https://neft-transfer-bucket.s3.amazonaws.com/temp-f7500425-d2d4-0eba-713f-d1d0…" at bounding box center [975, 500] width 108 height 12
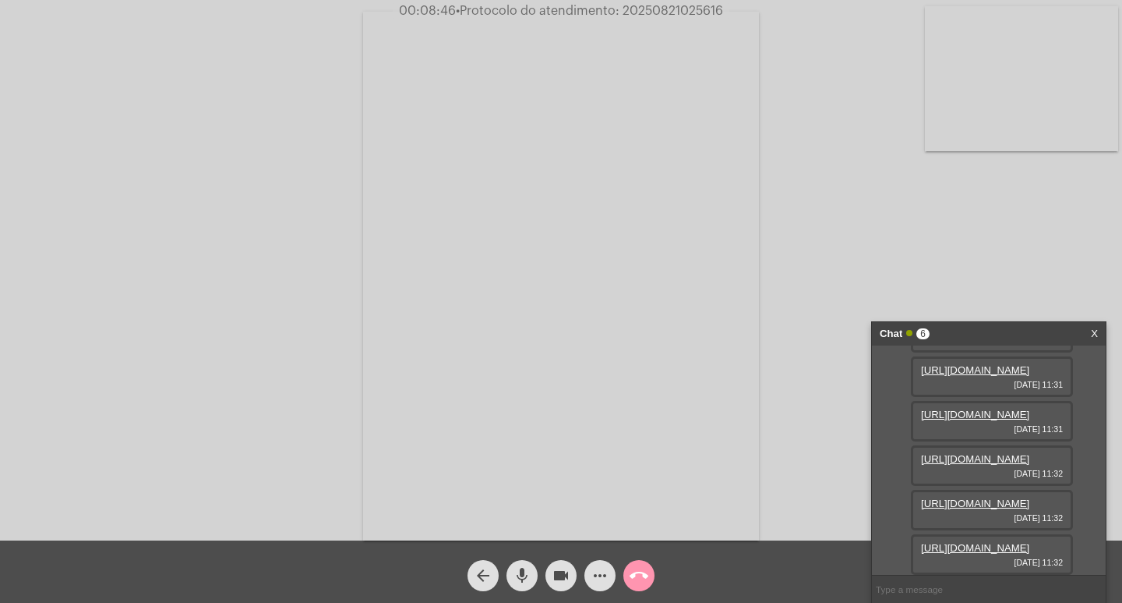
click at [955, 497] on link "https://neft-transfer-bucket.s3.amazonaws.com/temp-5802b5d8-4347-9e18-c5ff-8900…" at bounding box center [975, 503] width 108 height 12
click at [967, 542] on link "https://neft-transfer-bucket.s3.amazonaws.com/temp-d5b7d7c6-27e5-cdfc-b2a8-de09…" at bounding box center [975, 548] width 108 height 12
click at [1047, 330] on div "Chat 6" at bounding box center [973, 333] width 186 height 23
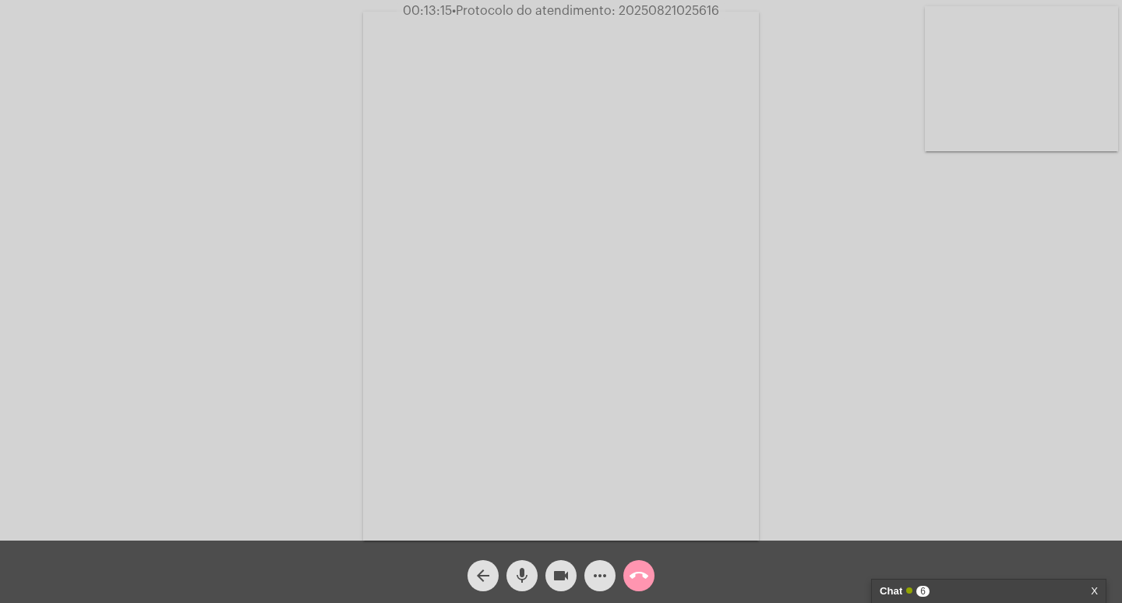
click at [596, 574] on mat-icon "more_horiz" at bounding box center [600, 575] width 19 height 19
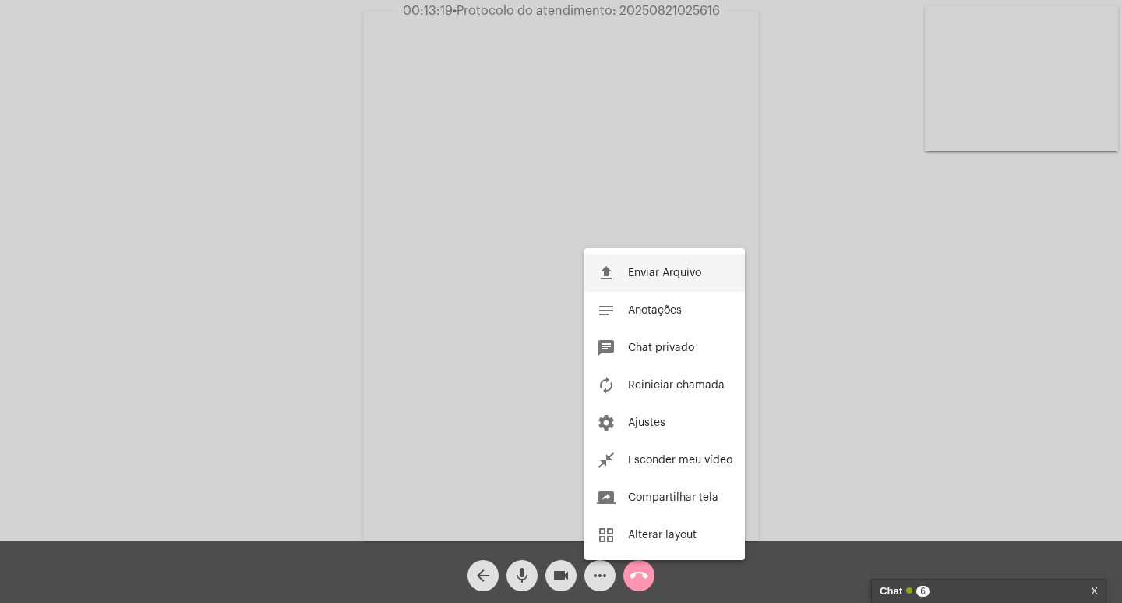
click at [645, 267] on button "file_upload Enviar Arquivo" at bounding box center [665, 272] width 161 height 37
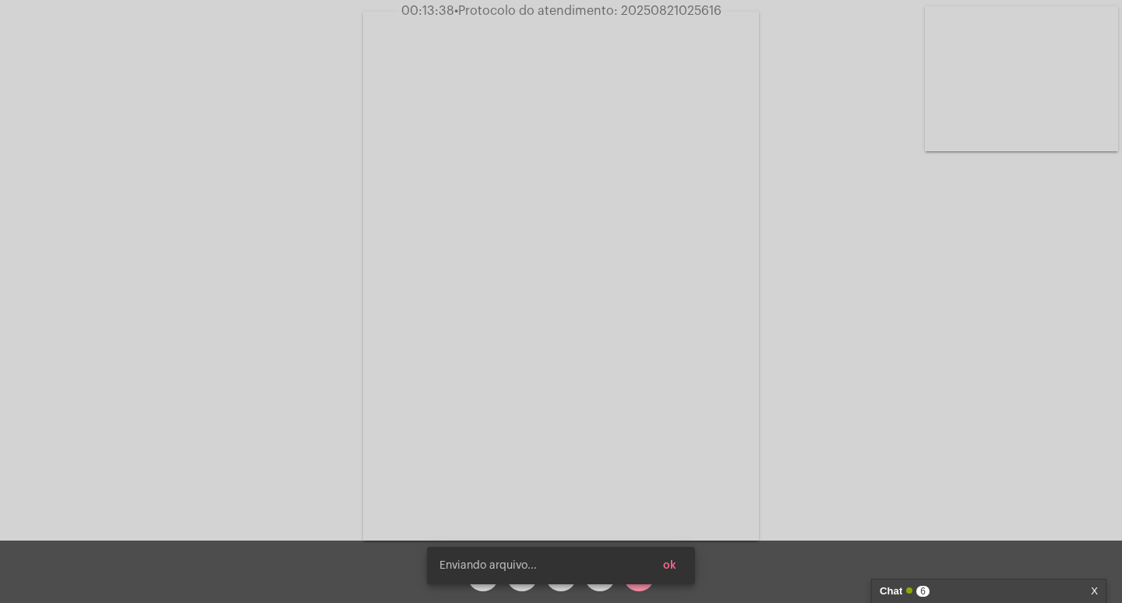
click at [928, 590] on span "6" at bounding box center [923, 590] width 13 height 11
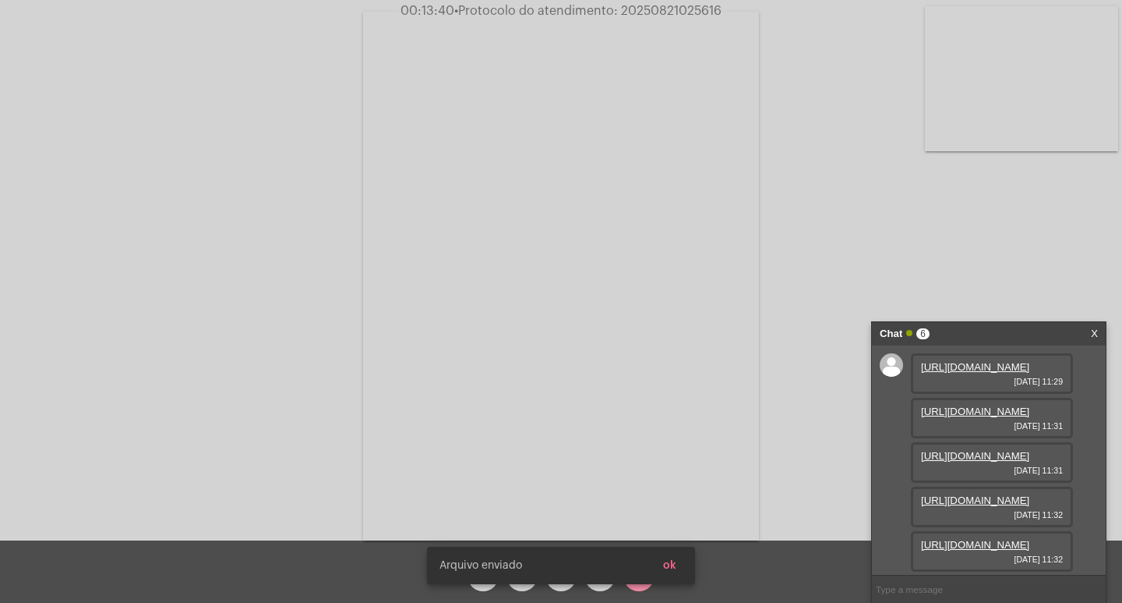
click at [673, 562] on div "Arquivo enviado ok" at bounding box center [561, 565] width 306 height 75
click at [673, 562] on span "ok" at bounding box center [669, 565] width 13 height 11
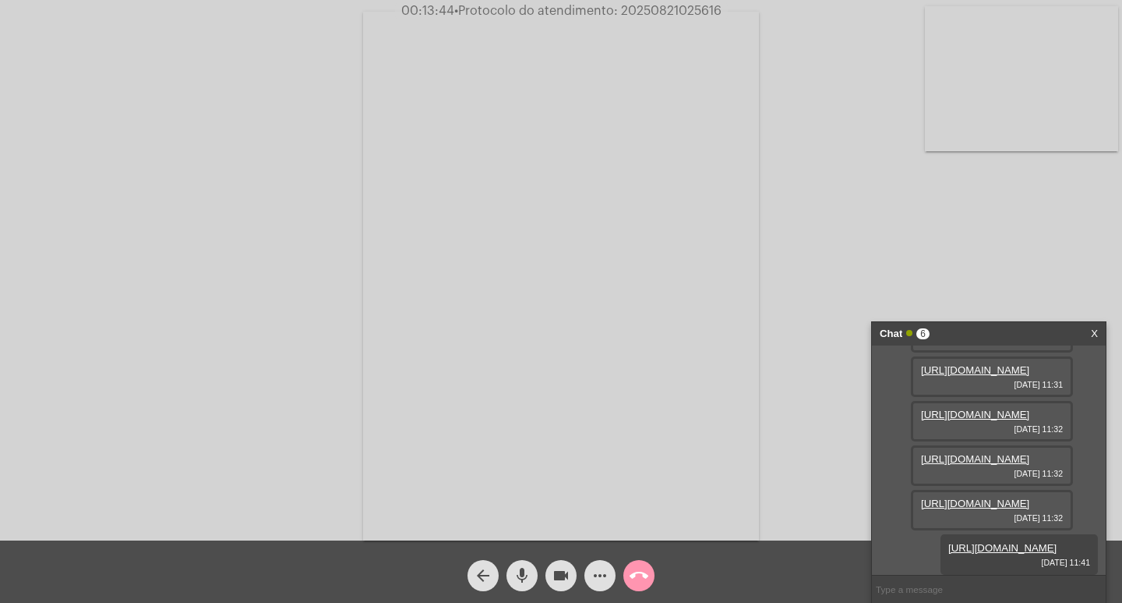
scroll to position [331, 0]
click at [661, 9] on span "• Protocolo do atendimento: 20250821025616" at bounding box center [587, 11] width 267 height 12
click at [650, 567] on button "call_end" at bounding box center [639, 575] width 31 height 31
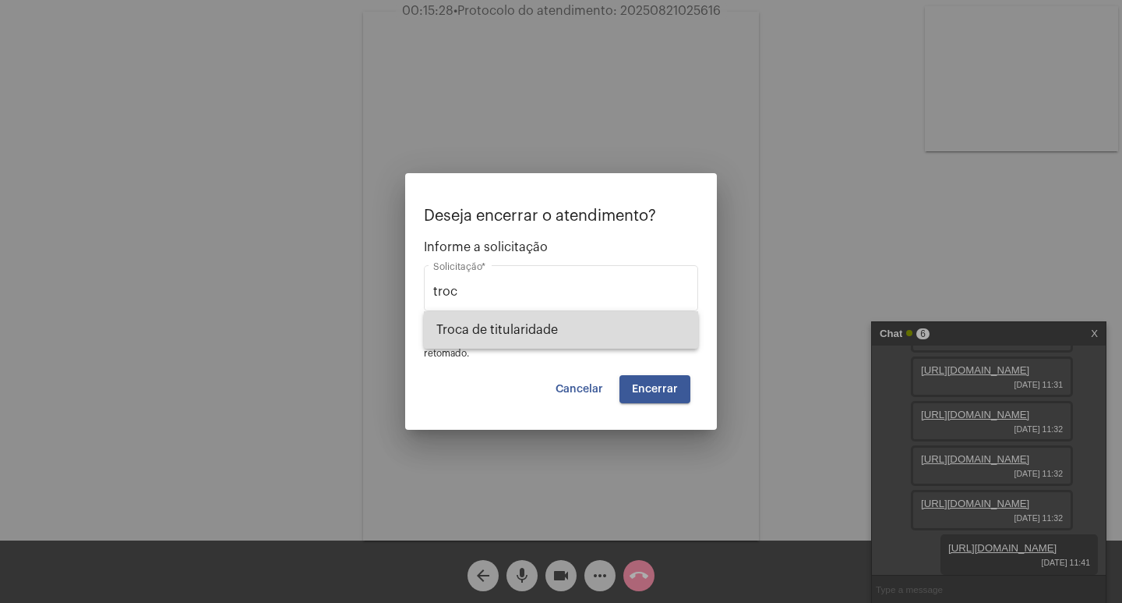
click at [527, 328] on span "Troca de titularidade" at bounding box center [561, 329] width 249 height 37
type input "Troca de titularidade"
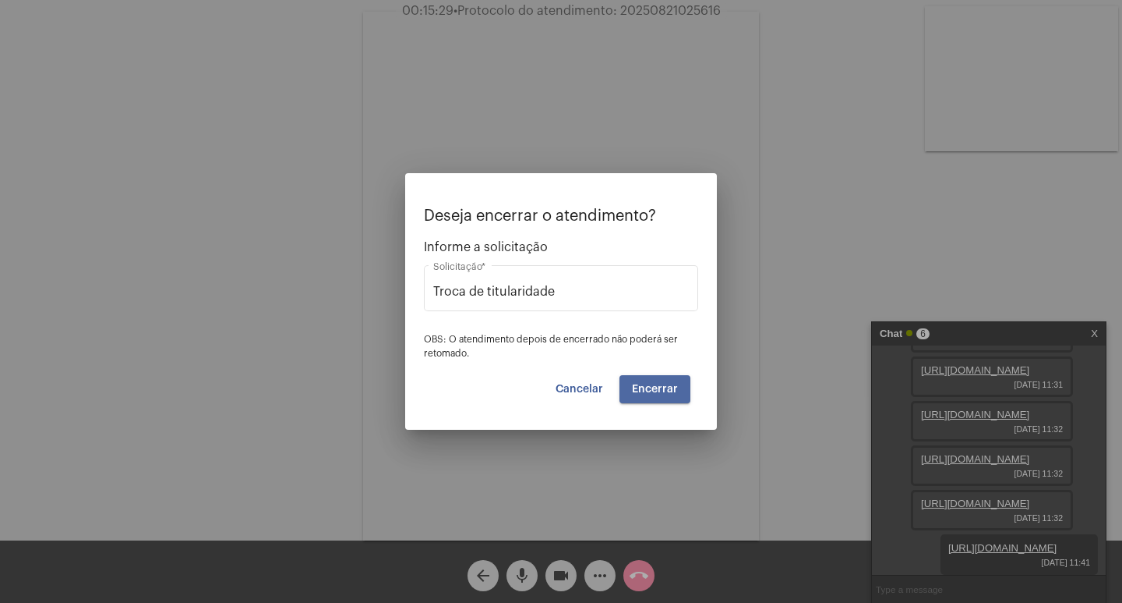
click at [679, 387] on button "Encerrar" at bounding box center [655, 389] width 71 height 28
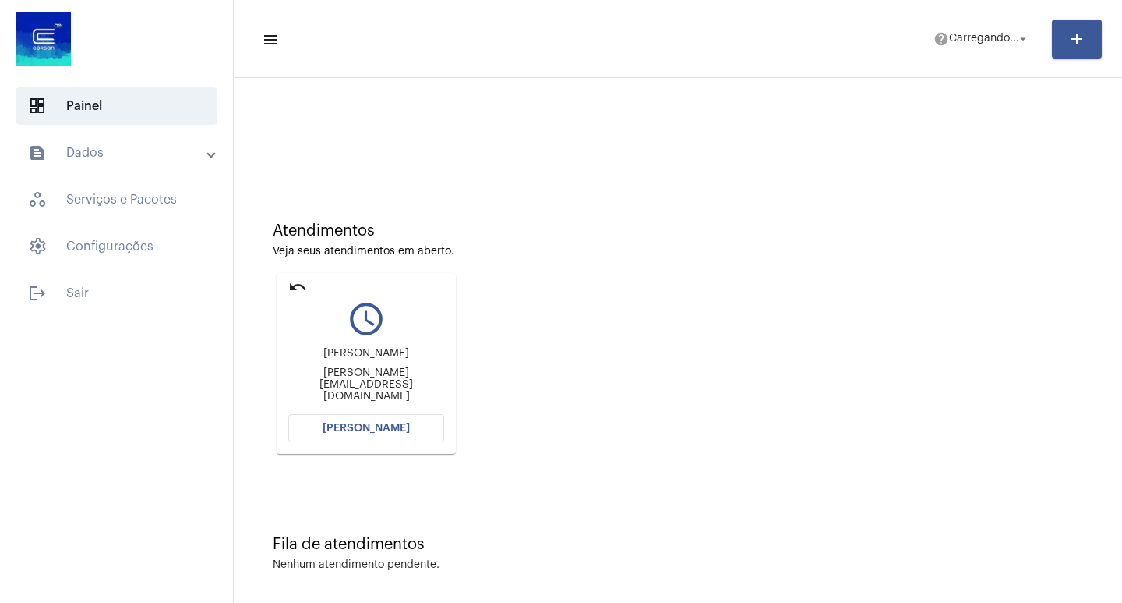
click at [355, 437] on button "[PERSON_NAME]" at bounding box center [366, 428] width 156 height 28
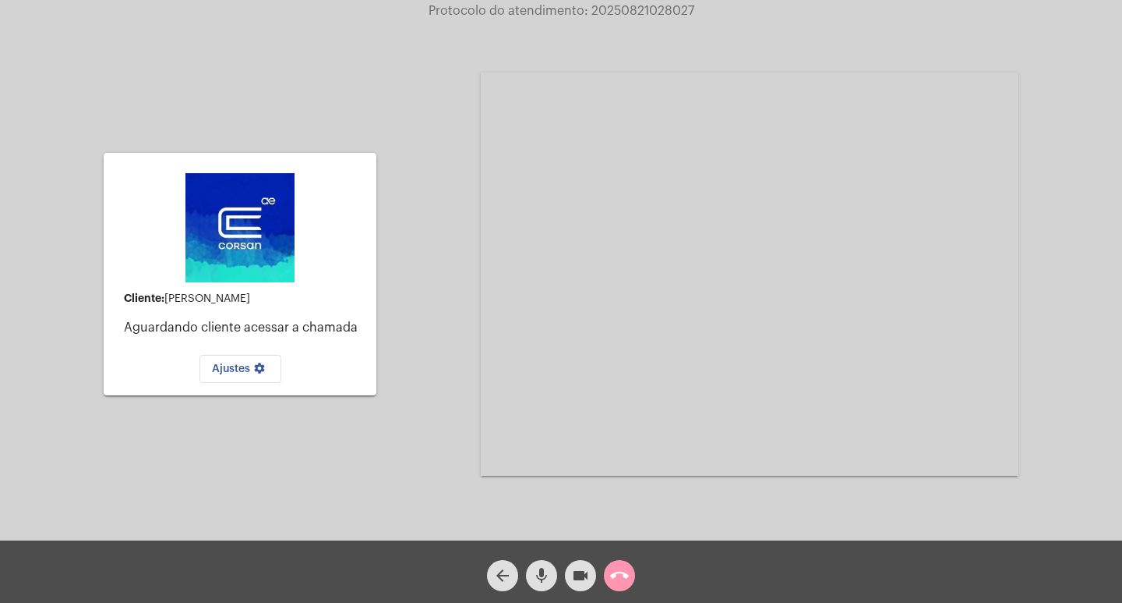
click at [617, 567] on mat-icon "call_end" at bounding box center [619, 575] width 19 height 19
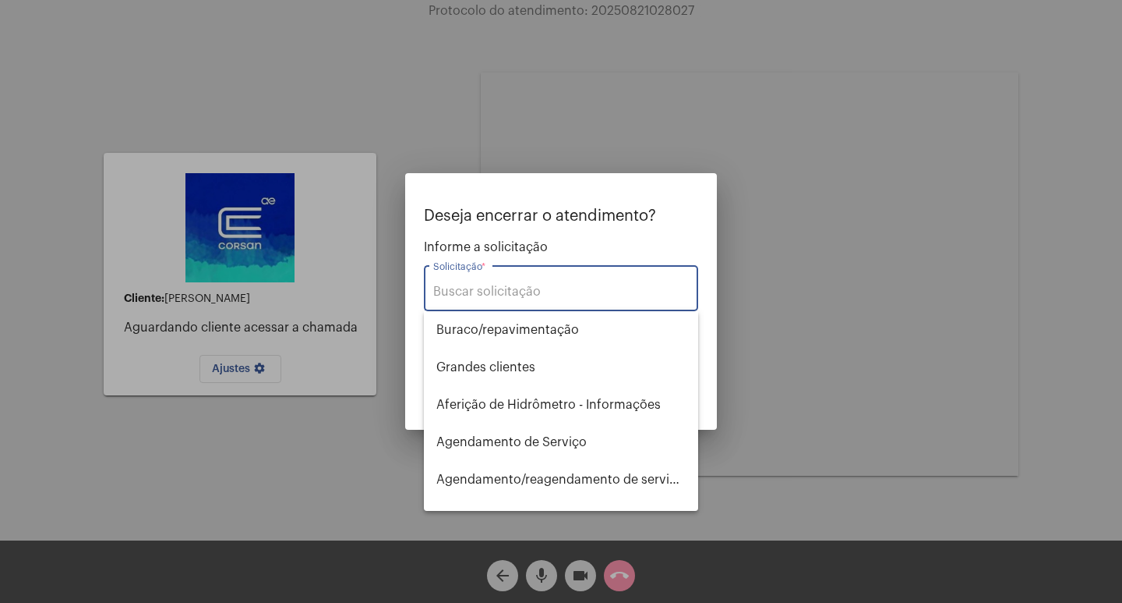
click at [516, 295] on input "Solicitação *" at bounding box center [561, 292] width 256 height 14
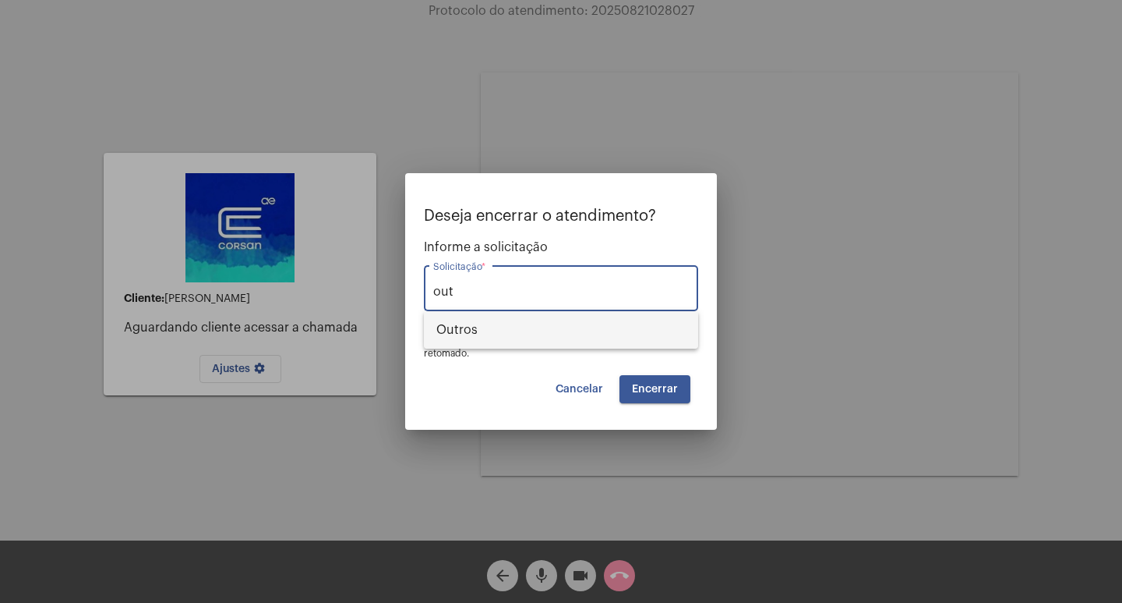
click at [480, 339] on span "Outros" at bounding box center [561, 329] width 249 height 37
type input "Outros"
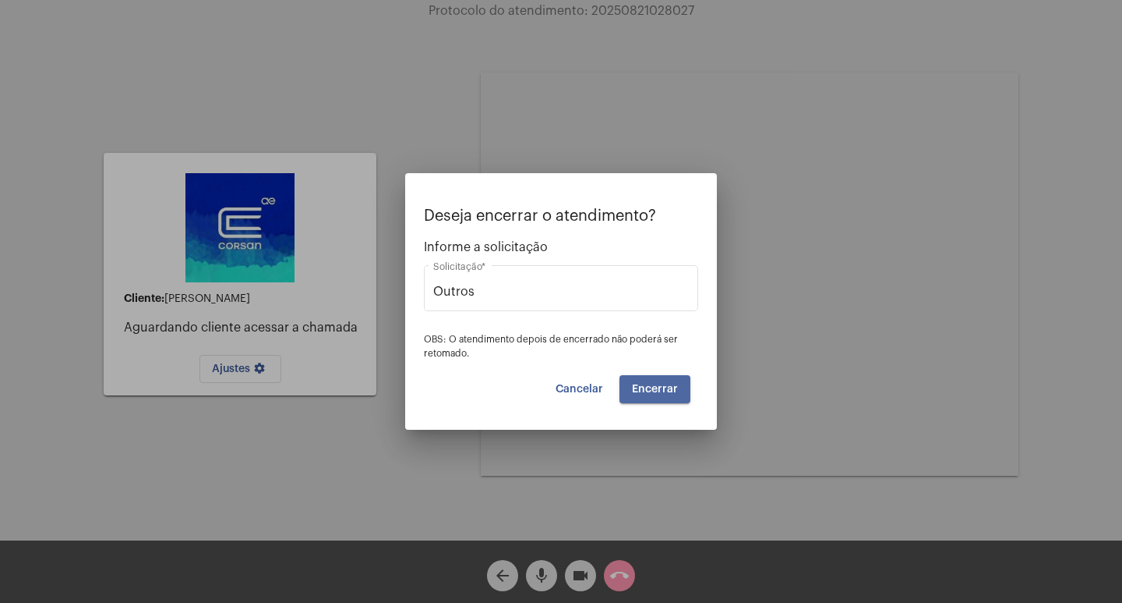
click at [684, 379] on button "Encerrar" at bounding box center [655, 389] width 71 height 28
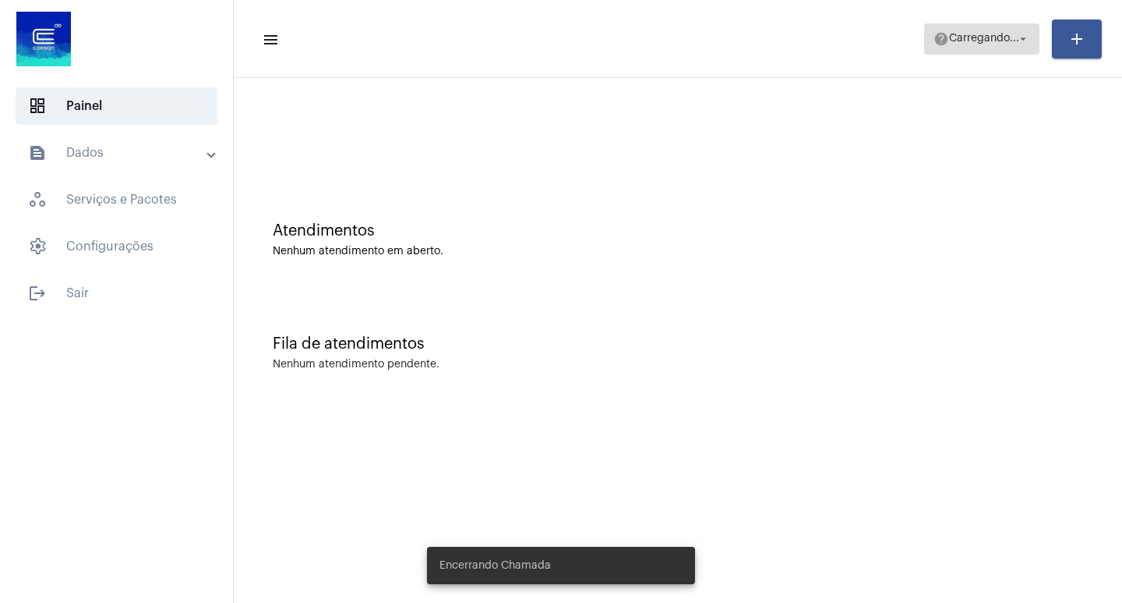
click at [984, 43] on span "Carregando..." at bounding box center [984, 39] width 70 height 11
click at [1013, 37] on span "Online" at bounding box center [1003, 39] width 34 height 11
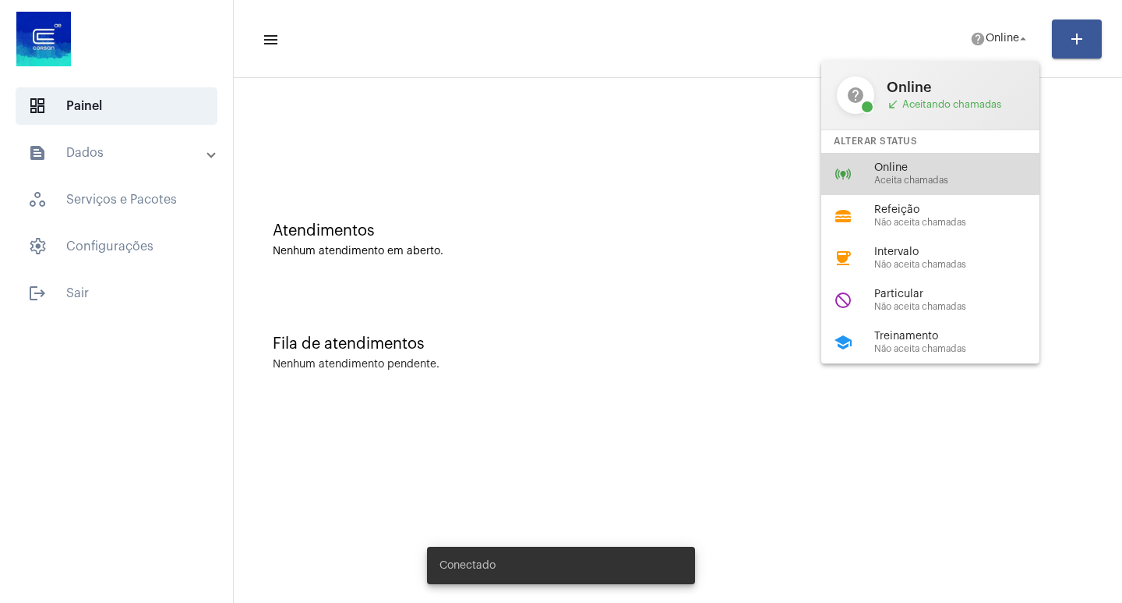
click at [891, 163] on span "Online" at bounding box center [964, 168] width 178 height 12
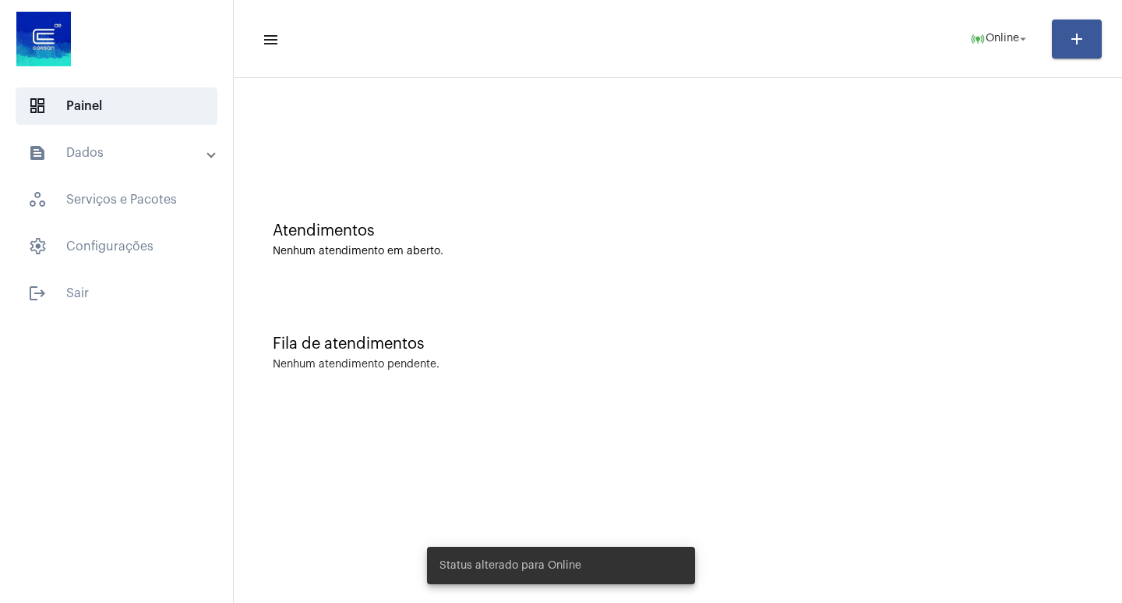
click at [670, 235] on div "Atendimentos" at bounding box center [678, 230] width 811 height 17
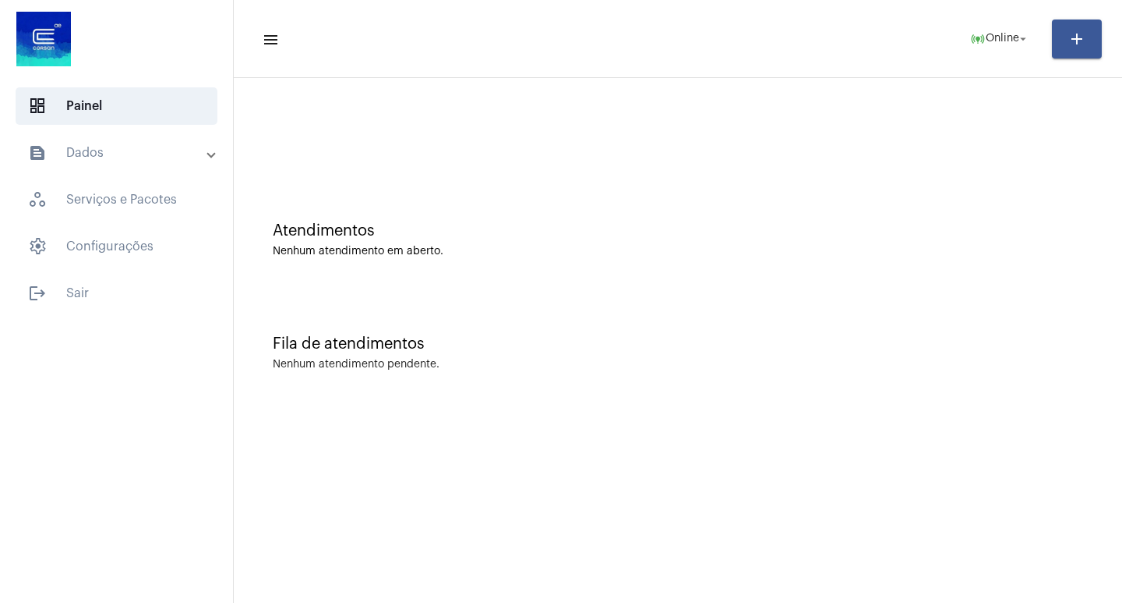
click at [88, 146] on mat-panel-title "text_snippet_outlined Dados" at bounding box center [118, 152] width 180 height 19
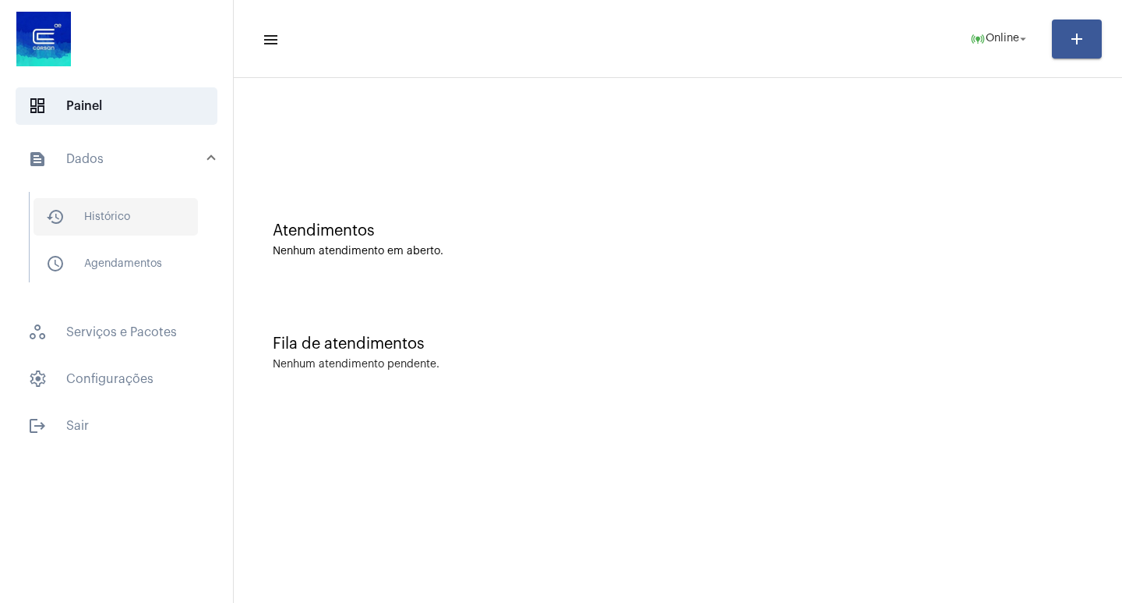
click at [115, 219] on span "history_outlined Histórico" at bounding box center [116, 216] width 164 height 37
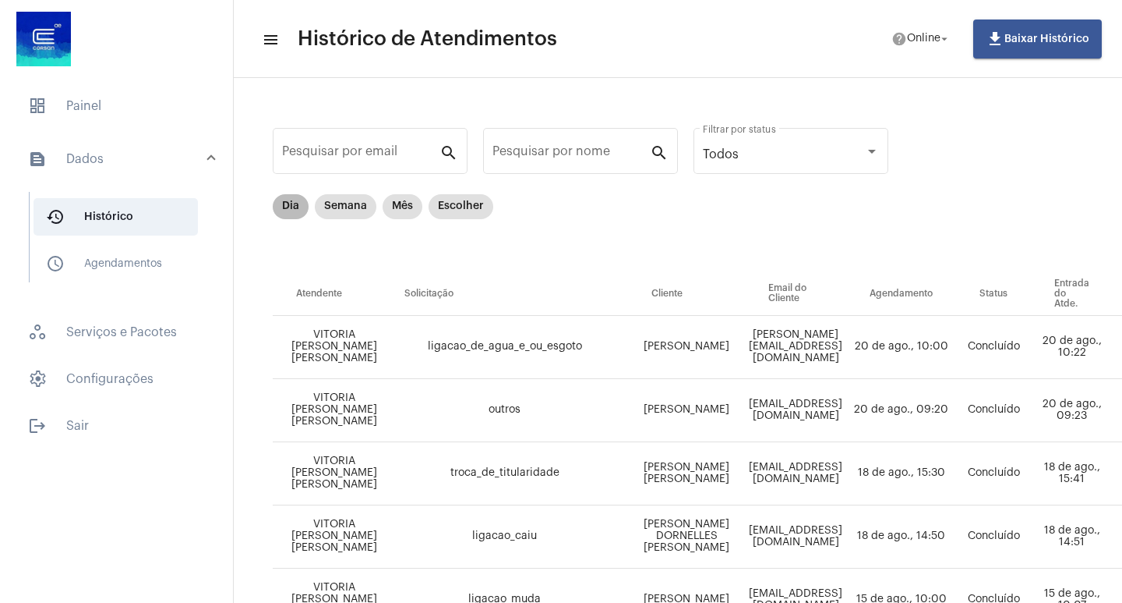
click at [289, 203] on mat-chip "Dia" at bounding box center [291, 206] width 36 height 25
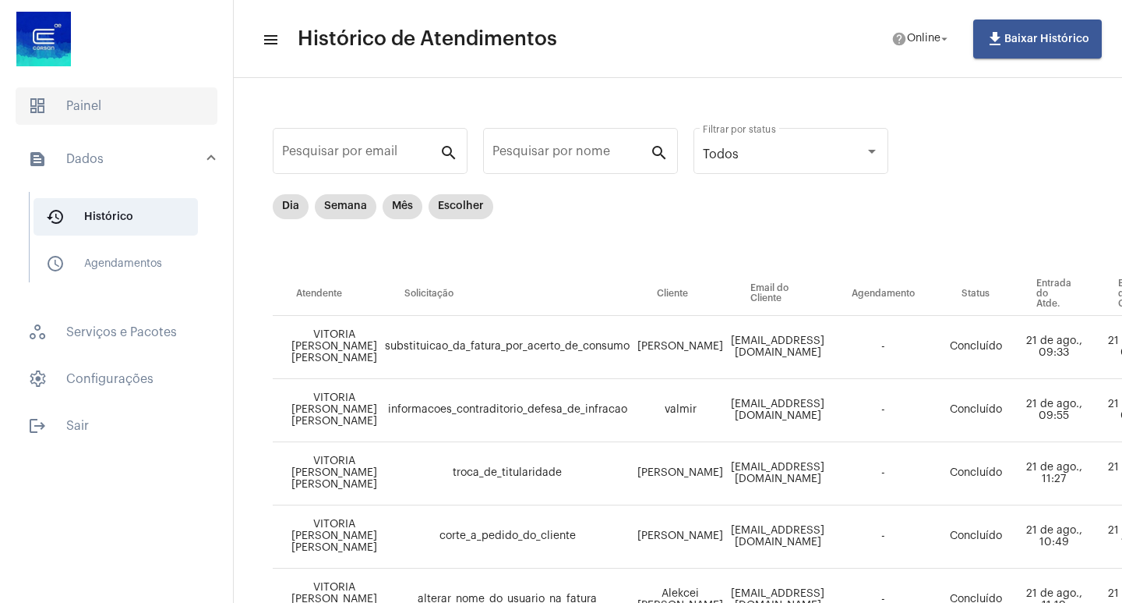
click at [94, 110] on span "dashboard Painel" at bounding box center [117, 105] width 202 height 37
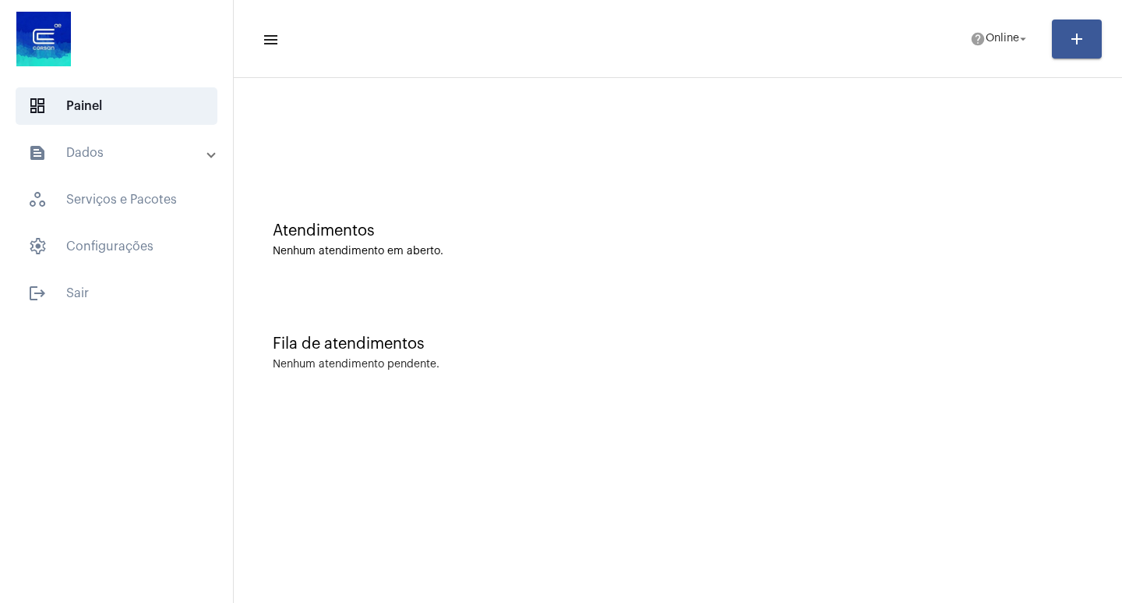
click at [982, 55] on mat-toolbar-row "menu help Online arrow_drop_down add" at bounding box center [678, 39] width 889 height 50
click at [992, 49] on span "help Online arrow_drop_down" at bounding box center [1000, 38] width 60 height 28
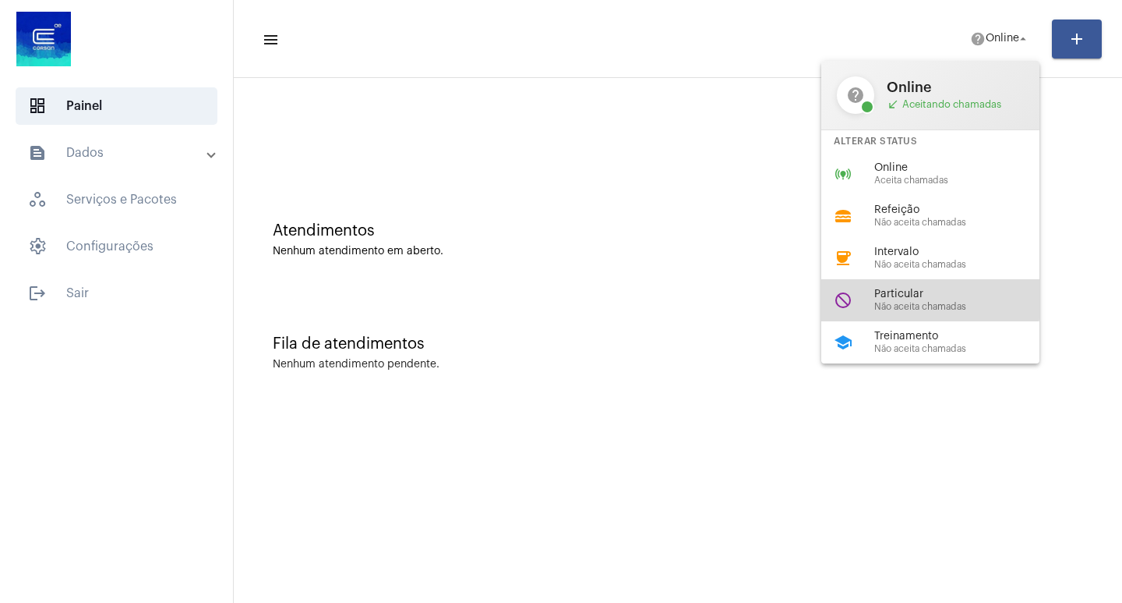
click at [900, 299] on span "Particular" at bounding box center [964, 294] width 178 height 12
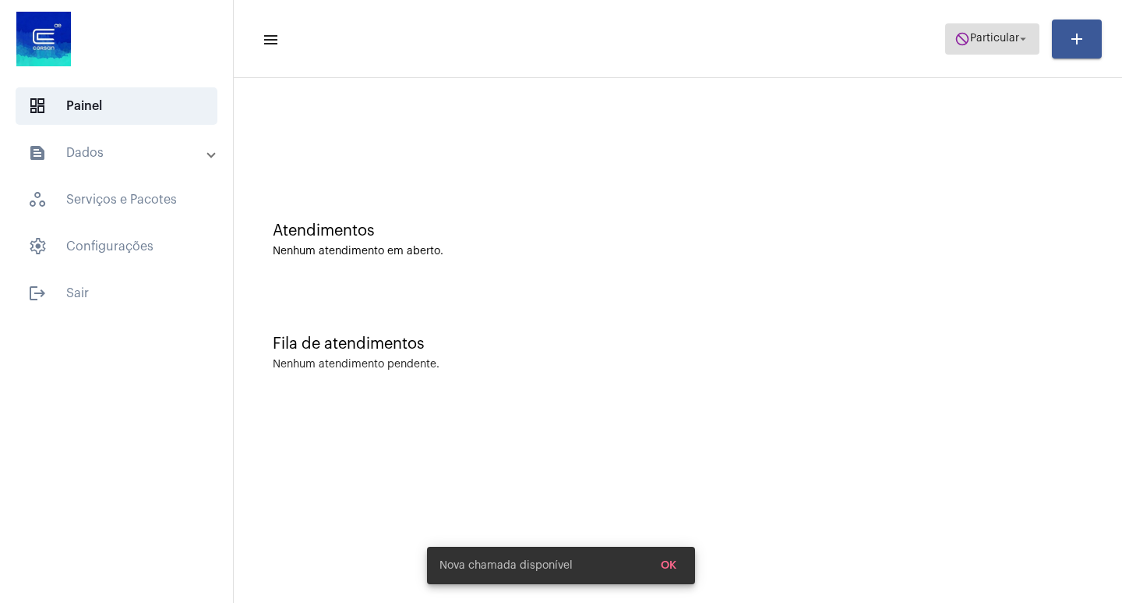
click at [971, 46] on span "do_not_disturb Particular arrow_drop_down" at bounding box center [993, 38] width 76 height 28
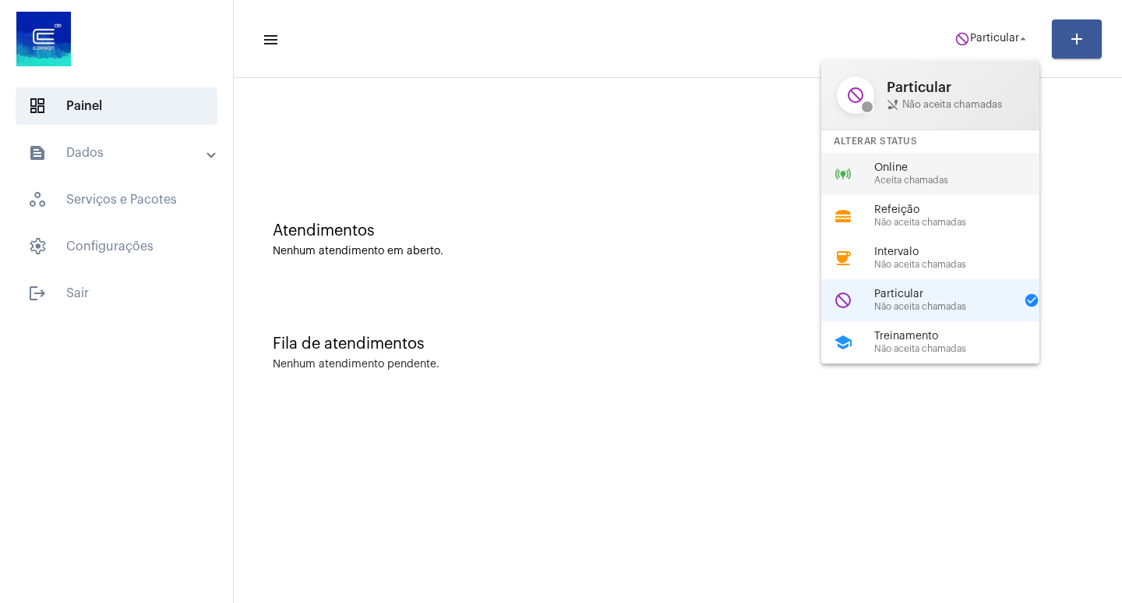
click at [903, 168] on span "Online" at bounding box center [964, 168] width 178 height 12
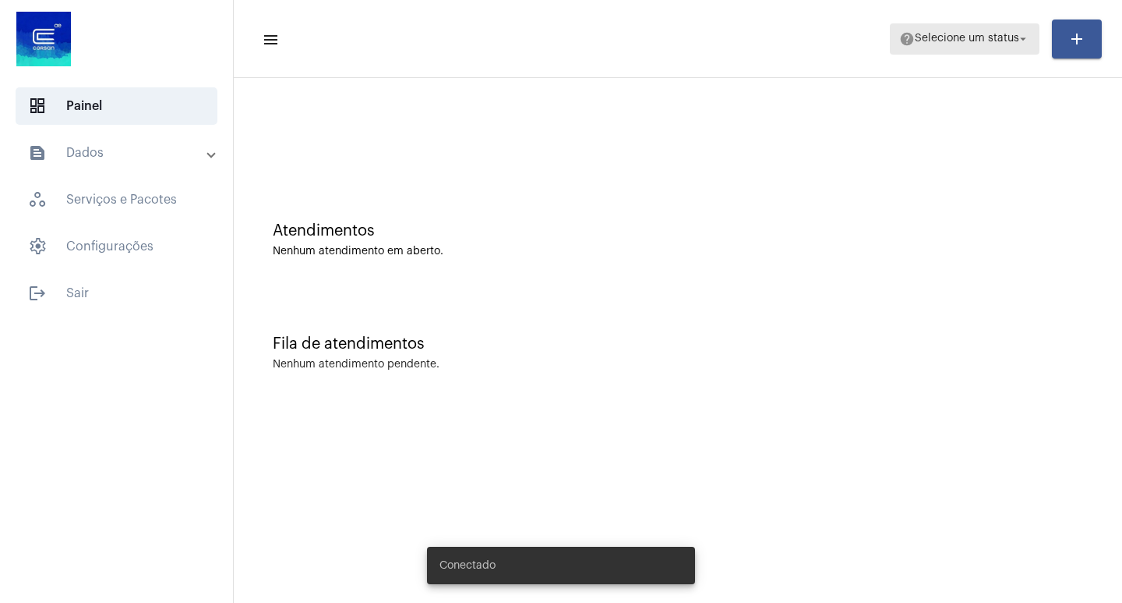
click at [997, 51] on span "help Selecione um status arrow_drop_down" at bounding box center [965, 38] width 131 height 28
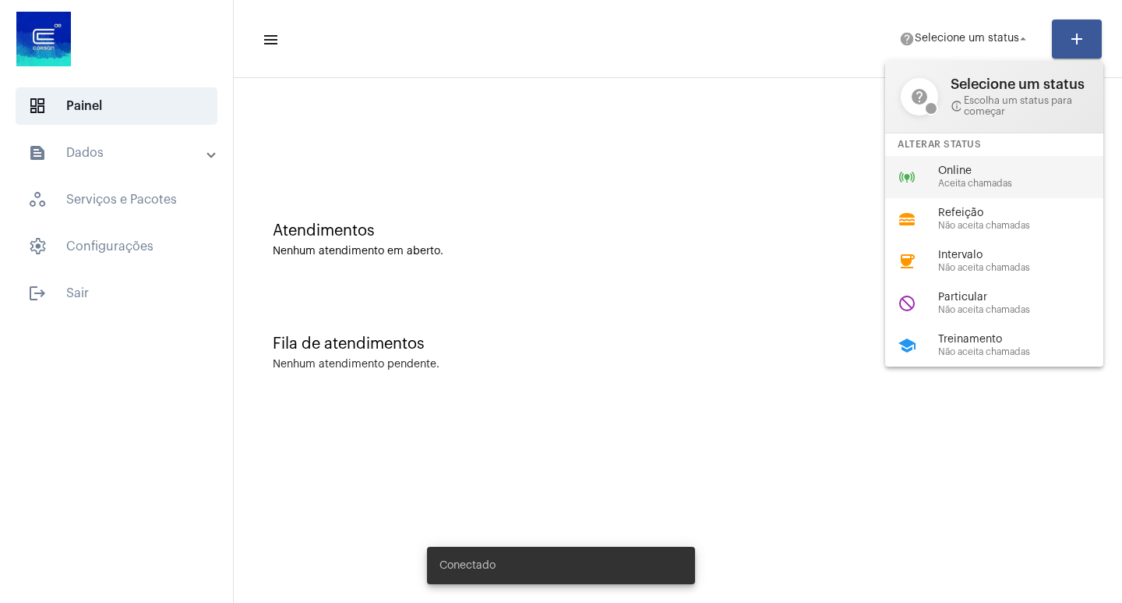
click at [957, 168] on span "Online" at bounding box center [1027, 171] width 178 height 12
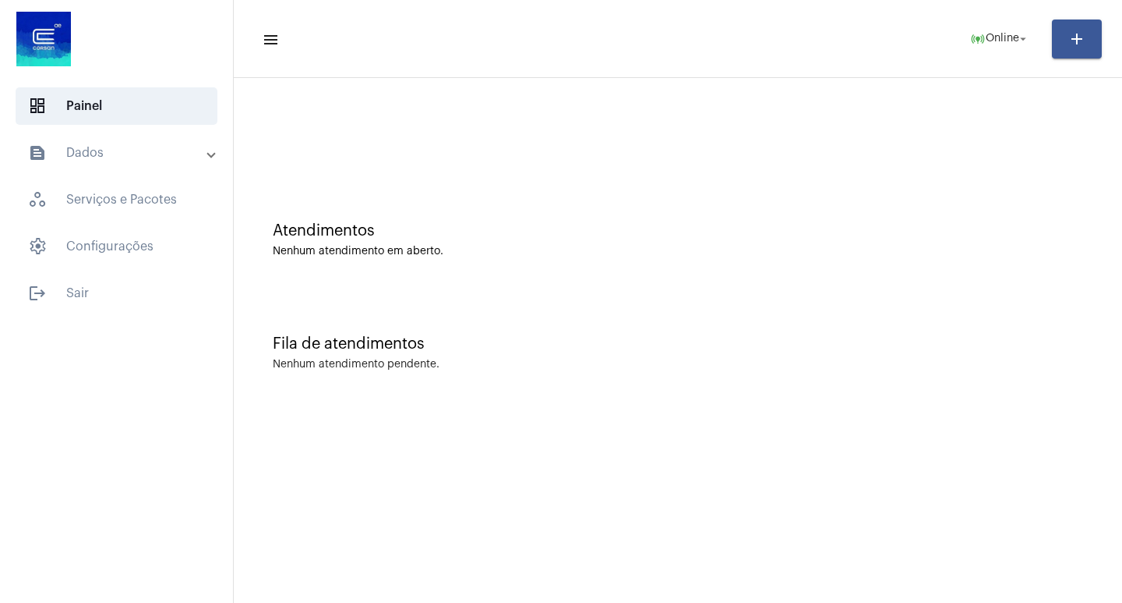
click at [82, 140] on mat-expansion-panel-header "text_snippet_outlined Dados" at bounding box center [121, 152] width 224 height 37
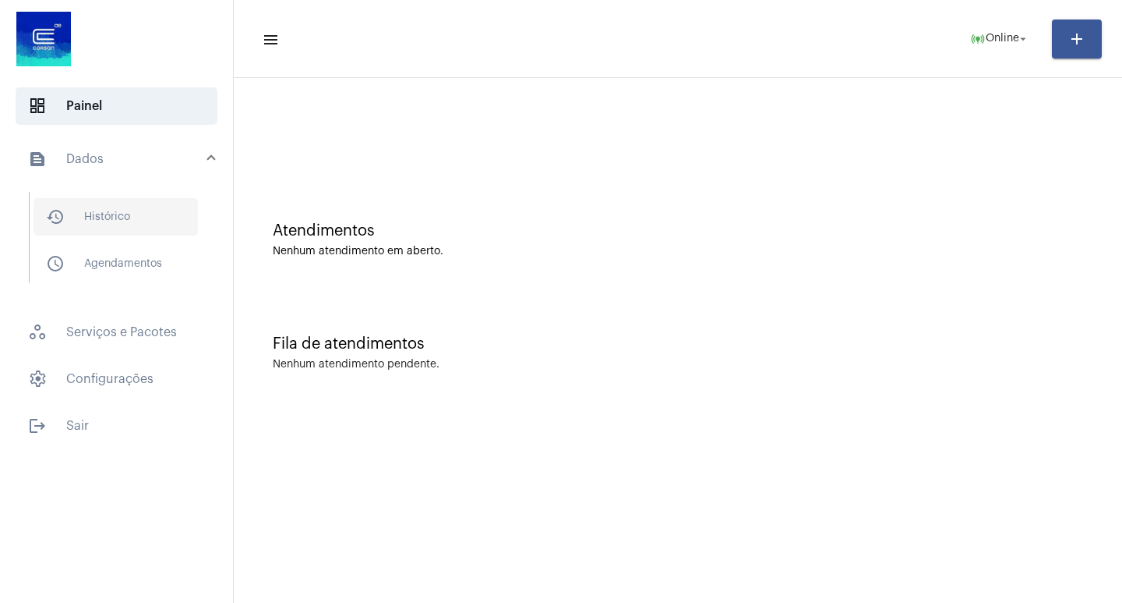
click at [147, 232] on span "history_outlined Histórico" at bounding box center [116, 216] width 164 height 37
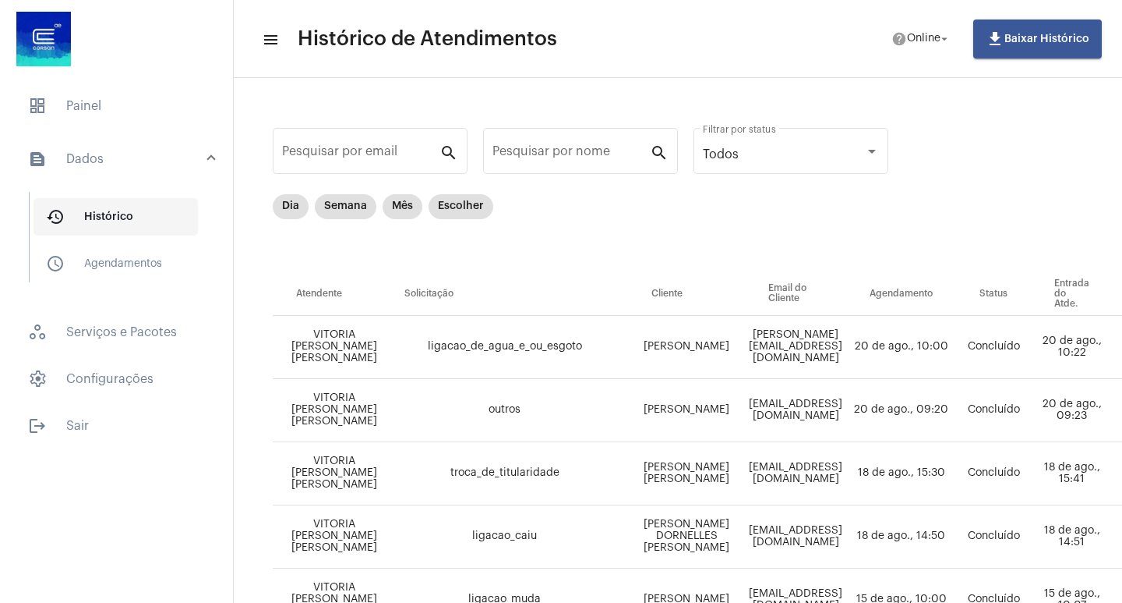
click at [128, 210] on span "history_outlined Histórico" at bounding box center [116, 216] width 164 height 37
click at [296, 210] on mat-chip "Dia" at bounding box center [291, 206] width 36 height 25
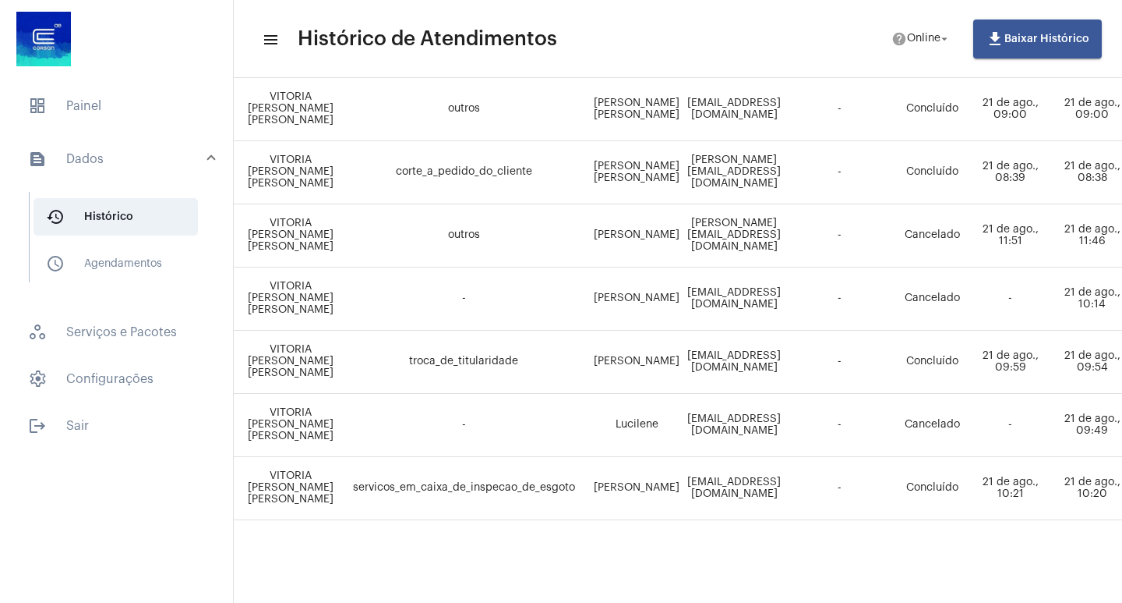
scroll to position [628, 0]
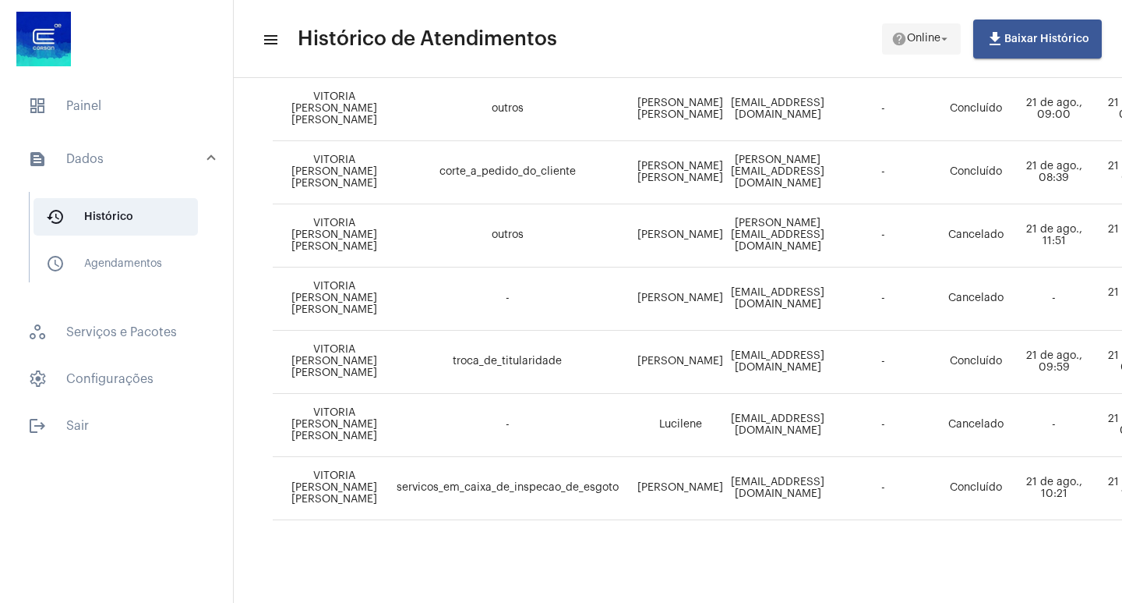
click at [916, 31] on span "help Online arrow_drop_down" at bounding box center [922, 38] width 60 height 28
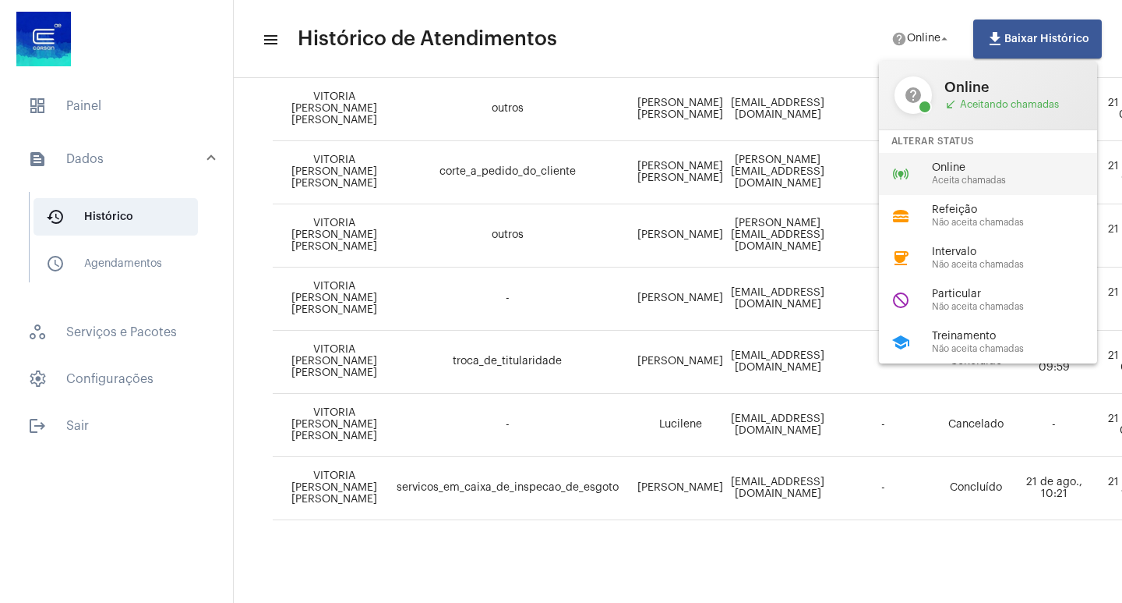
click at [914, 163] on div "online_prediction Online Aceita chamadas" at bounding box center [1000, 174] width 243 height 42
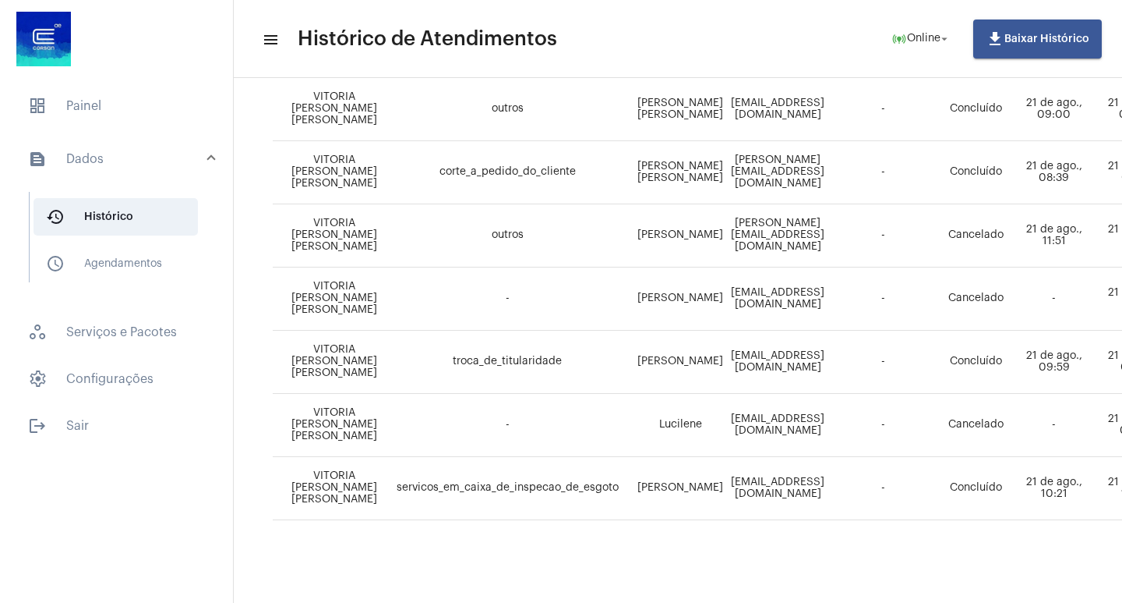
click at [76, 103] on span "dashboard Painel" at bounding box center [117, 105] width 202 height 37
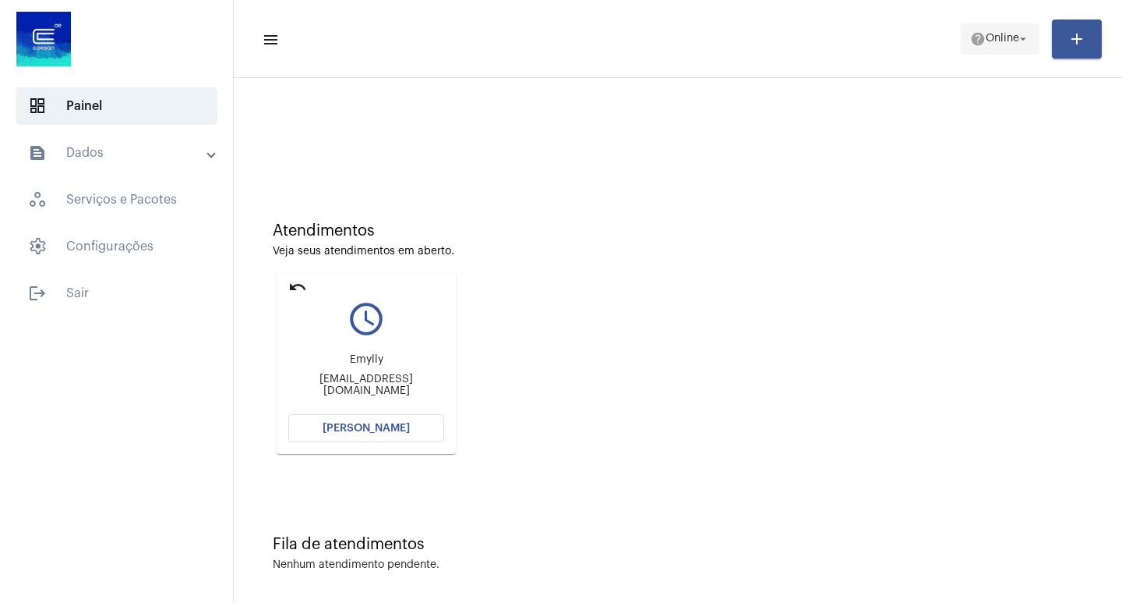
click at [979, 49] on span "help Online arrow_drop_down" at bounding box center [1000, 38] width 60 height 28
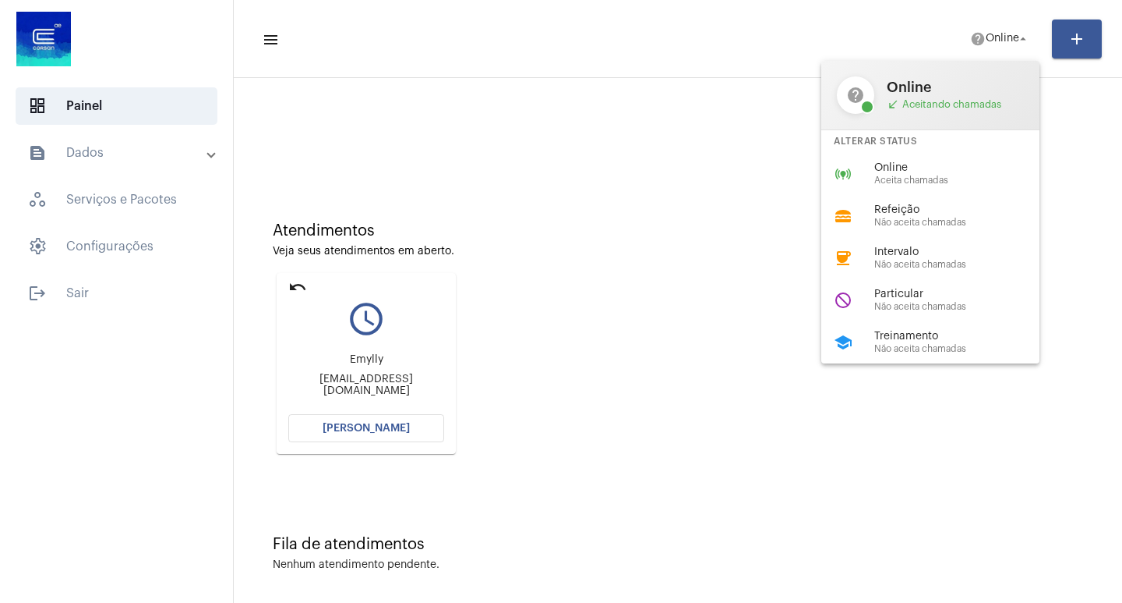
click at [294, 285] on div at bounding box center [561, 301] width 1122 height 603
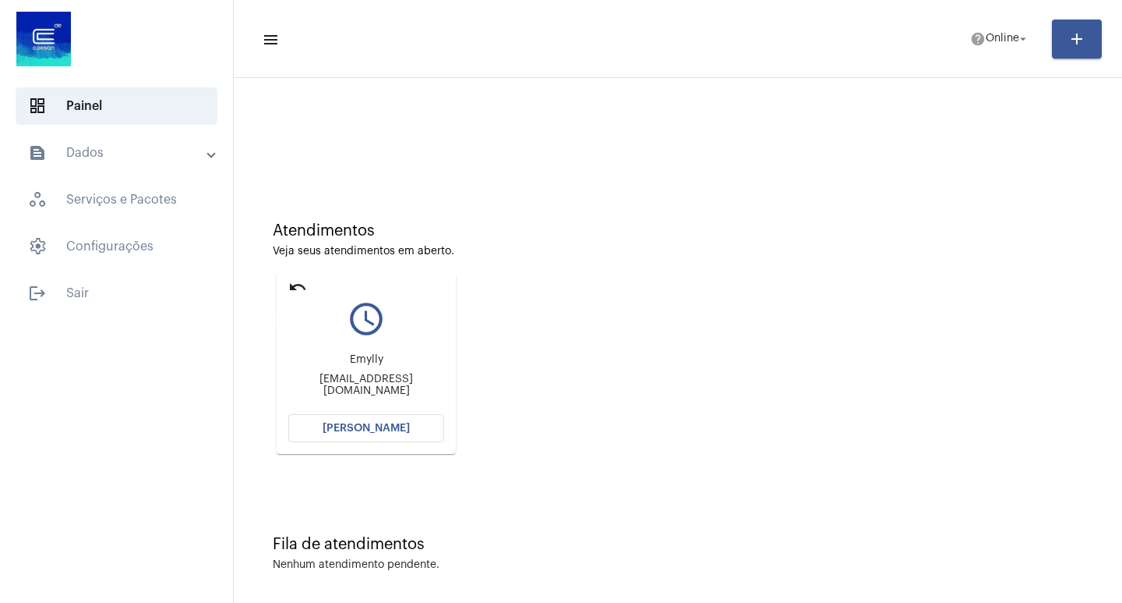
click at [302, 289] on mat-icon "undo" at bounding box center [297, 286] width 19 height 19
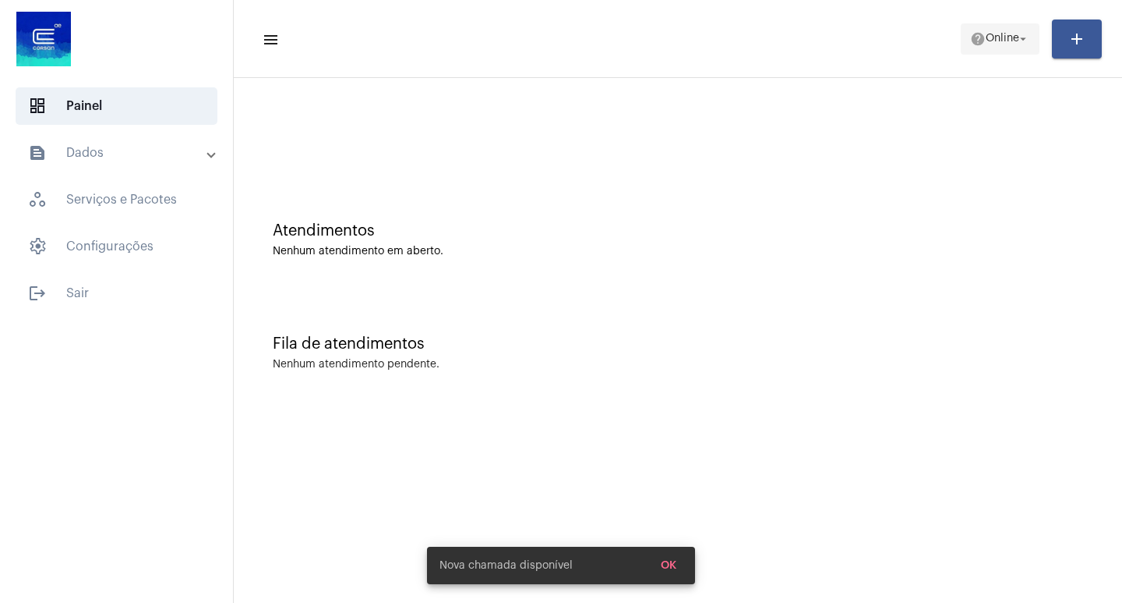
click at [1013, 44] on span "Online" at bounding box center [1003, 39] width 34 height 11
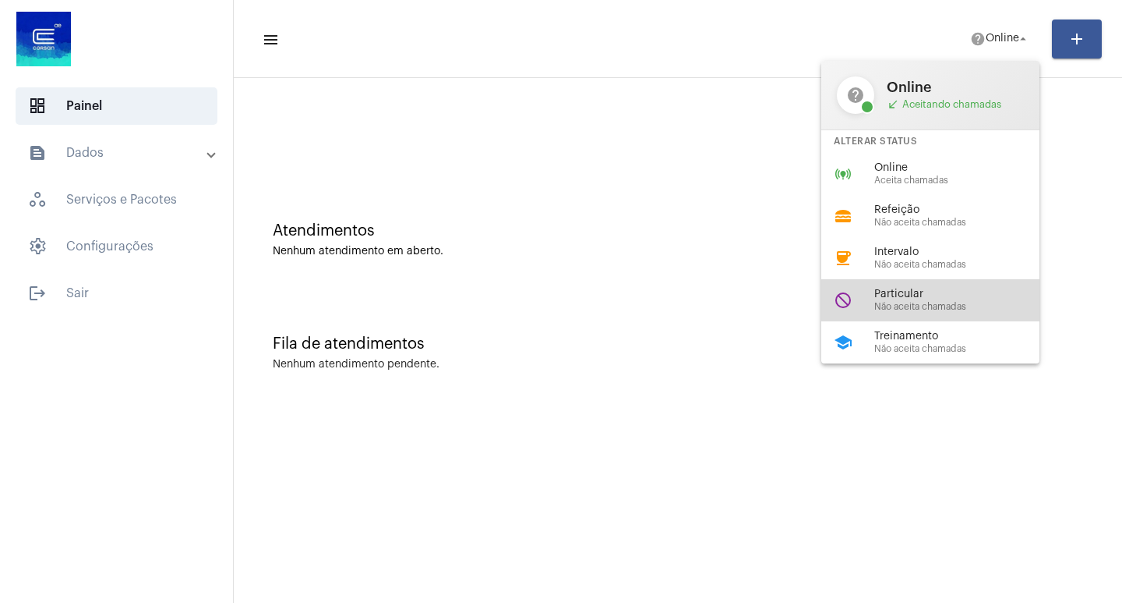
click at [886, 295] on span "Particular" at bounding box center [964, 294] width 178 height 12
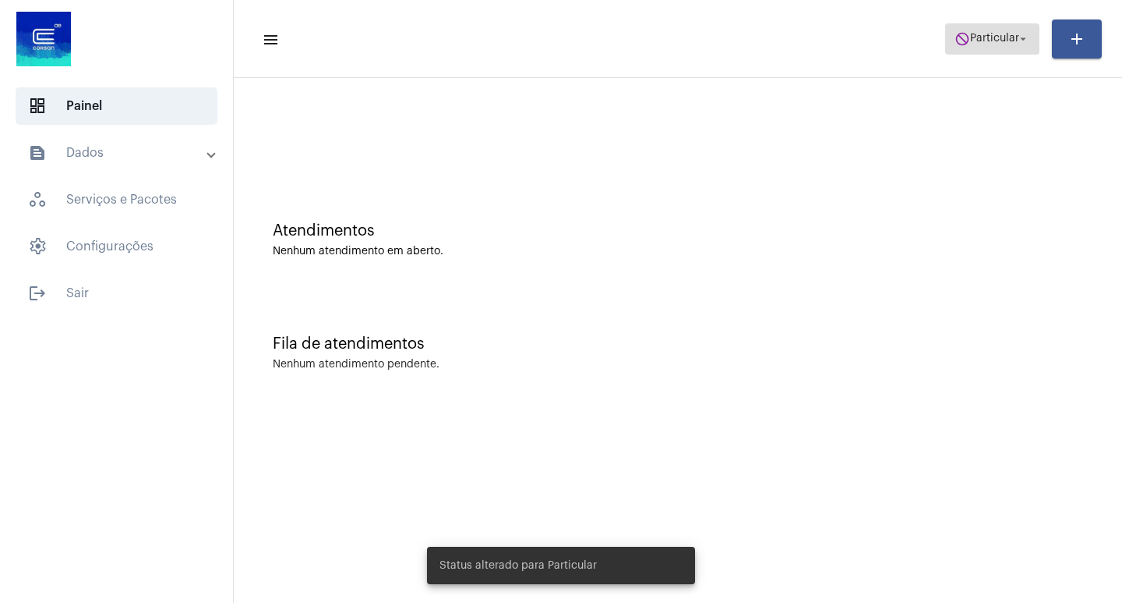
click at [979, 34] on span "Particular" at bounding box center [994, 39] width 49 height 11
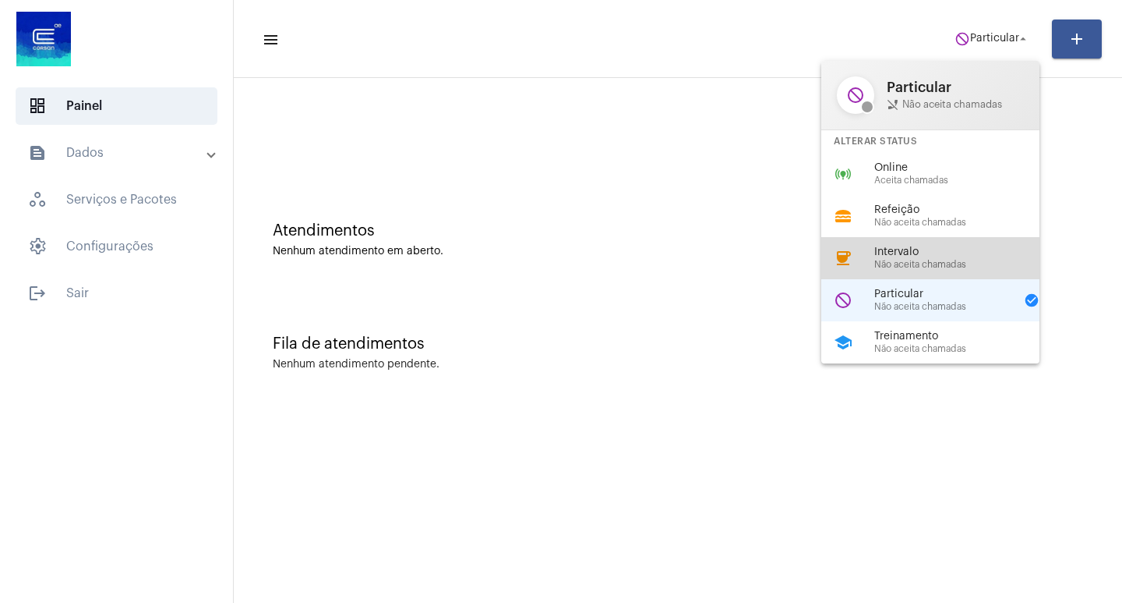
click at [925, 253] on span "Intervalo" at bounding box center [964, 252] width 178 height 12
